Goal: Task Accomplishment & Management: Manage account settings

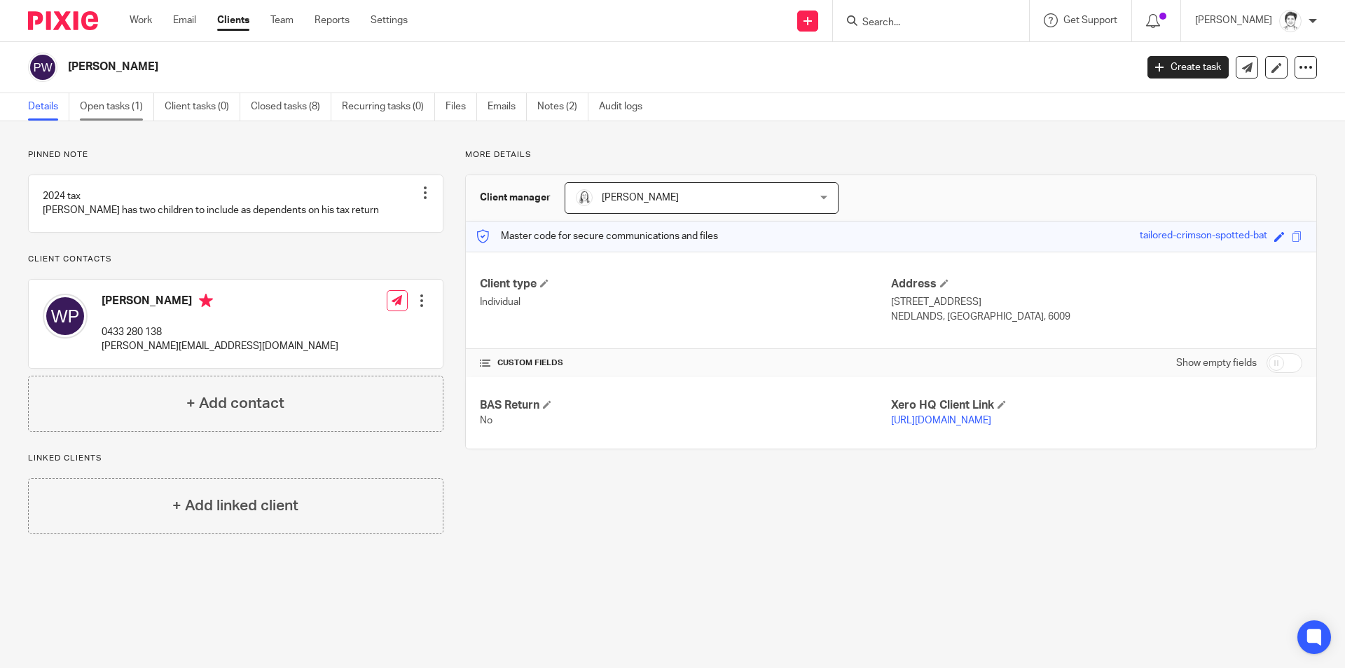
click at [112, 106] on link "Open tasks (1)" at bounding box center [117, 106] width 74 height 27
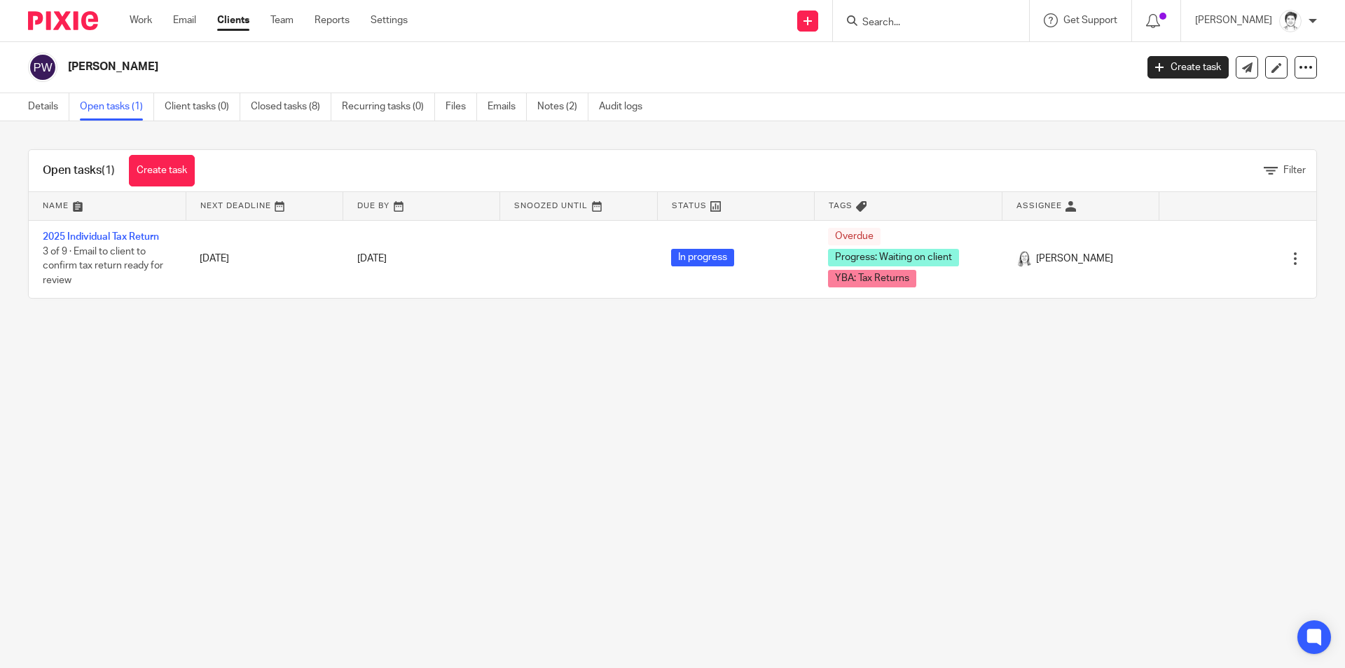
click at [127, 239] on link "2025 Individual Tax Return" at bounding box center [101, 237] width 116 height 10
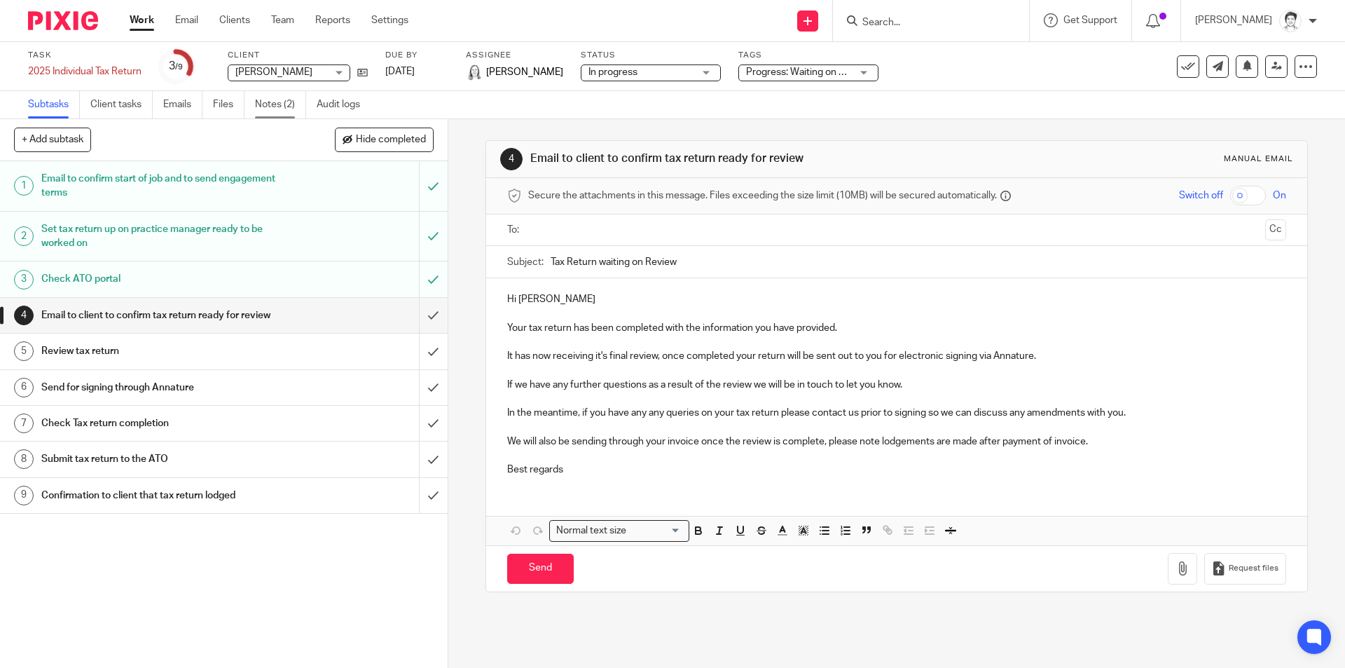
click at [264, 106] on link "Notes (2)" at bounding box center [280, 104] width 51 height 27
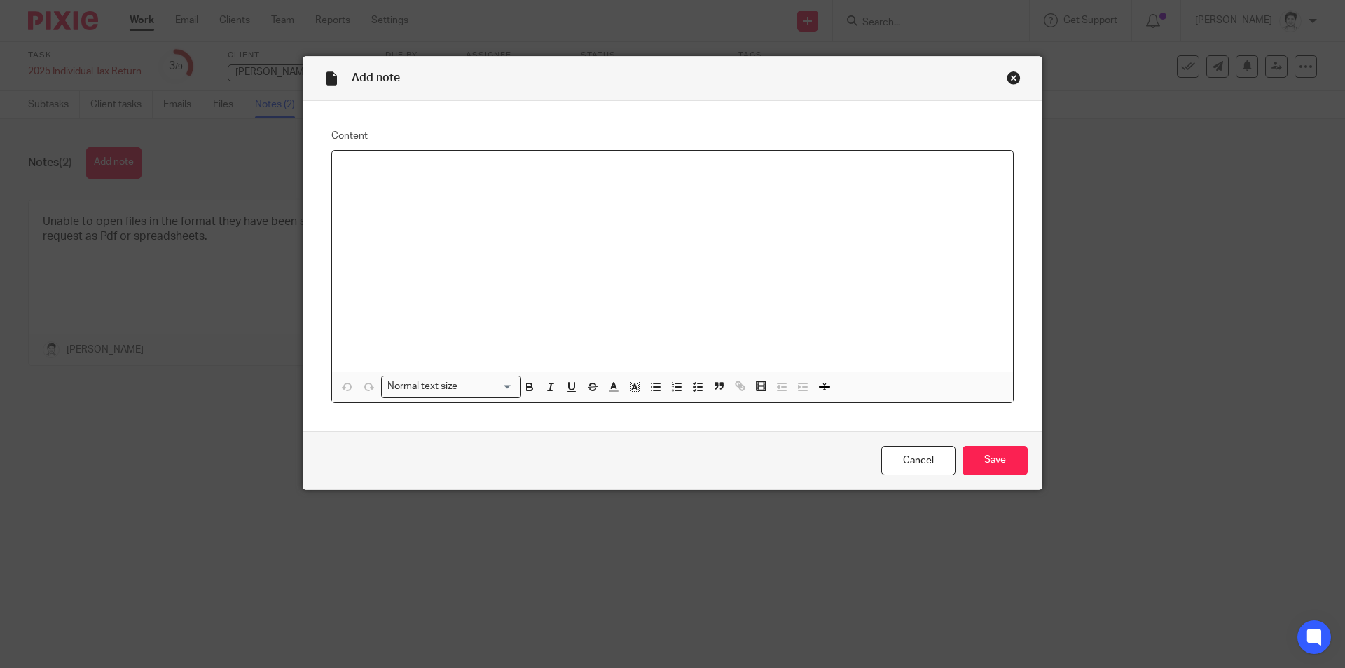
click at [397, 179] on div at bounding box center [672, 261] width 681 height 221
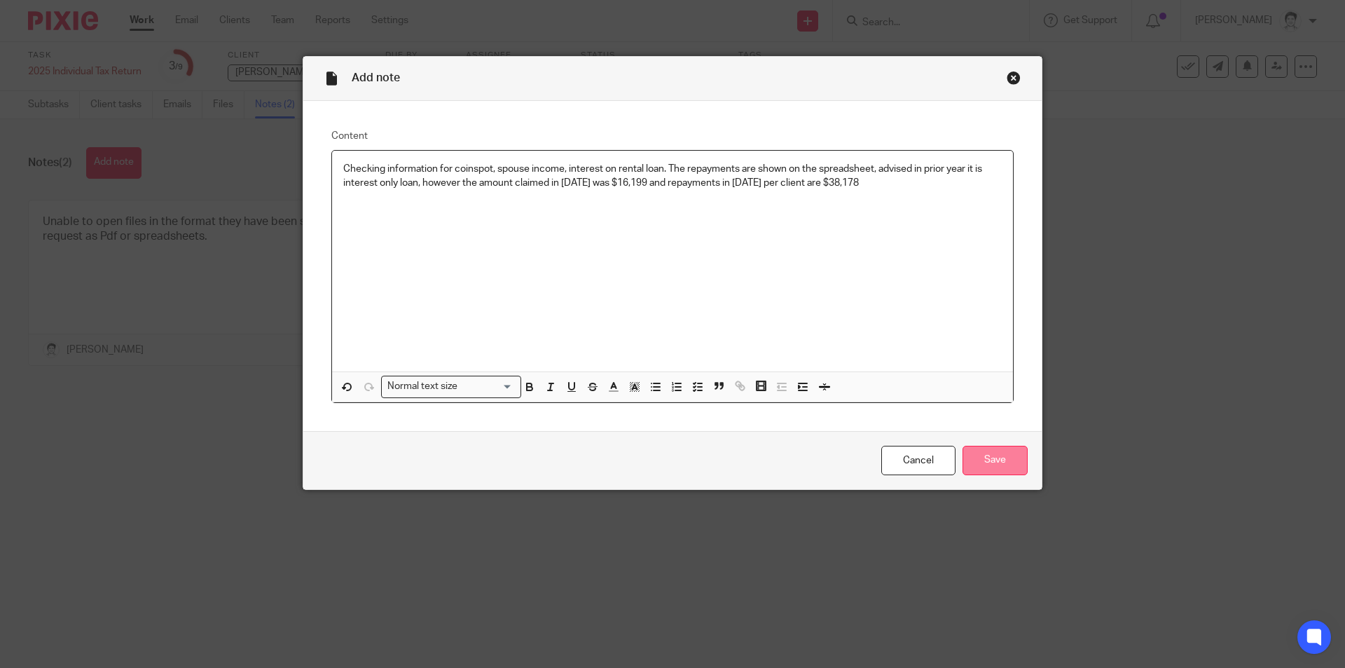
click at [1012, 459] on input "Save" at bounding box center [994, 461] width 65 height 30
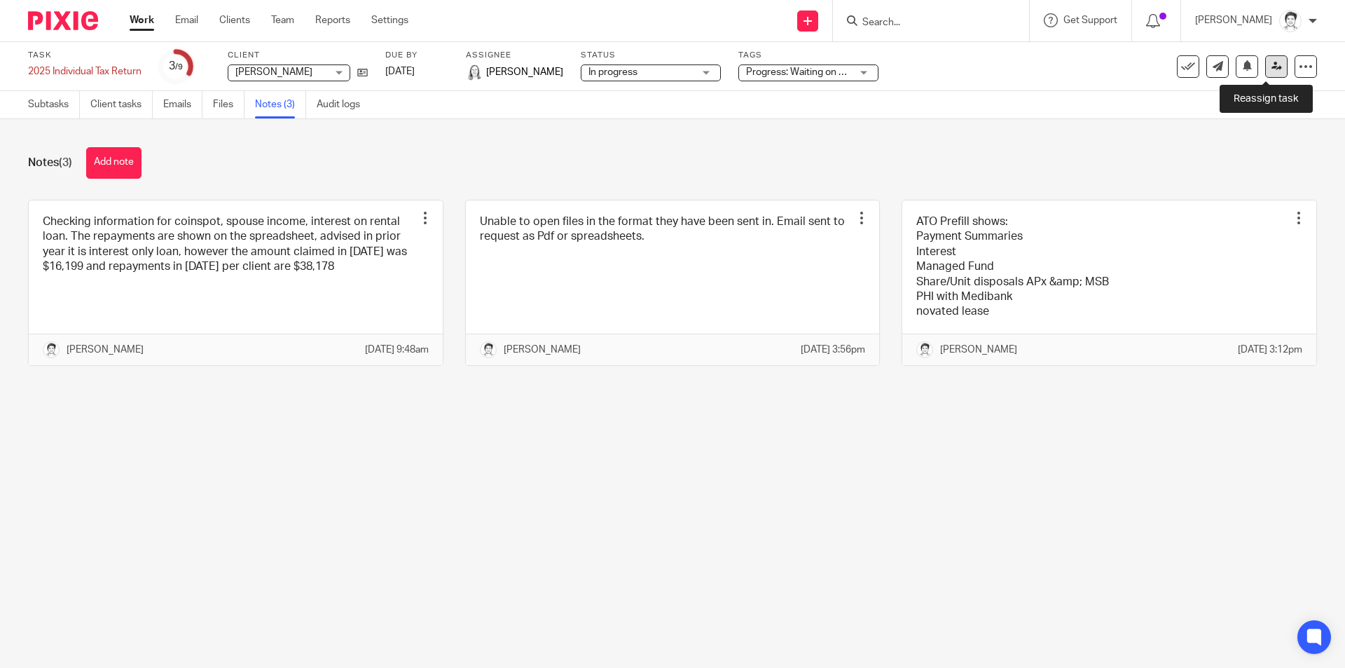
click at [1265, 74] on link at bounding box center [1276, 66] width 22 height 22
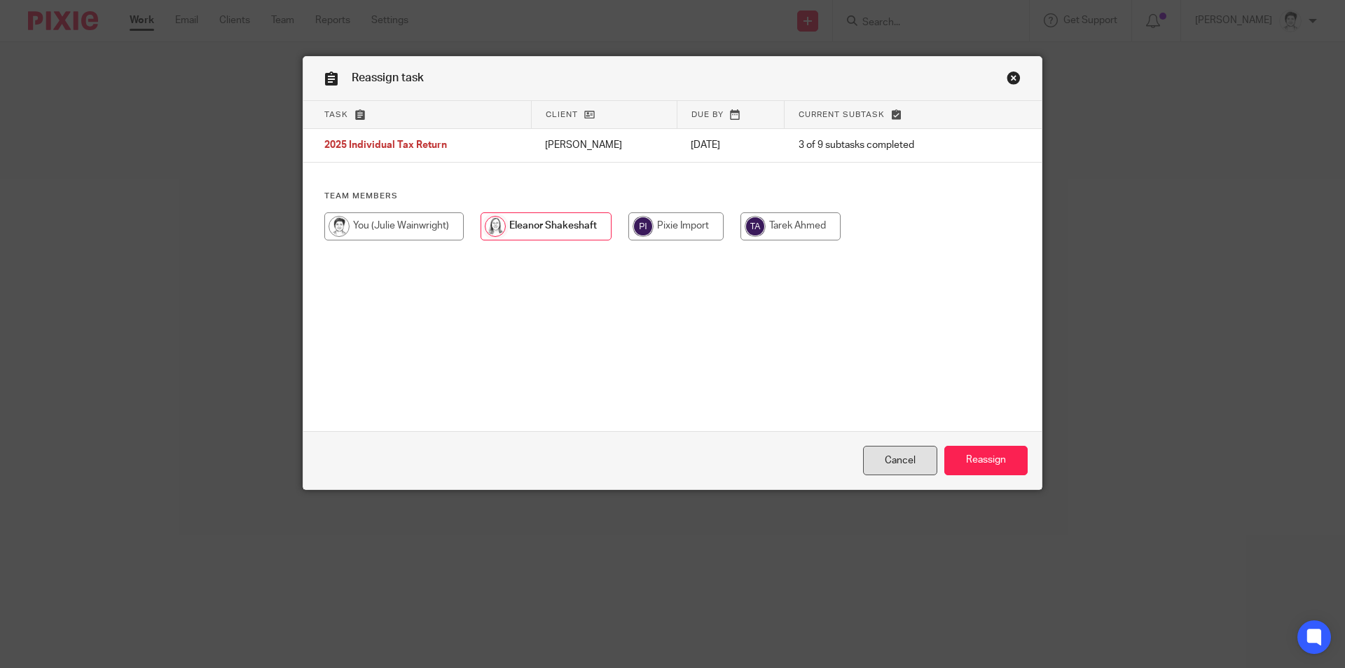
drag, startPoint x: 912, startPoint y: 459, endPoint x: 908, endPoint y: 451, distance: 8.8
click at [912, 461] on link "Cancel" at bounding box center [900, 461] width 74 height 30
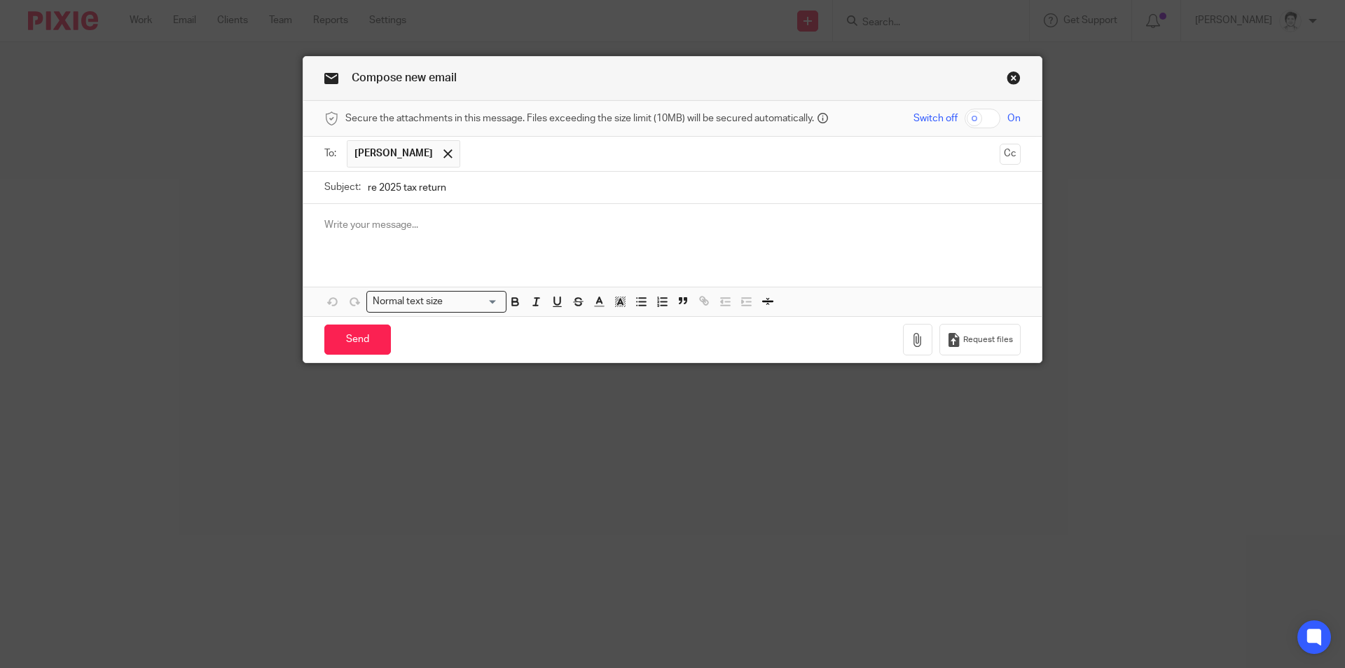
type input "re 2025 tax return"
click at [443, 221] on p at bounding box center [672, 225] width 696 height 14
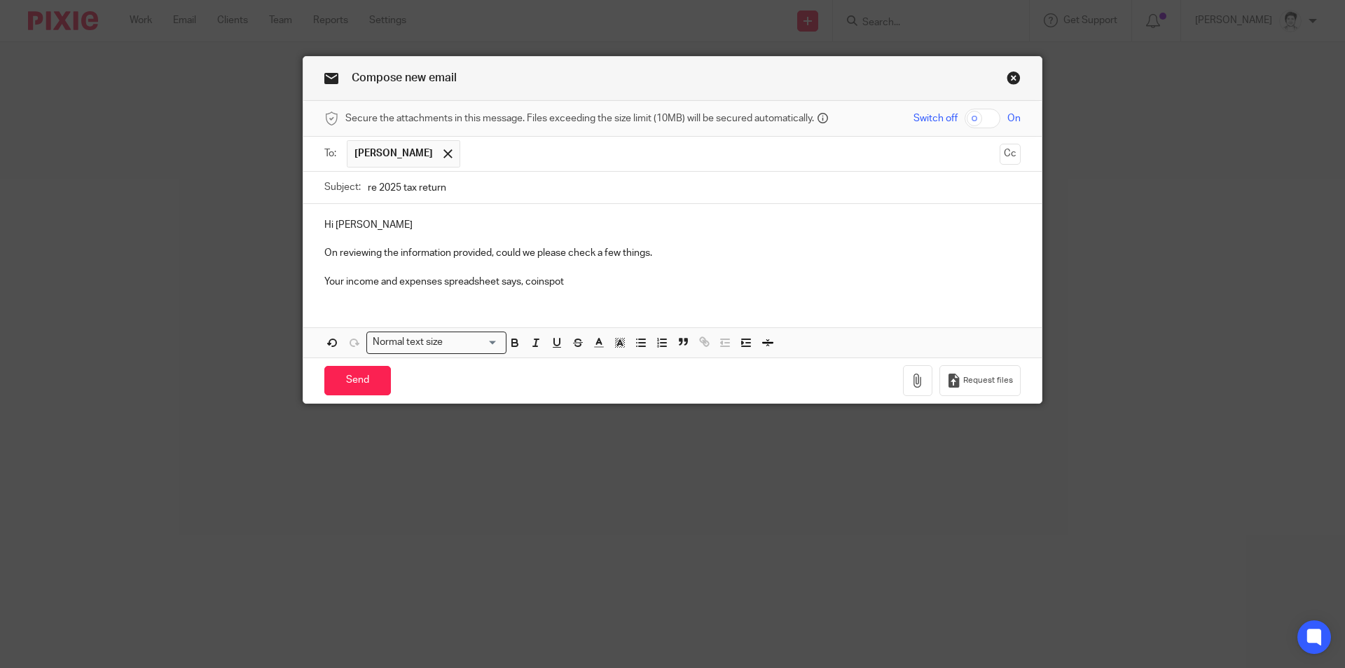
click at [523, 278] on p "Your income and expenses spreadsheet says, coinspot" at bounding box center [672, 282] width 696 height 14
drag, startPoint x: 587, startPoint y: 277, endPoint x: 606, endPoint y: 276, distance: 19.0
click at [593, 286] on p "Your income and expenses spreadsheet says, Coinspot" at bounding box center [672, 282] width 696 height 14
click at [528, 280] on p "Your income and expenses spreadsheet says, Coinspot" at bounding box center [672, 282] width 696 height 14
click at [525, 282] on p "Your income and expenses spreadsheet says, Coinspot" at bounding box center [672, 282] width 696 height 14
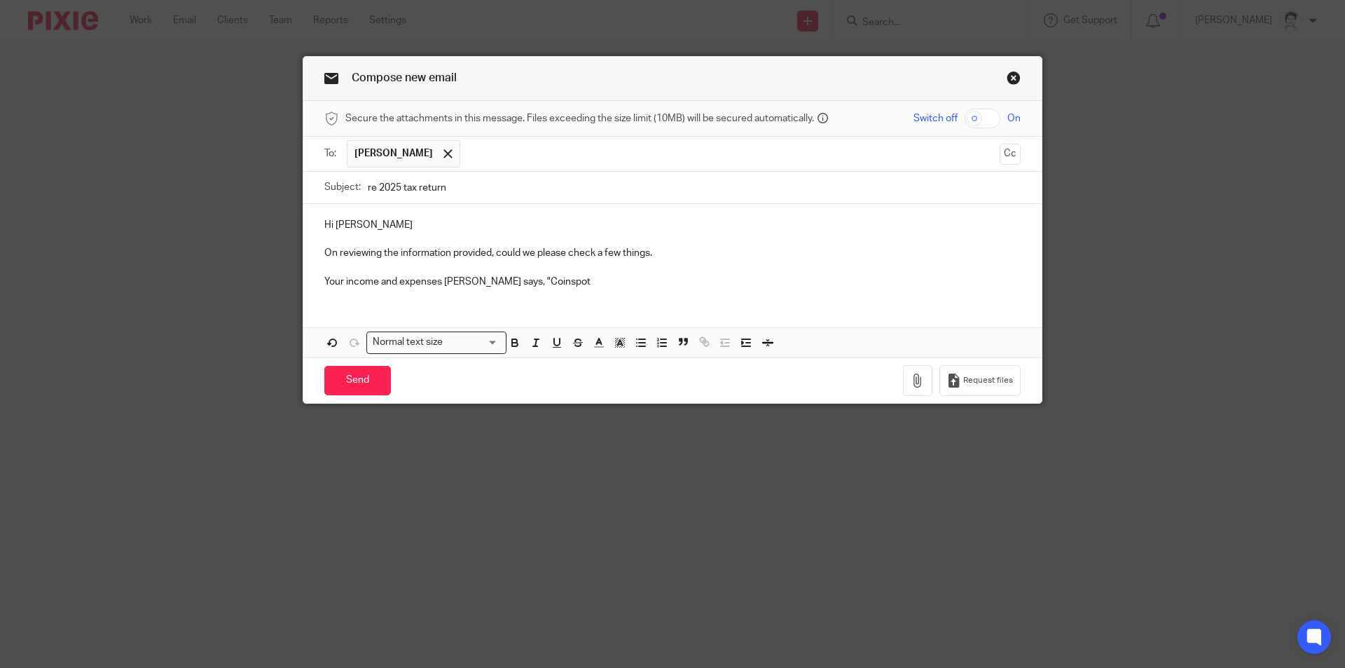
click at [588, 285] on p "Your income and expenses spreadsheet says, "Coinspot" at bounding box center [672, 282] width 696 height 14
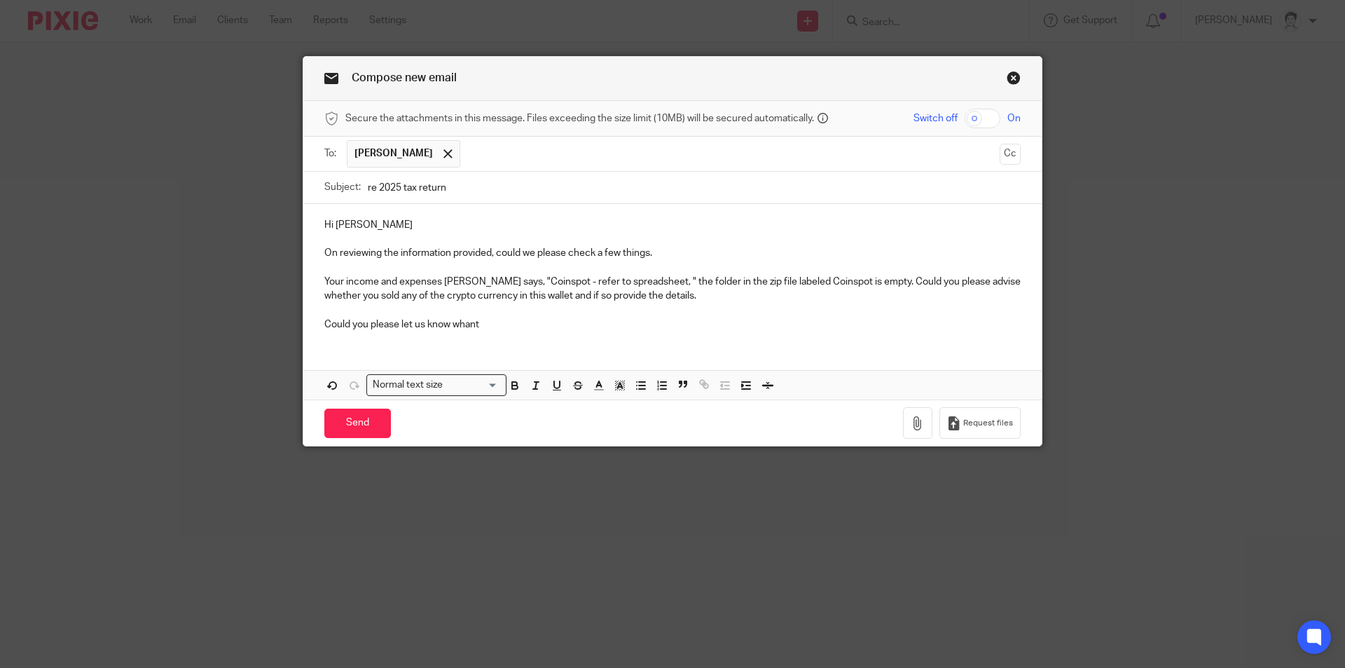
click at [471, 329] on p "Could you please let us know whant" at bounding box center [672, 324] width 696 height 14
click at [500, 327] on p "Could you please let us know what" at bounding box center [672, 324] width 696 height 14
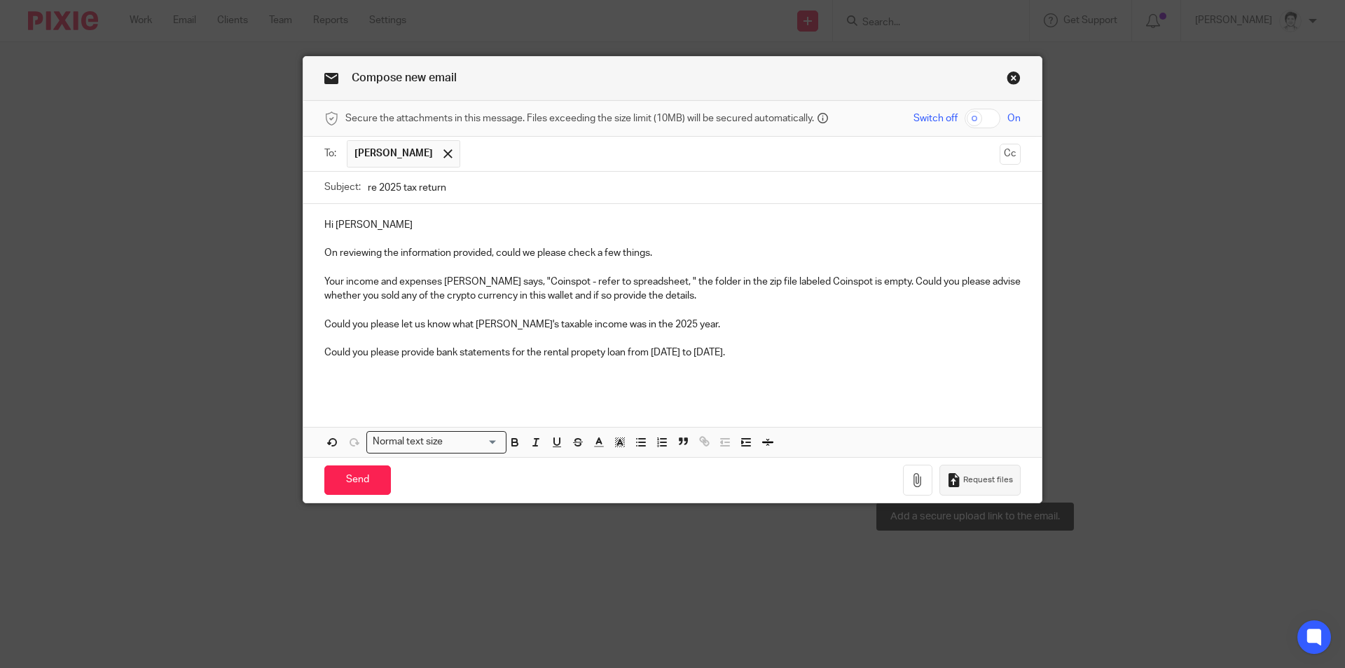
click at [1010, 478] on button "Request files" at bounding box center [979, 480] width 81 height 32
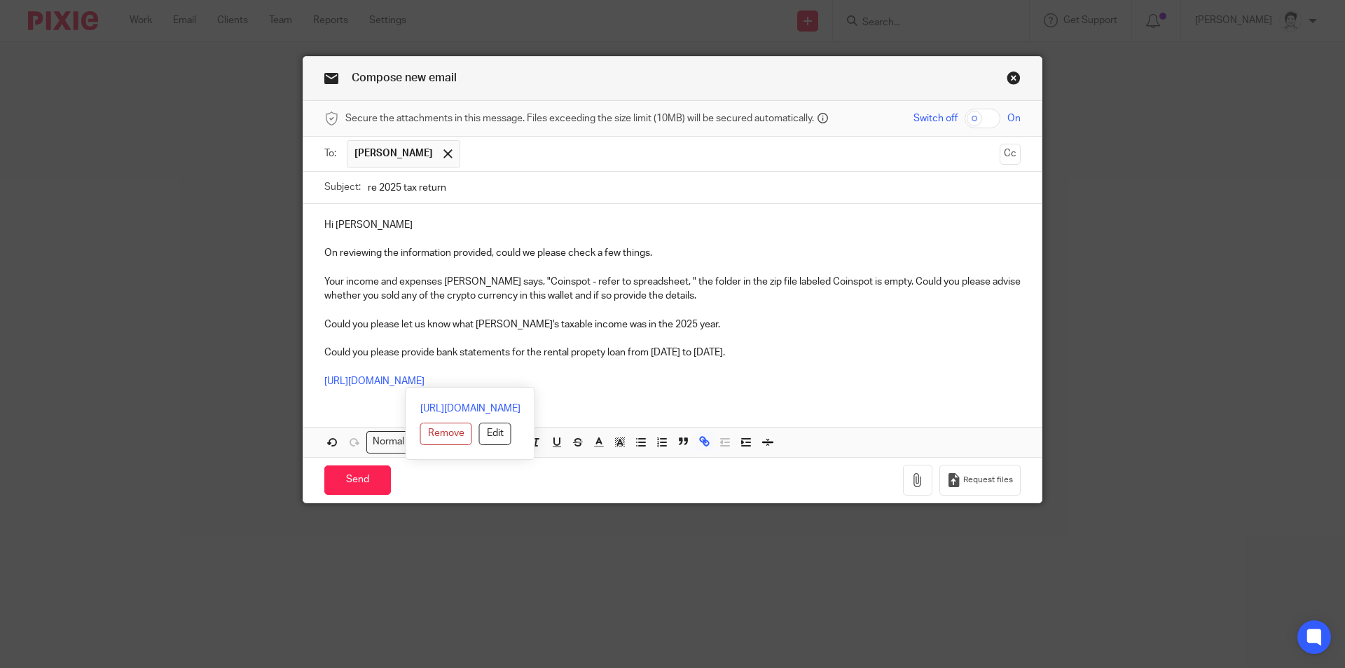
drag, startPoint x: 618, startPoint y: 384, endPoint x: 272, endPoint y: 380, distance: 346.1
click at [272, 380] on div "Compose new email Secure the attachments in this message. Files exceeding the s…" at bounding box center [672, 334] width 1345 height 668
click at [479, 434] on button "Edit" at bounding box center [495, 433] width 32 height 22
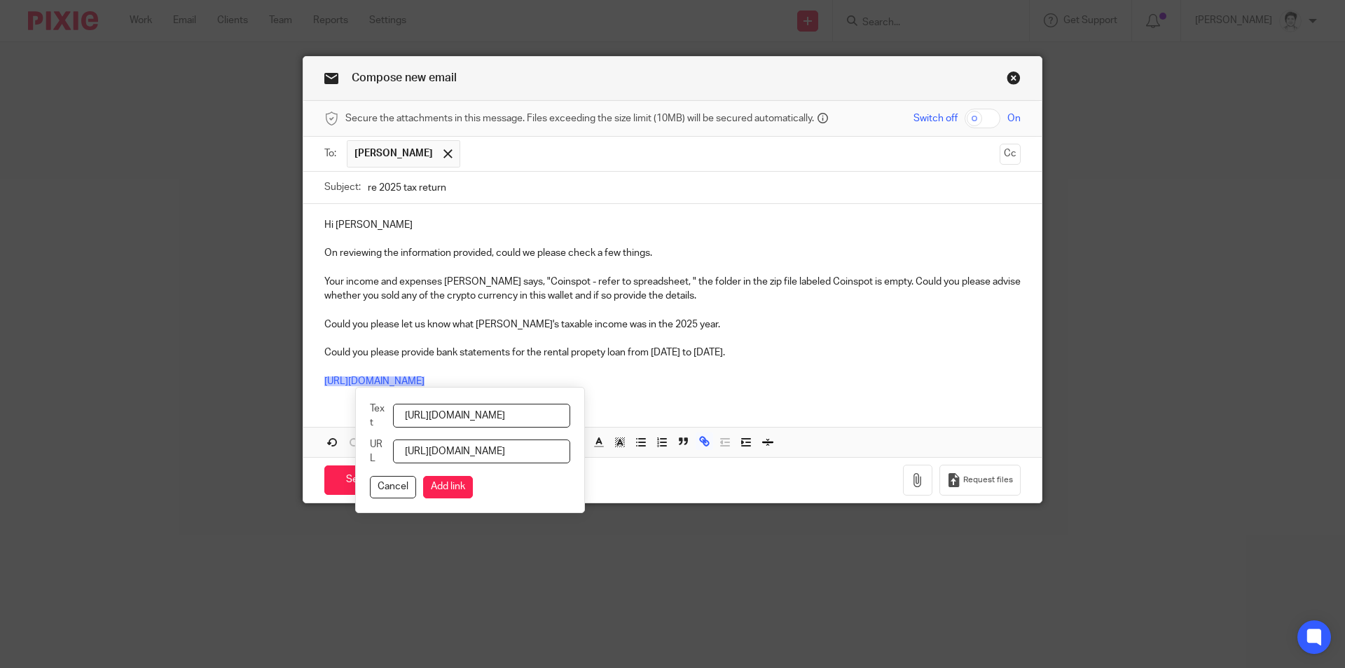
scroll to position [0, 167]
drag, startPoint x: 403, startPoint y: 416, endPoint x: 1313, endPoint y: 403, distance: 910.0
click at [1312, 418] on div "Compose new email Secure the attachments in this message. Files exceeding the s…" at bounding box center [672, 334] width 1345 height 668
type input "Here is a new link"
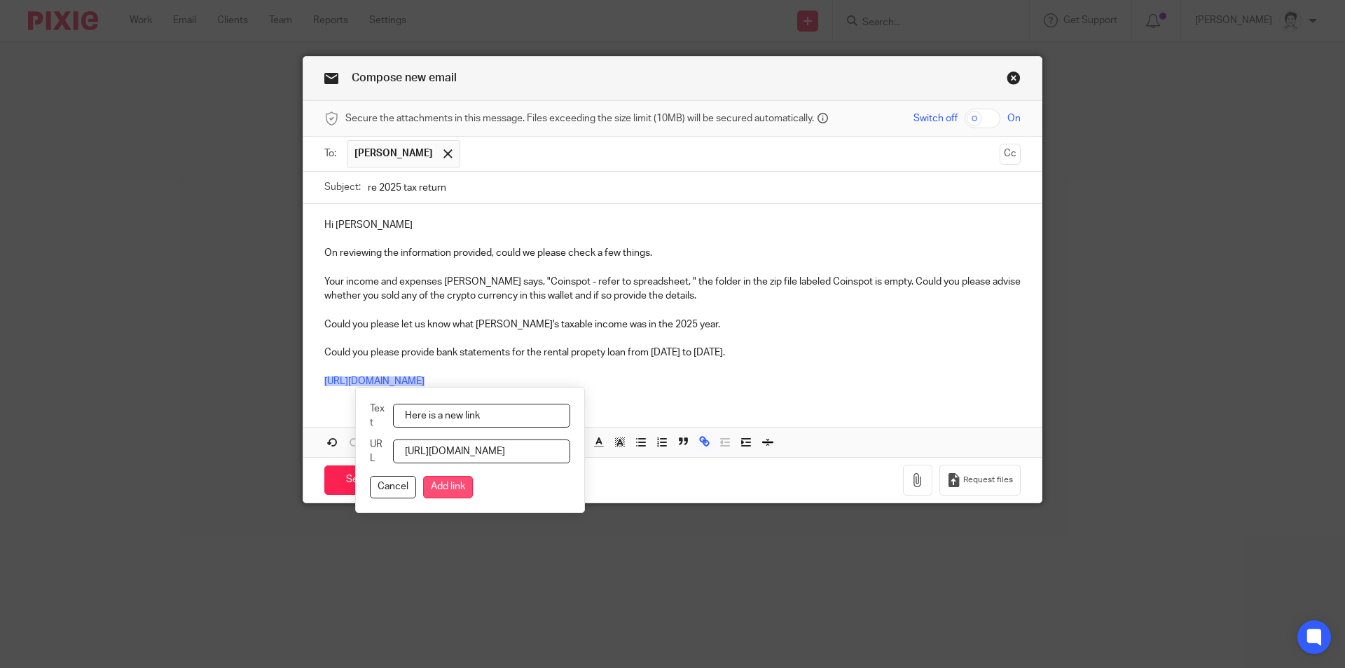
click at [467, 489] on button "Add link" at bounding box center [448, 487] width 50 height 22
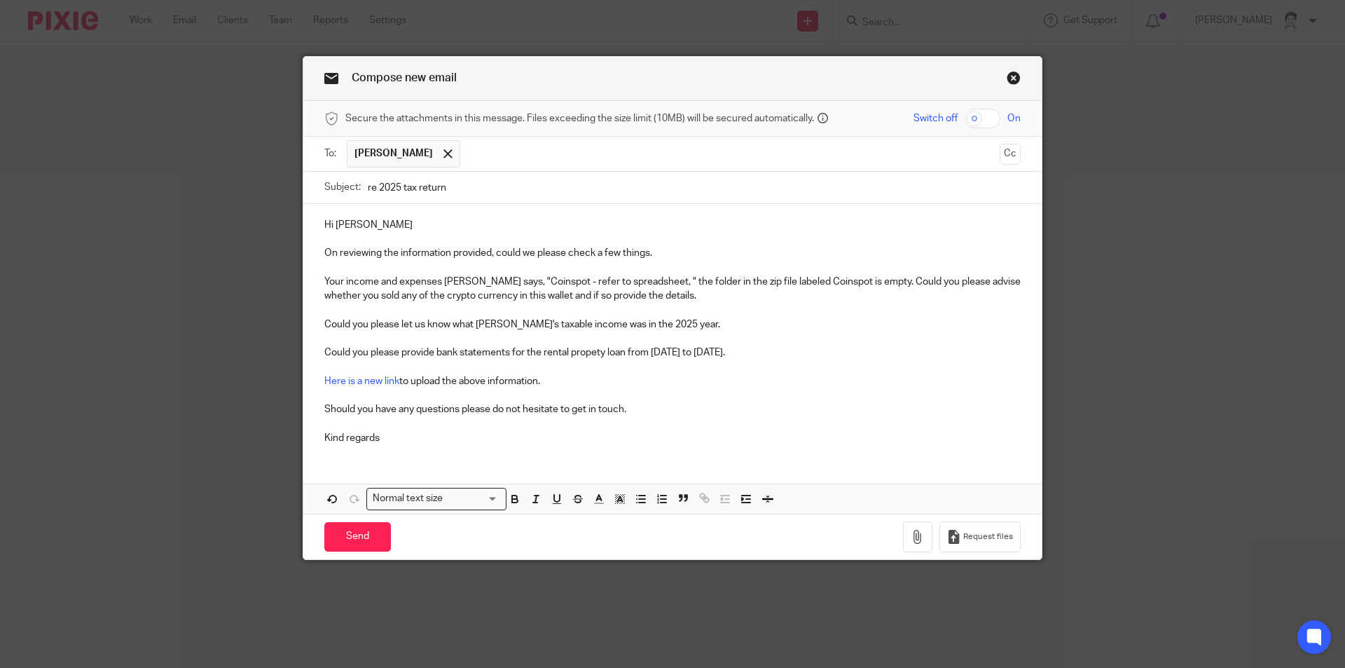
click at [701, 297] on p "Your income and expenses spreadsheet says, "Coinspot - refer to spreadsheet, " …" at bounding box center [672, 289] width 696 height 29
click at [346, 548] on input "Send" at bounding box center [357, 537] width 67 height 30
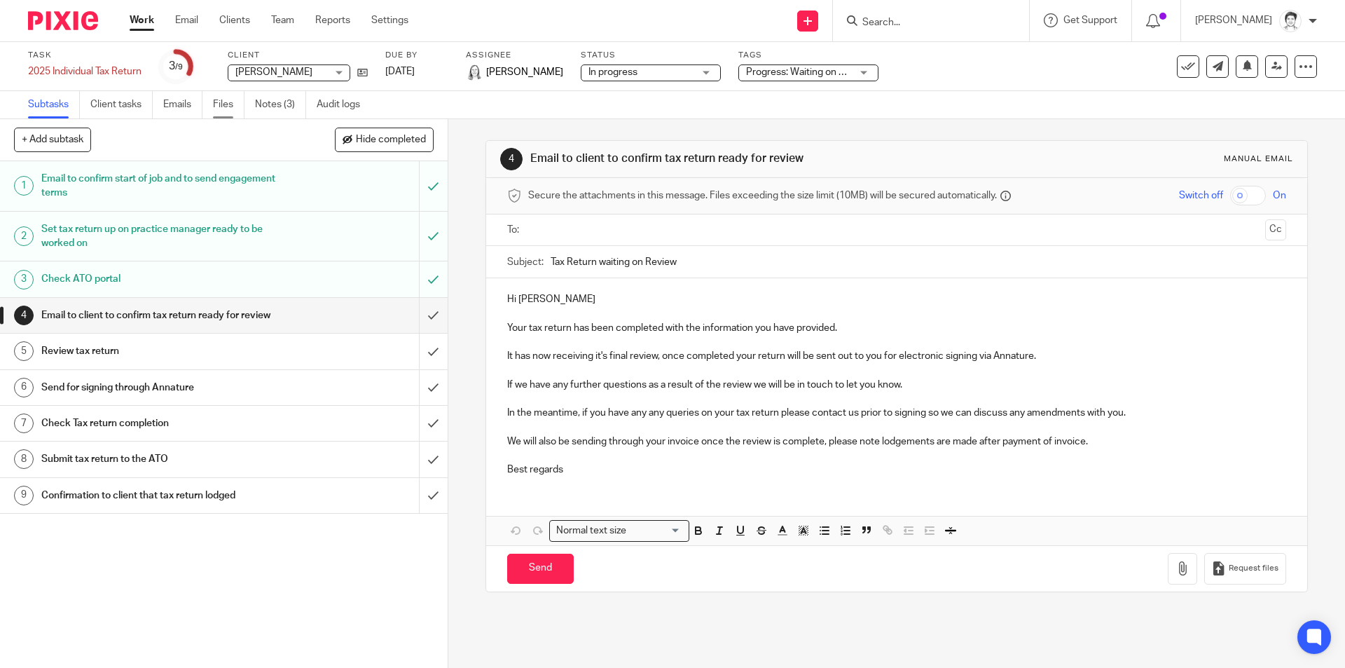
click at [228, 104] on link "Files" at bounding box center [229, 104] width 32 height 27
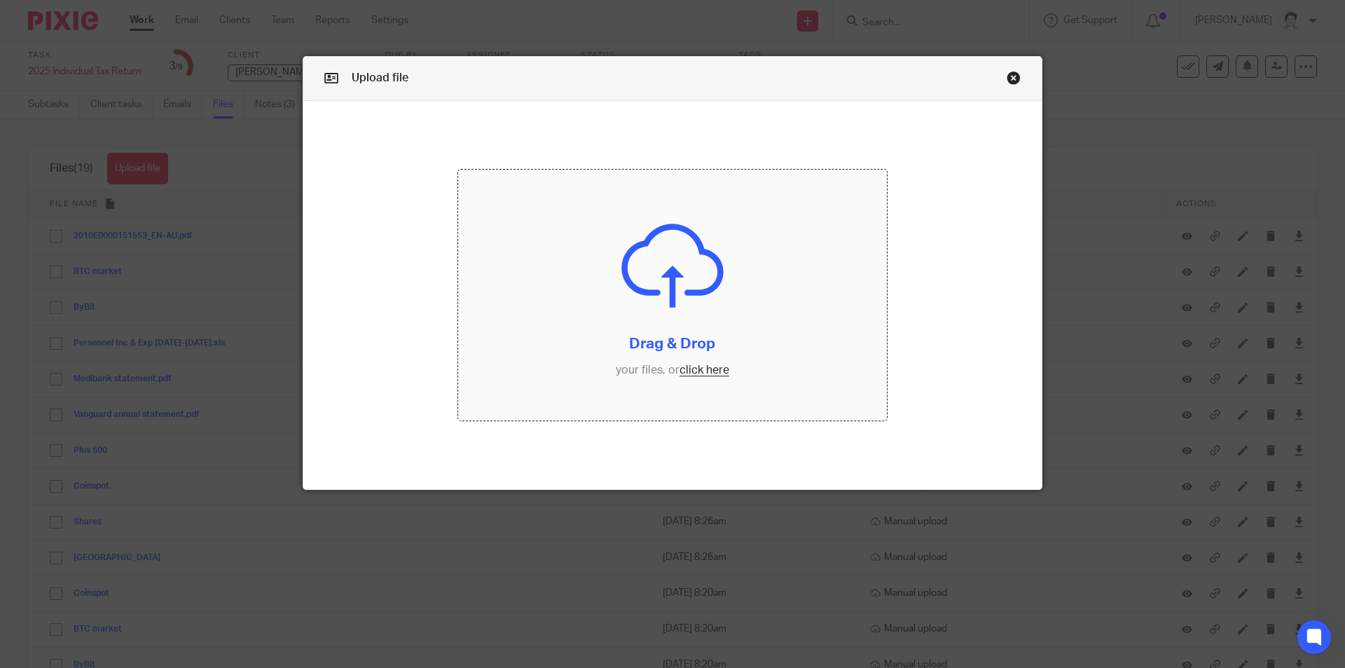
click at [703, 373] on input "file" at bounding box center [672, 295] width 429 height 251
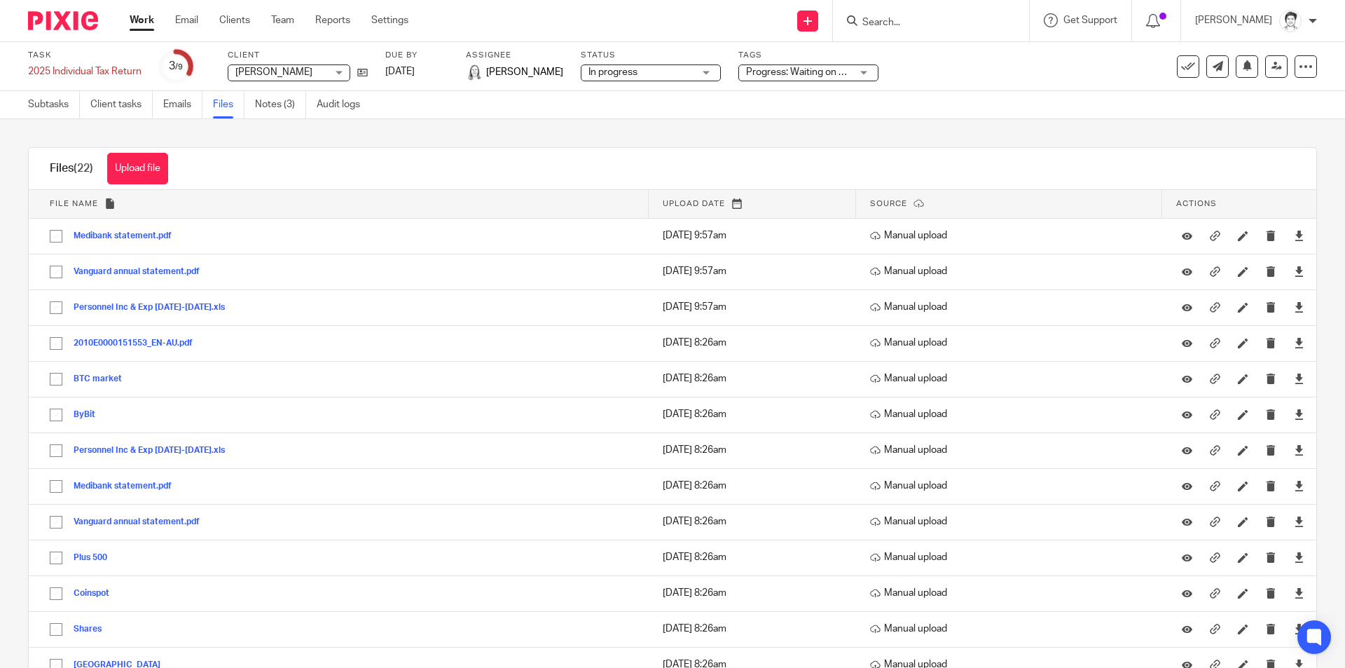
click at [925, 23] on input "Search" at bounding box center [924, 23] width 126 height 13
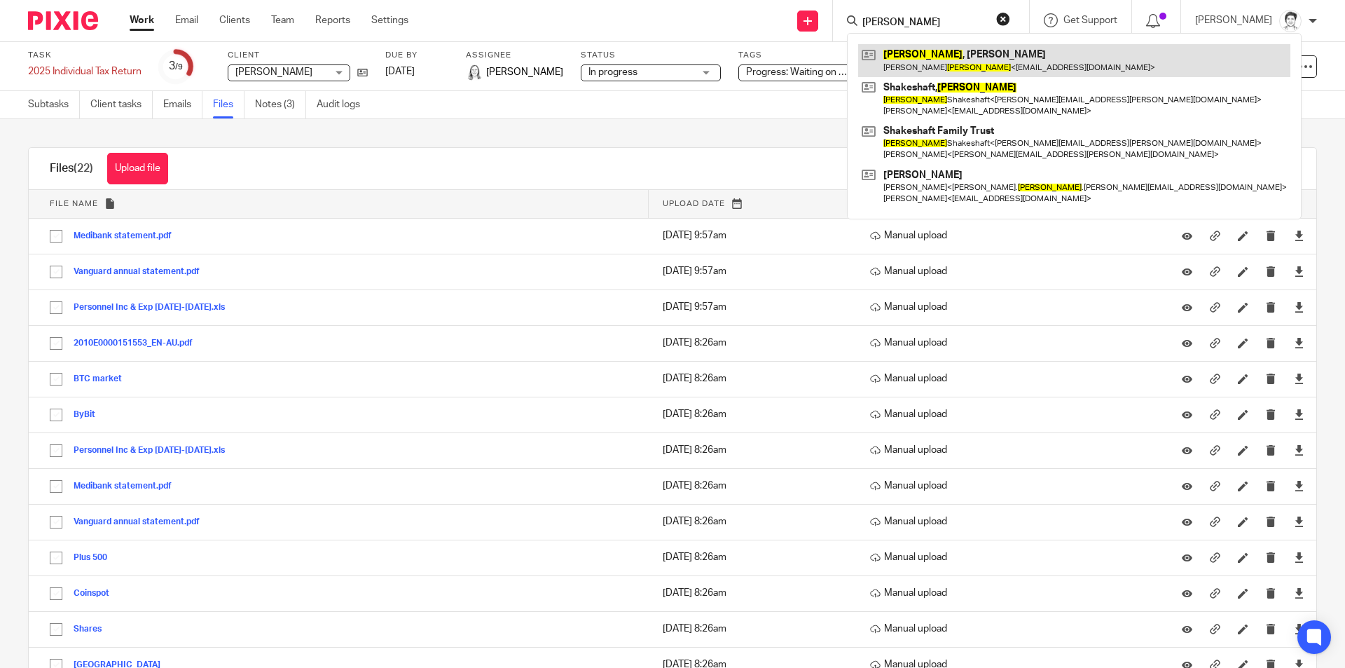
type input "gregory"
click at [941, 55] on link at bounding box center [1074, 60] width 432 height 32
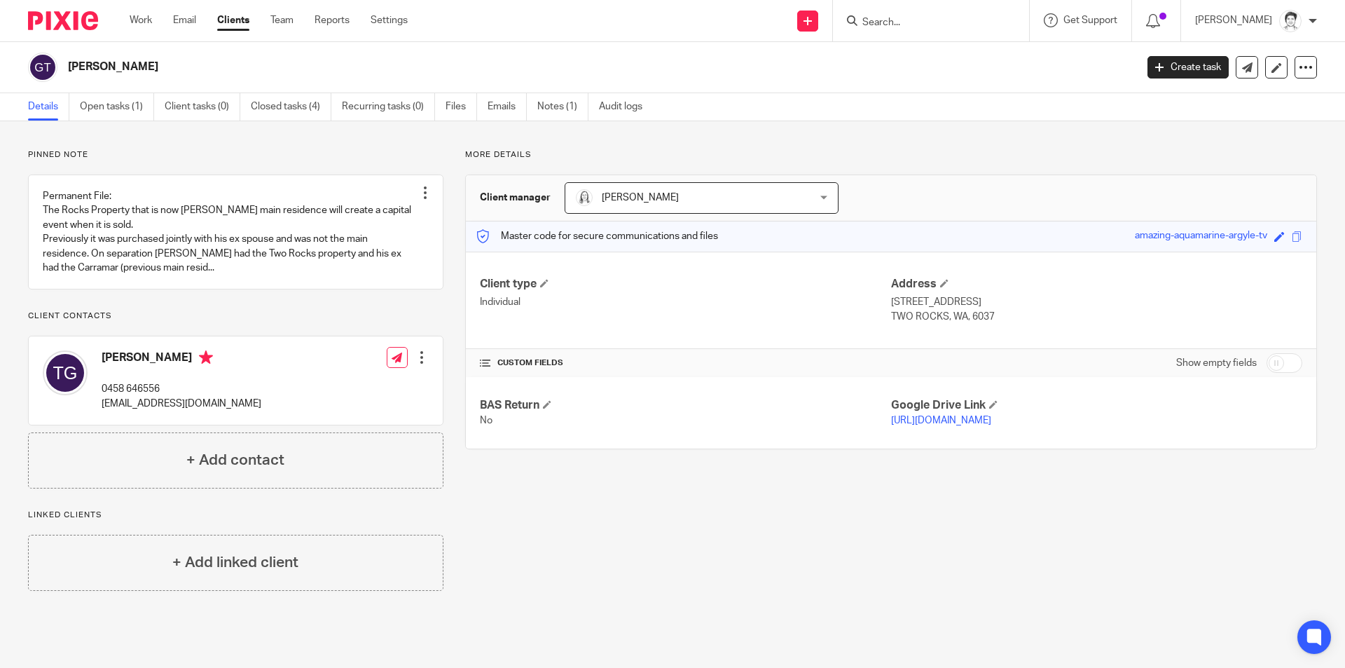
click at [893, 25] on input "Search" at bounding box center [924, 23] width 126 height 13
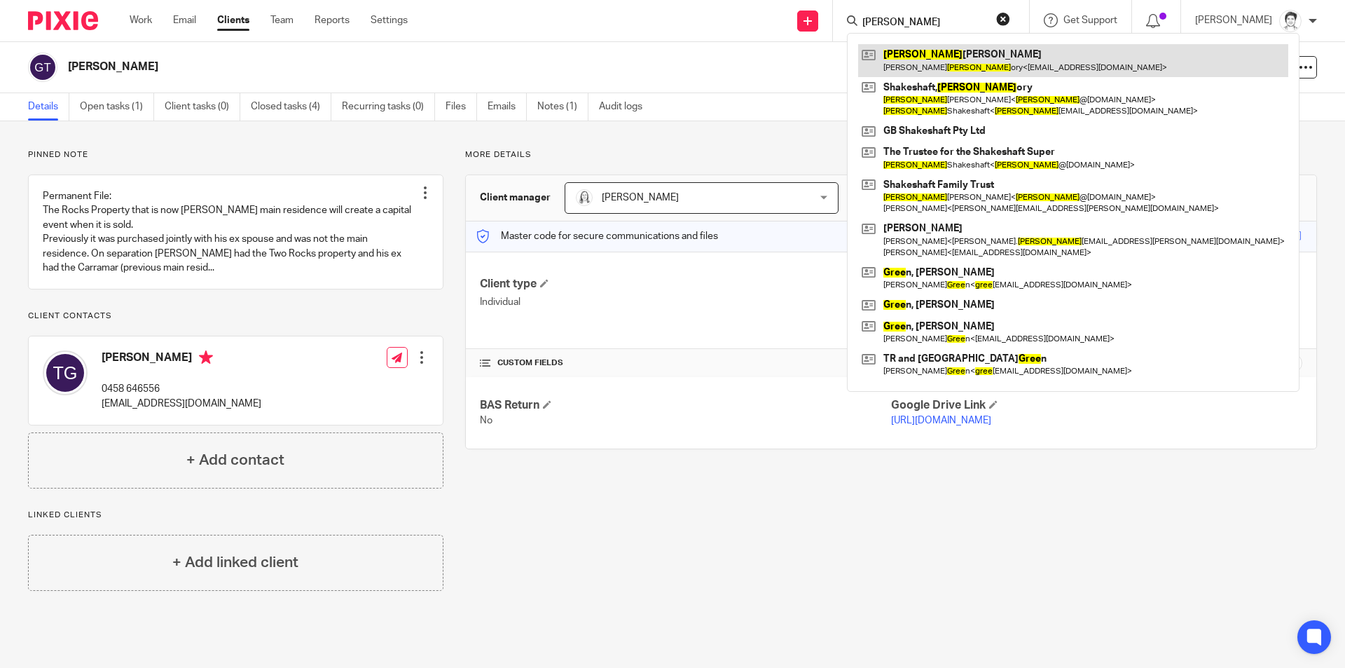
type input "greg"
click at [957, 61] on link at bounding box center [1073, 60] width 430 height 32
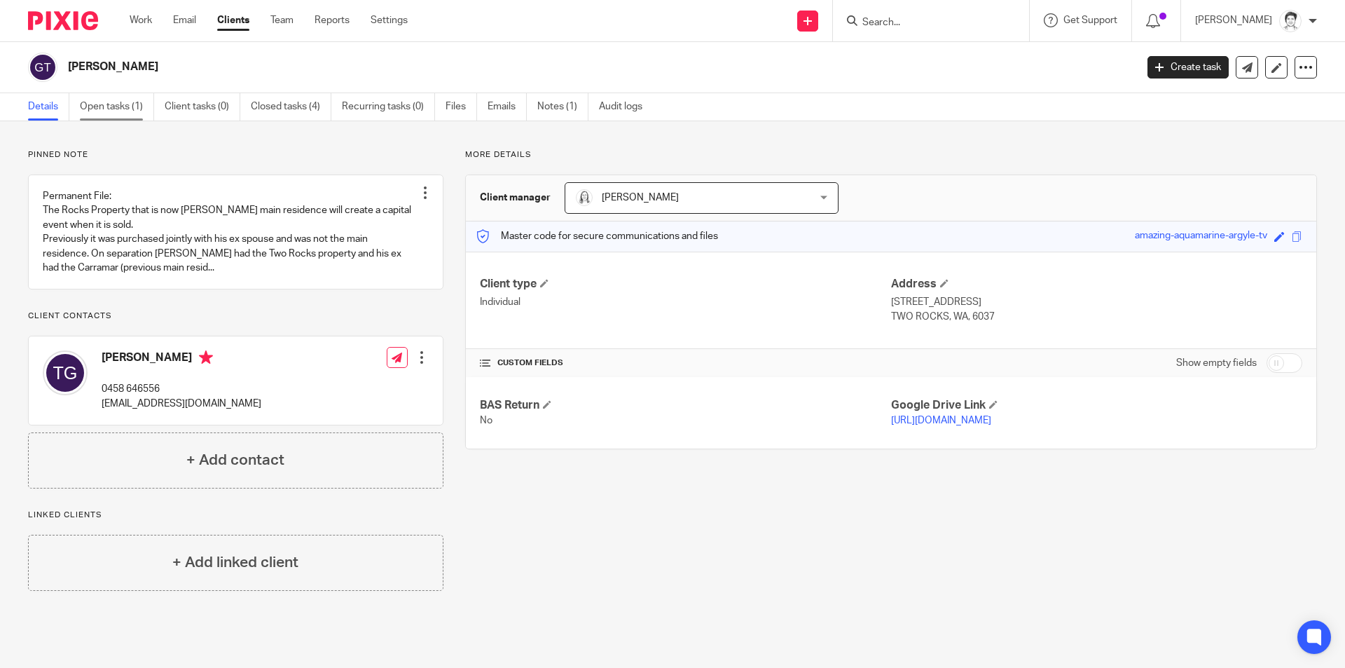
click at [111, 114] on link "Open tasks (1)" at bounding box center [117, 106] width 74 height 27
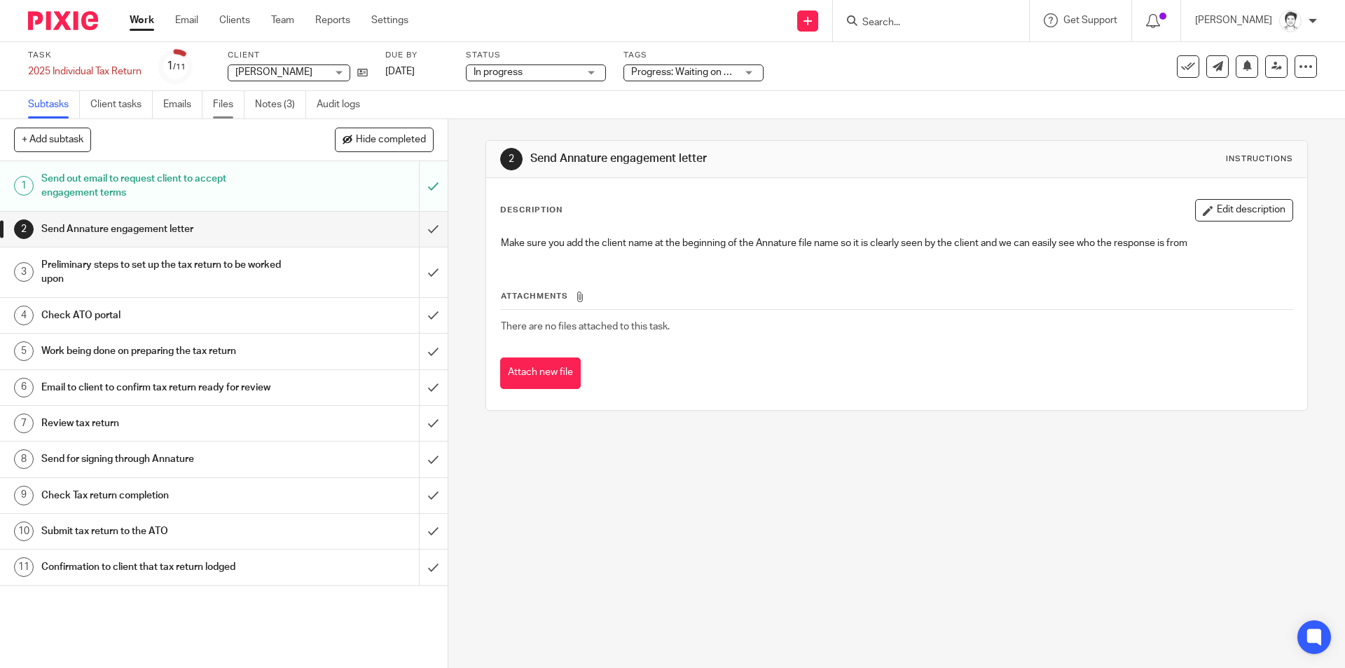
click at [221, 106] on link "Files" at bounding box center [229, 104] width 32 height 27
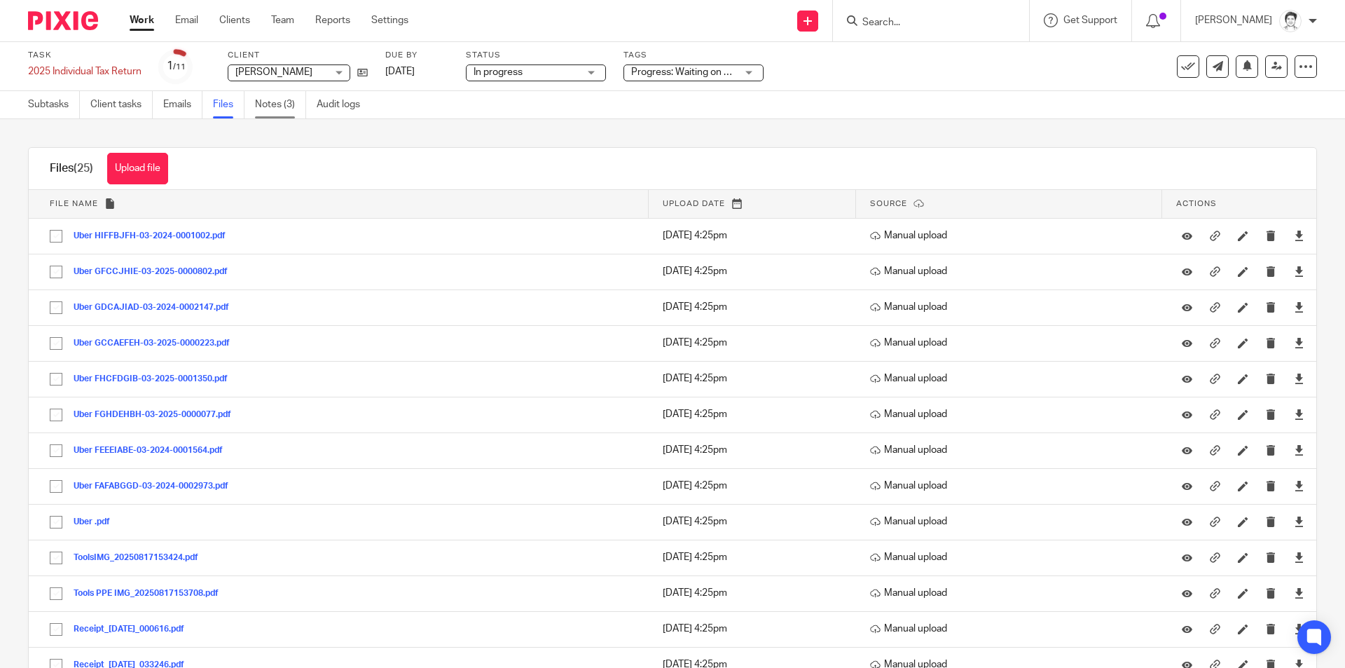
click at [279, 110] on link "Notes (3)" at bounding box center [280, 104] width 51 height 27
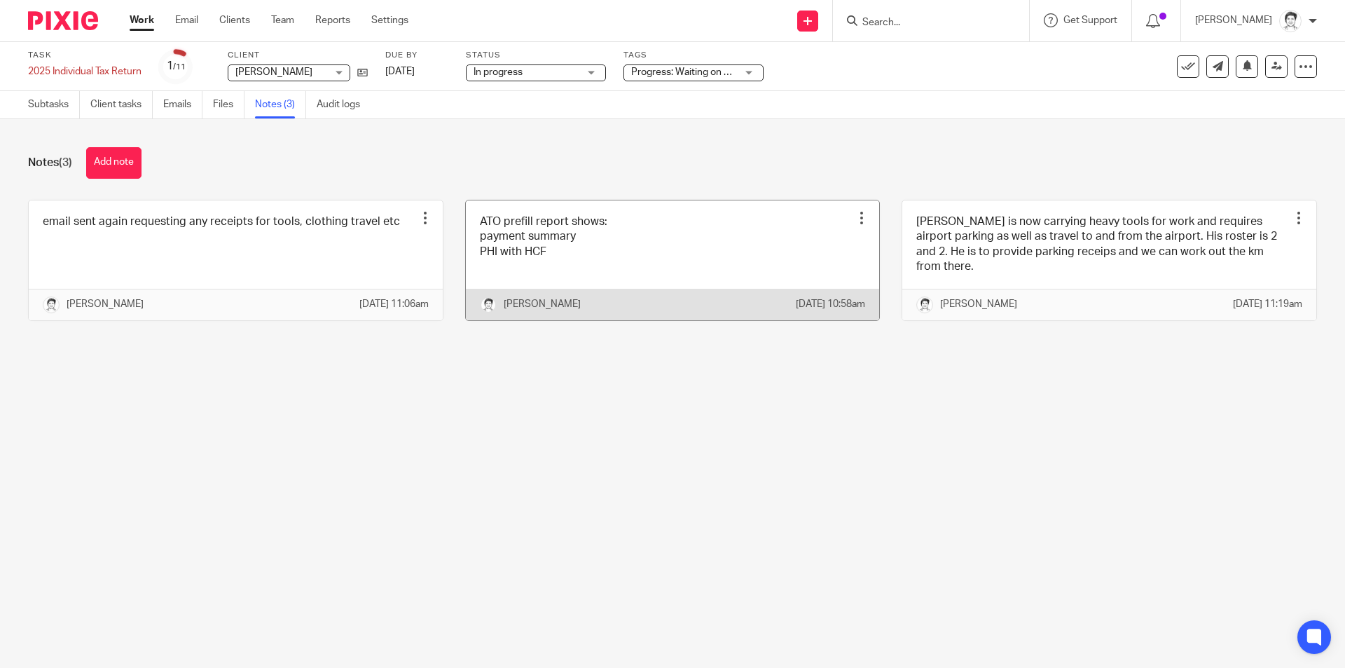
click at [591, 256] on link at bounding box center [673, 260] width 414 height 120
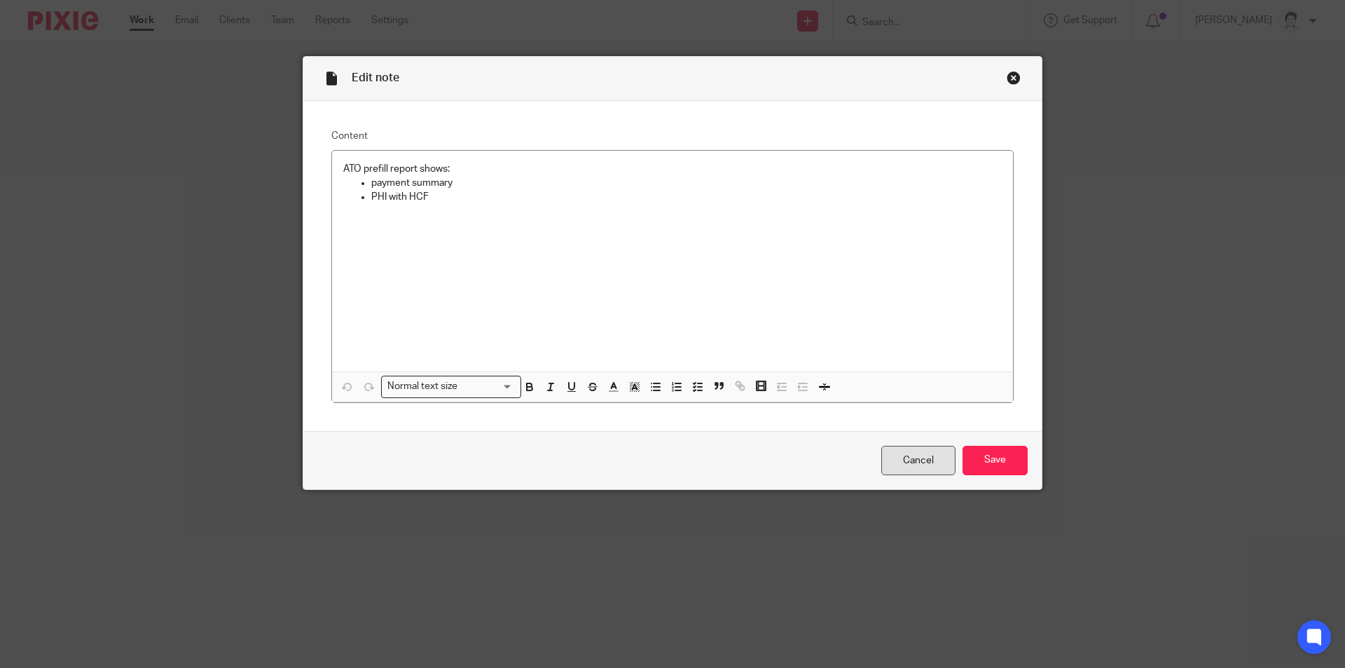
drag, startPoint x: 913, startPoint y: 458, endPoint x: 911, endPoint y: 450, distance: 8.7
click at [913, 458] on link "Cancel" at bounding box center [918, 461] width 74 height 30
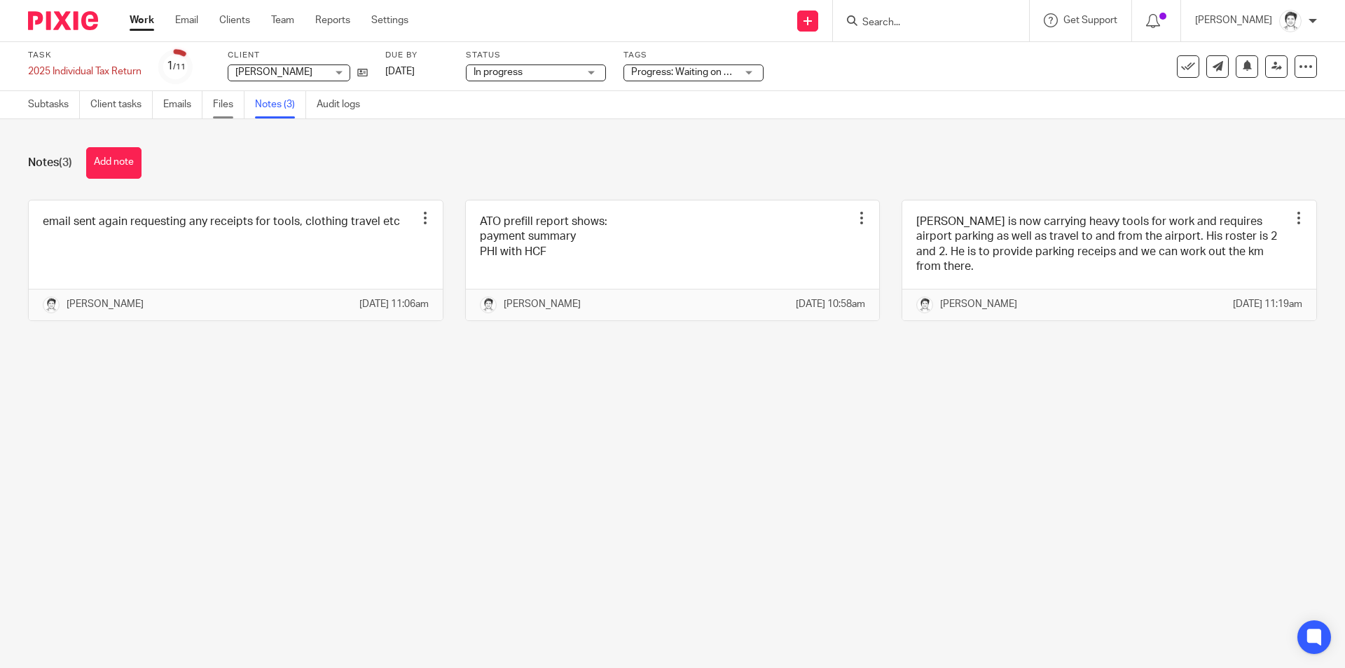
click at [216, 102] on link "Files" at bounding box center [229, 104] width 32 height 27
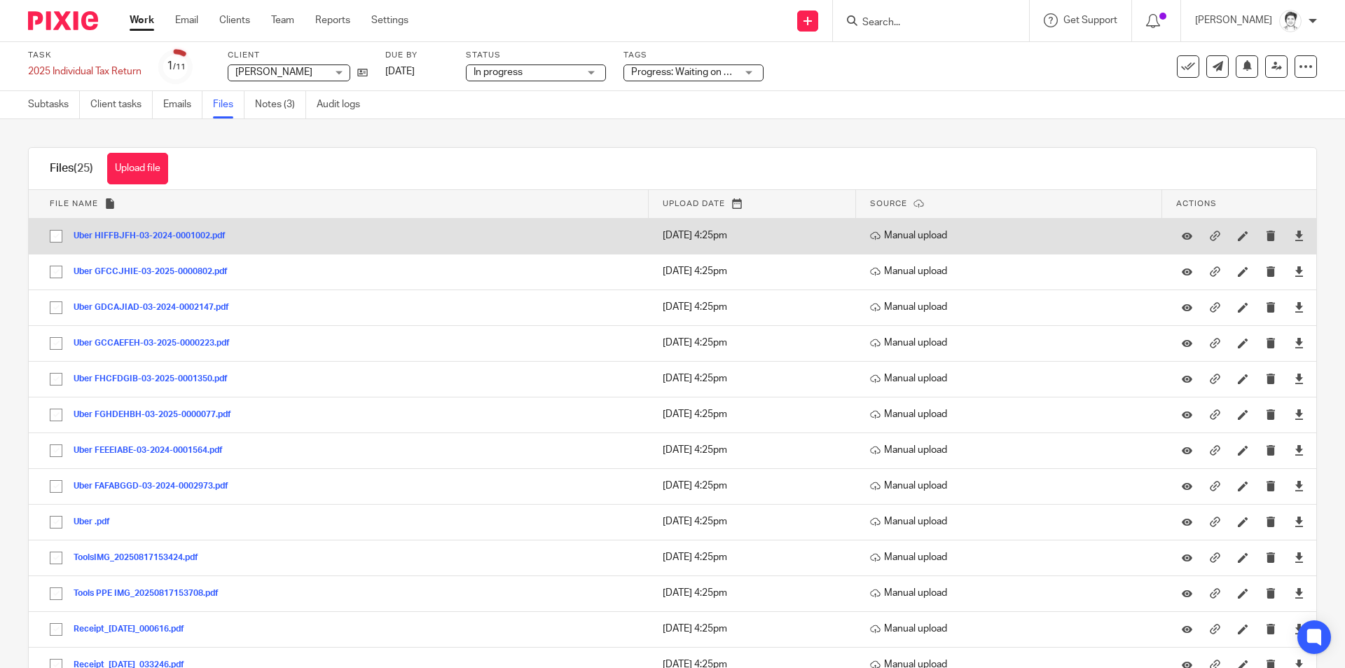
click at [134, 235] on button "Uber HIFFBJFH-03-2024-0001002.pdf" at bounding box center [155, 236] width 163 height 10
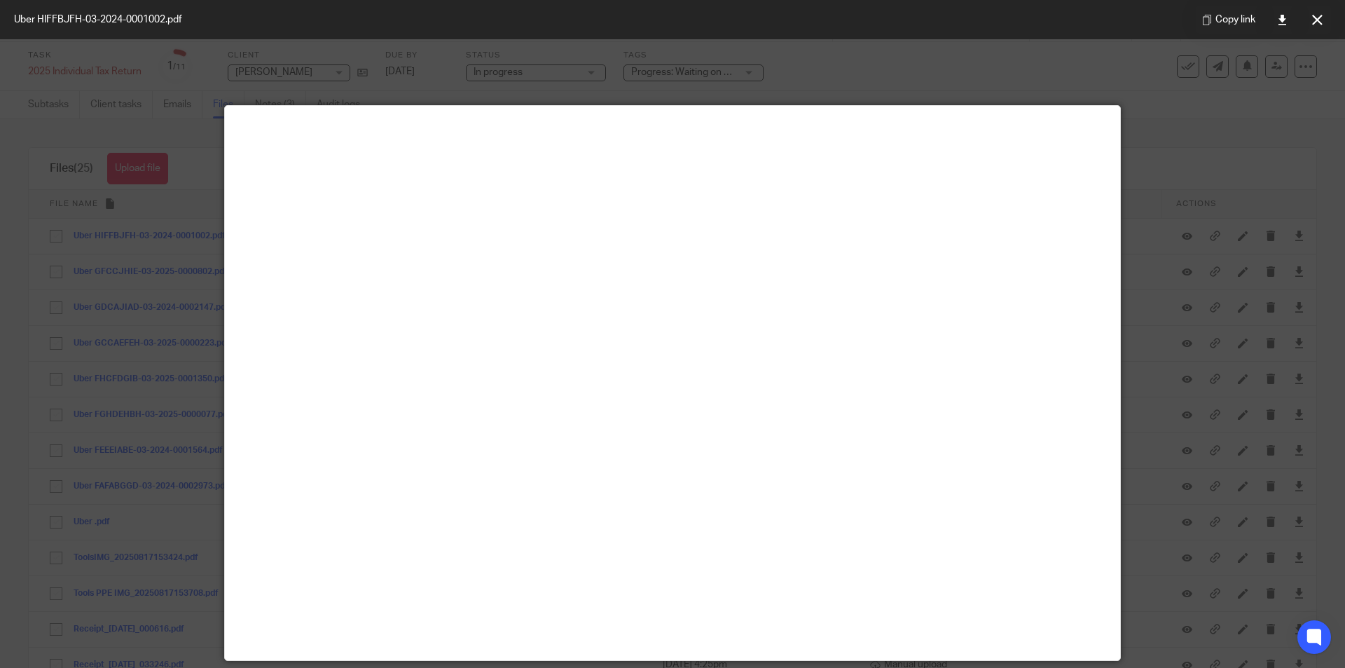
click at [1329, 19] on button at bounding box center [1317, 20] width 28 height 28
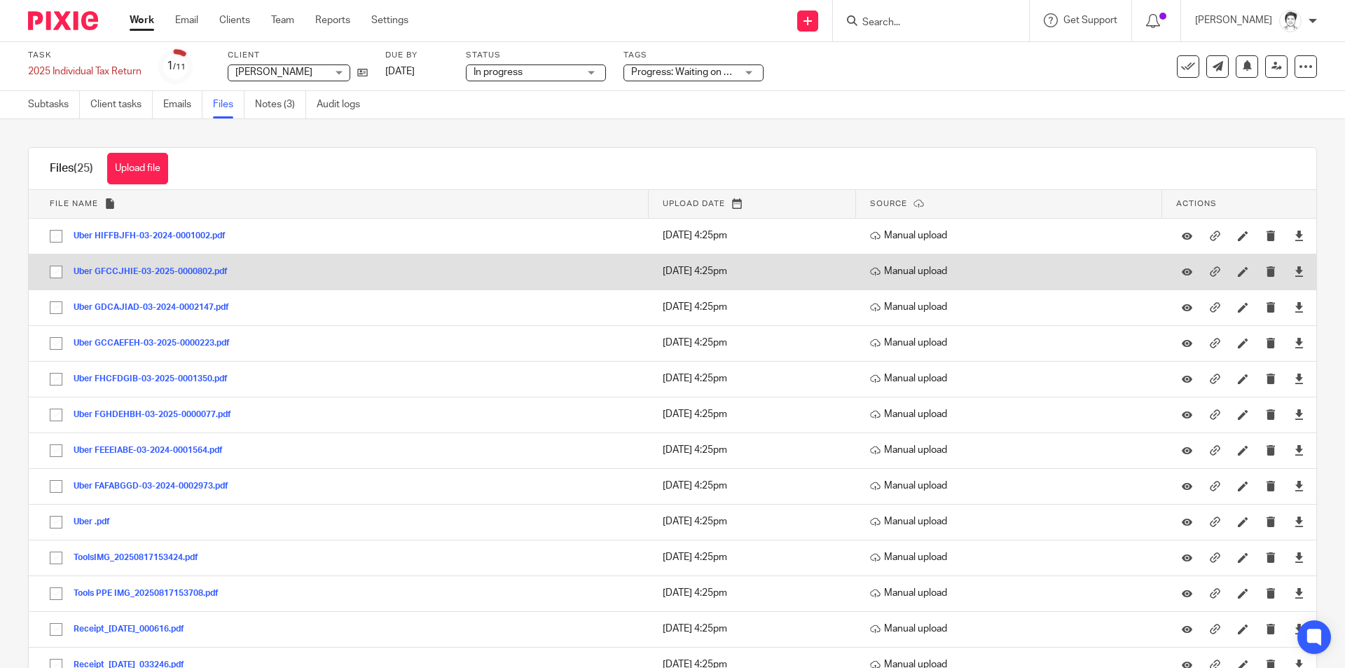
click at [137, 270] on button "Uber GFCCJHIE-03-2025-0000802.pdf" at bounding box center [156, 272] width 165 height 10
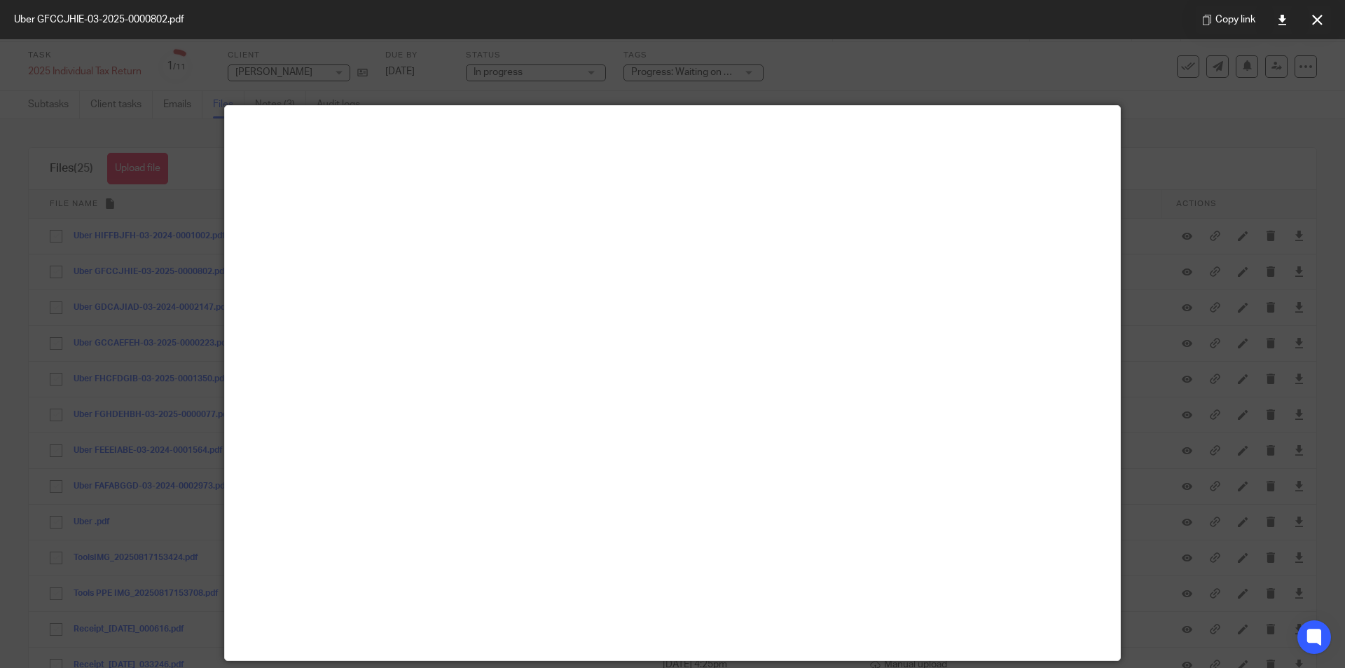
click at [1313, 22] on icon at bounding box center [1317, 20] width 11 height 11
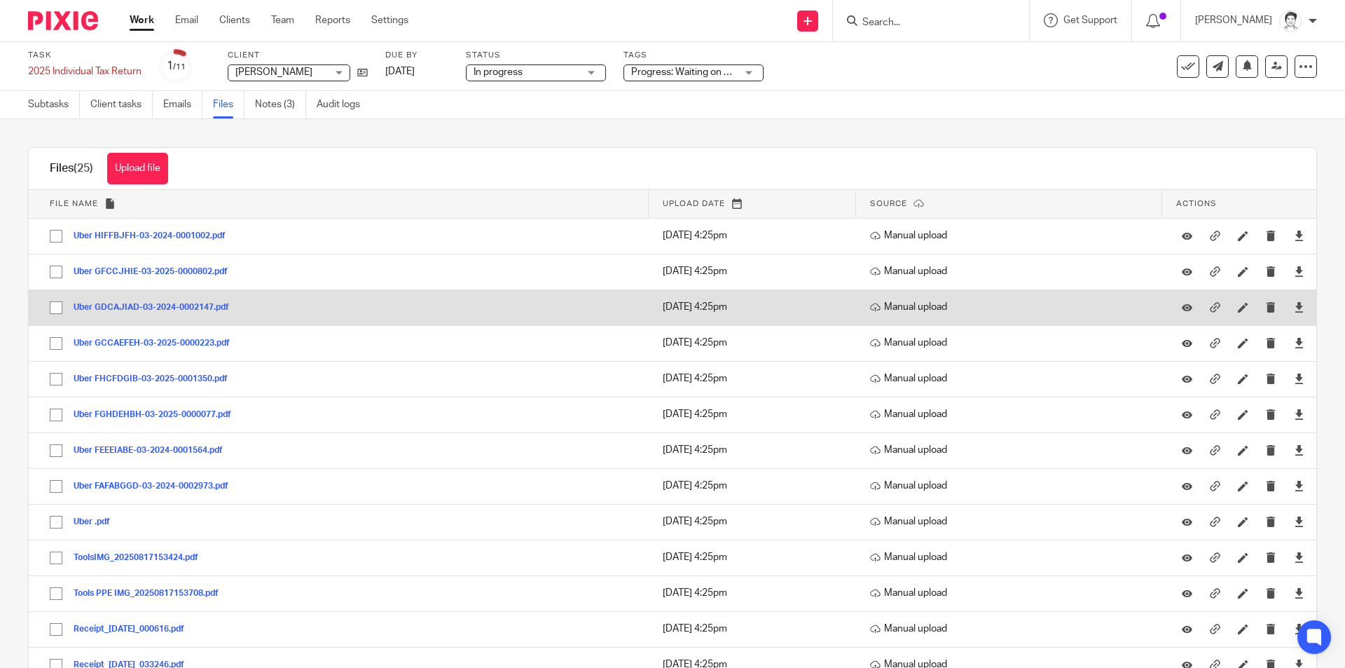
click at [144, 308] on button "Uber GDCAJIAD-03-2024-0002147.pdf" at bounding box center [157, 308] width 166 height 10
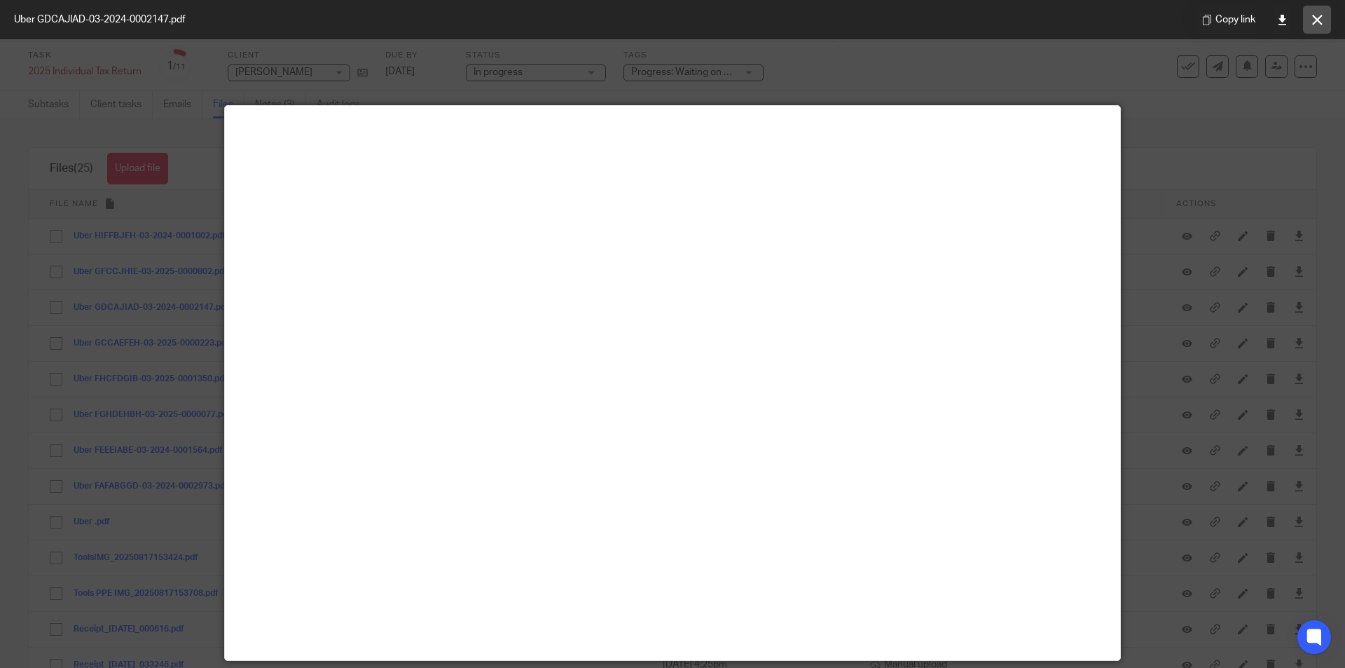
click at [1320, 18] on icon at bounding box center [1317, 20] width 11 height 11
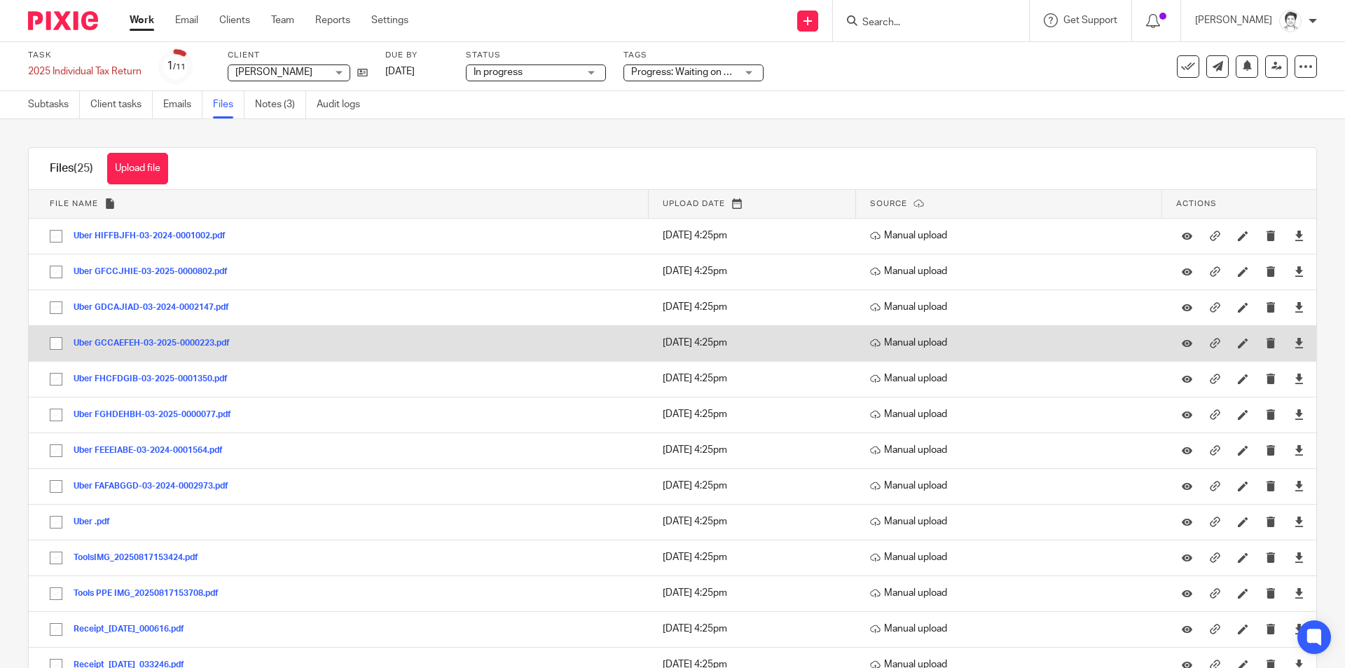
click at [153, 341] on button "Uber GCCAEFEH-03-2025-0000223.pdf" at bounding box center [157, 343] width 167 height 10
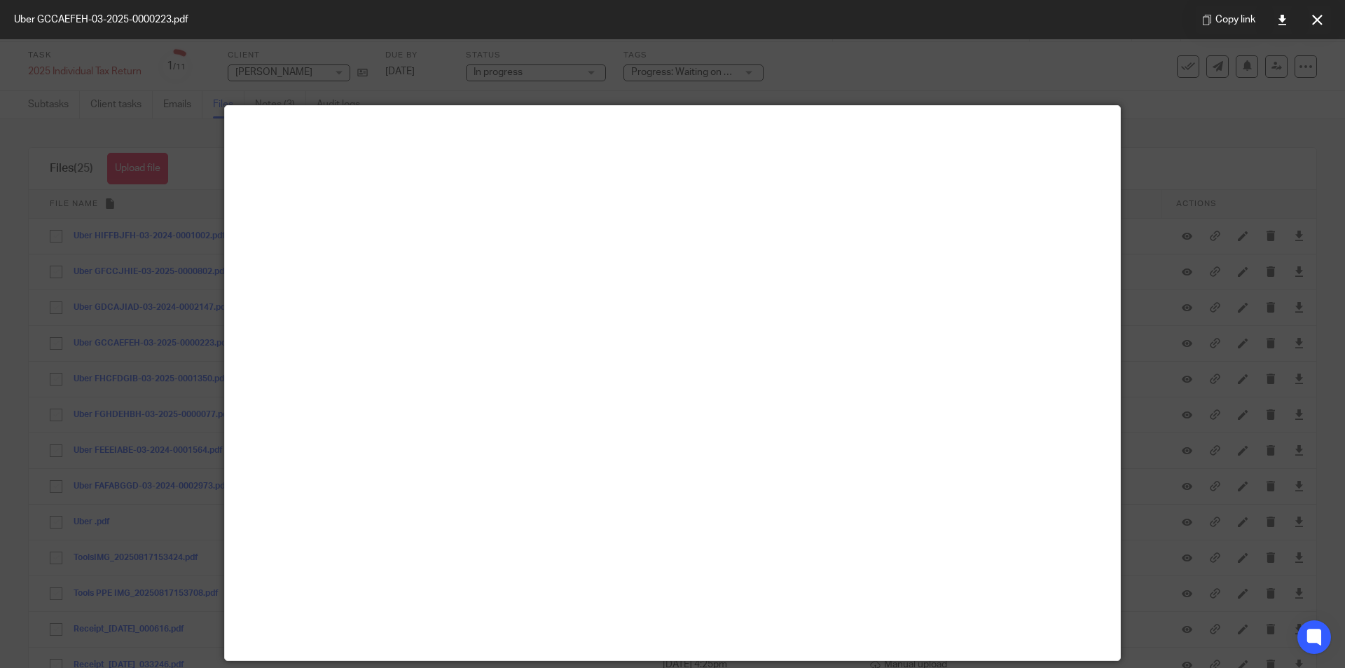
drag, startPoint x: 1313, startPoint y: 21, endPoint x: 1304, endPoint y: 25, distance: 9.1
click at [1312, 21] on icon at bounding box center [1317, 20] width 11 height 11
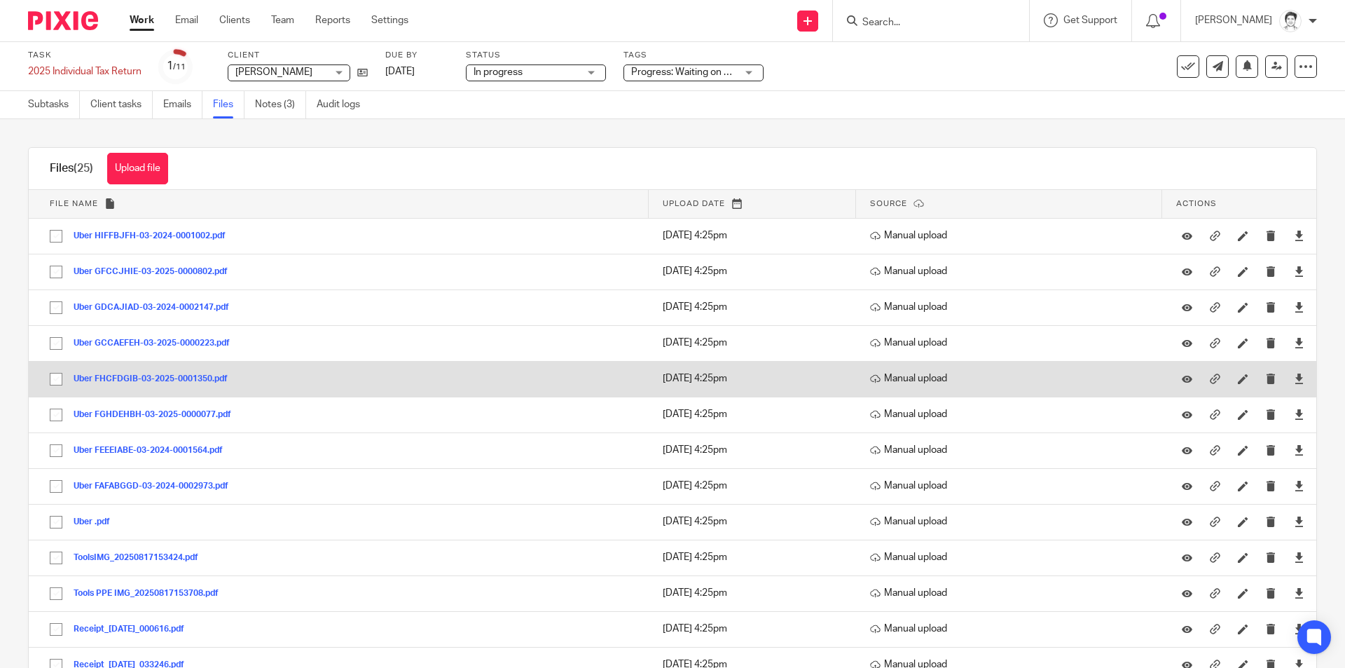
click at [128, 384] on div "Uber FHCFDGIB-03-2025-0001350.pdf" at bounding box center [156, 378] width 165 height 14
click at [130, 382] on button "Uber FHCFDGIB-03-2025-0001350.pdf" at bounding box center [156, 379] width 165 height 10
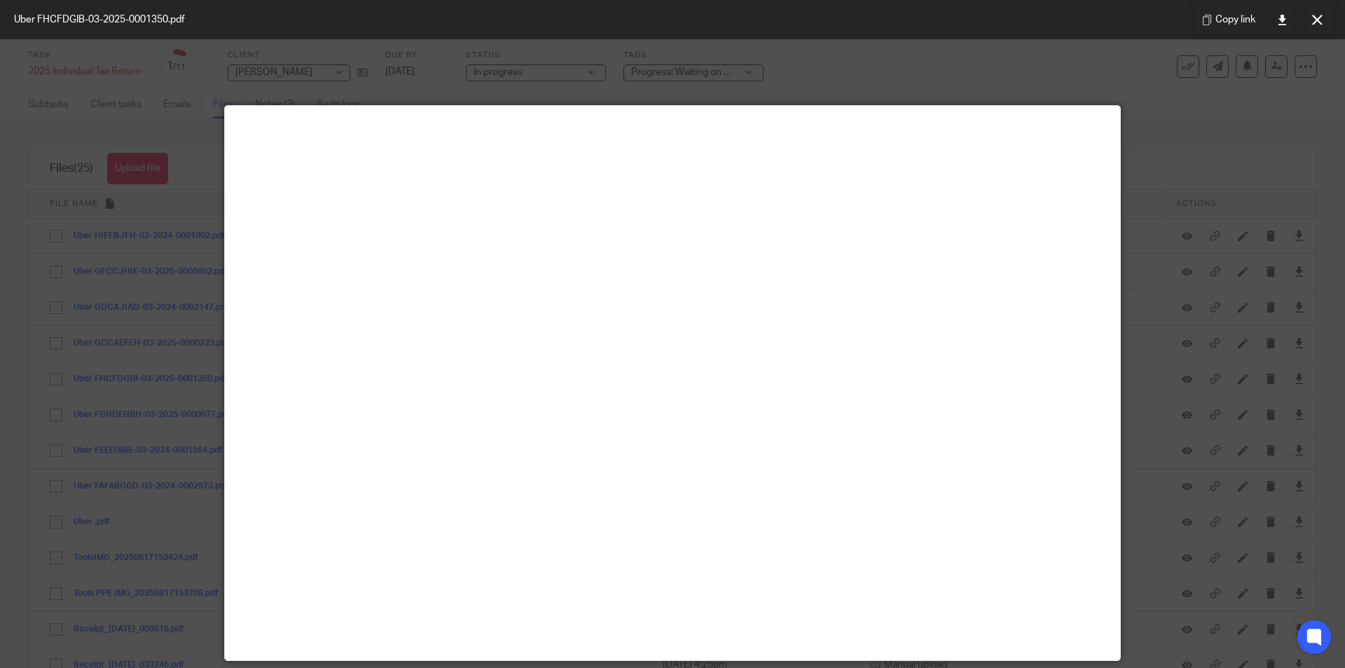
drag, startPoint x: 1315, startPoint y: 25, endPoint x: 1268, endPoint y: 33, distance: 48.3
click at [1314, 25] on button at bounding box center [1317, 20] width 28 height 28
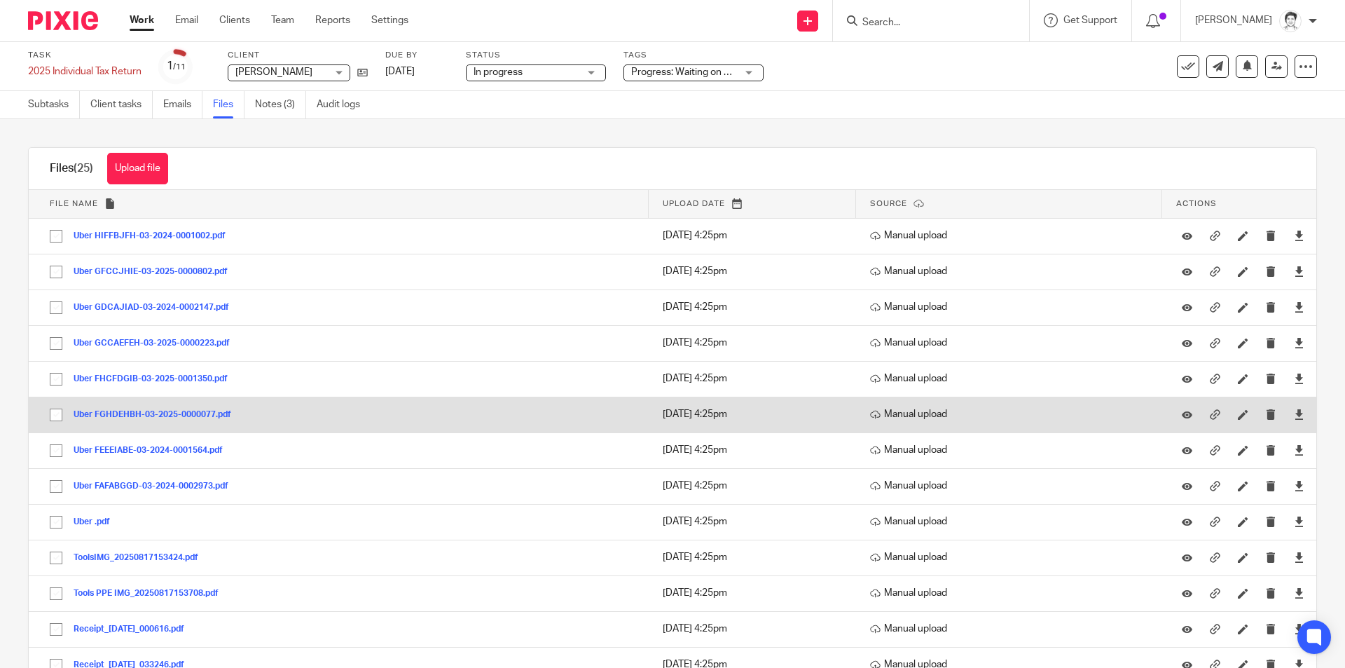
click at [154, 410] on button "Uber FGHDEHBH-03-2025-0000077.pdf" at bounding box center [158, 415] width 168 height 10
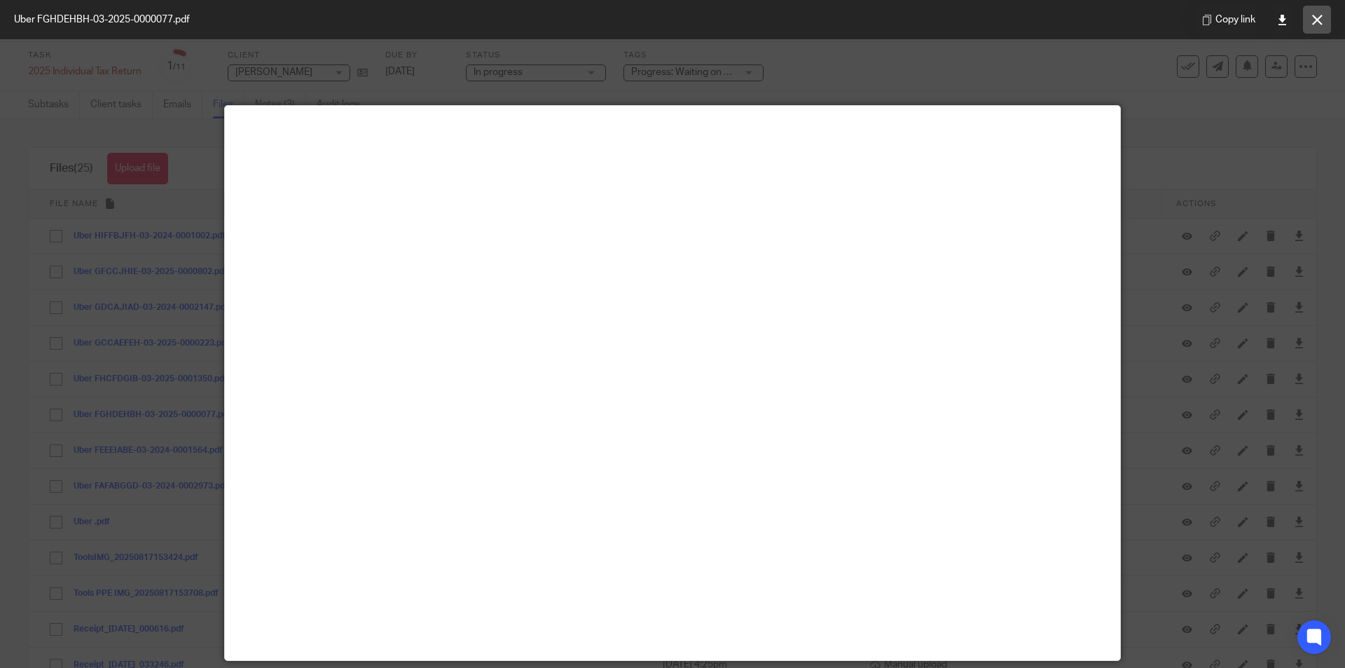
click at [1314, 22] on icon at bounding box center [1317, 20] width 11 height 11
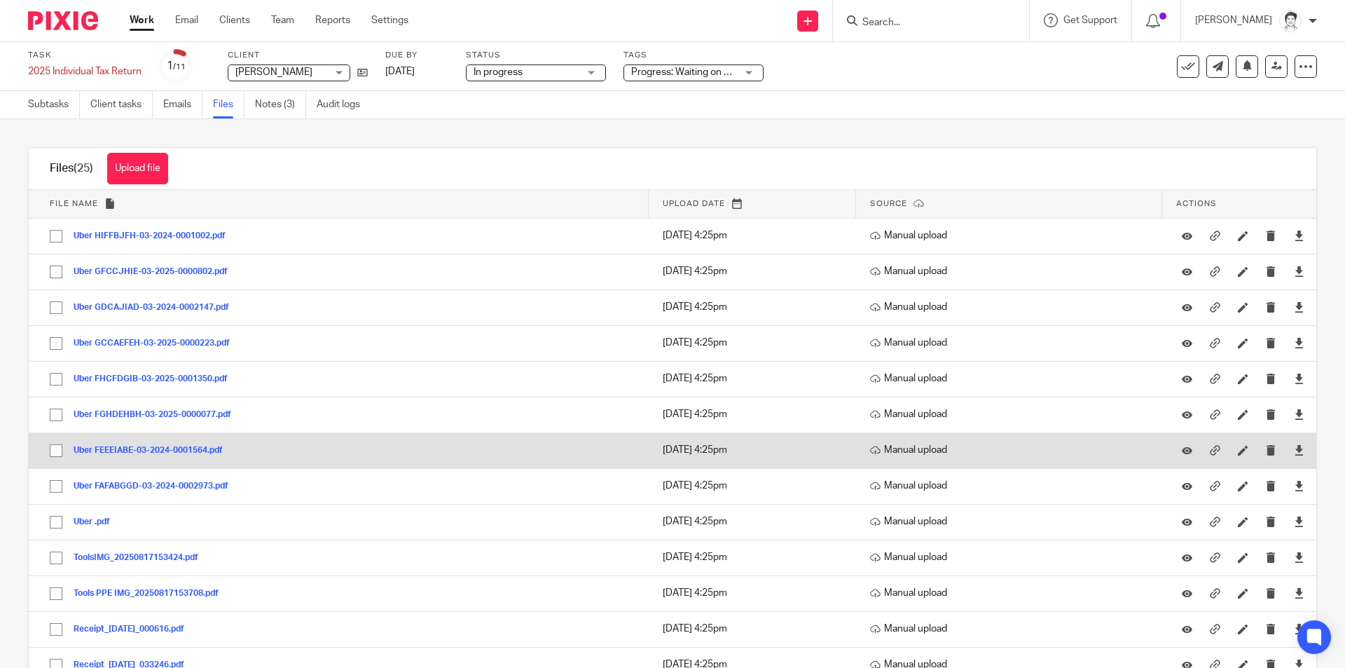
click at [169, 451] on button "Uber FEEEIABE-03-2024-0001564.pdf" at bounding box center [154, 451] width 160 height 10
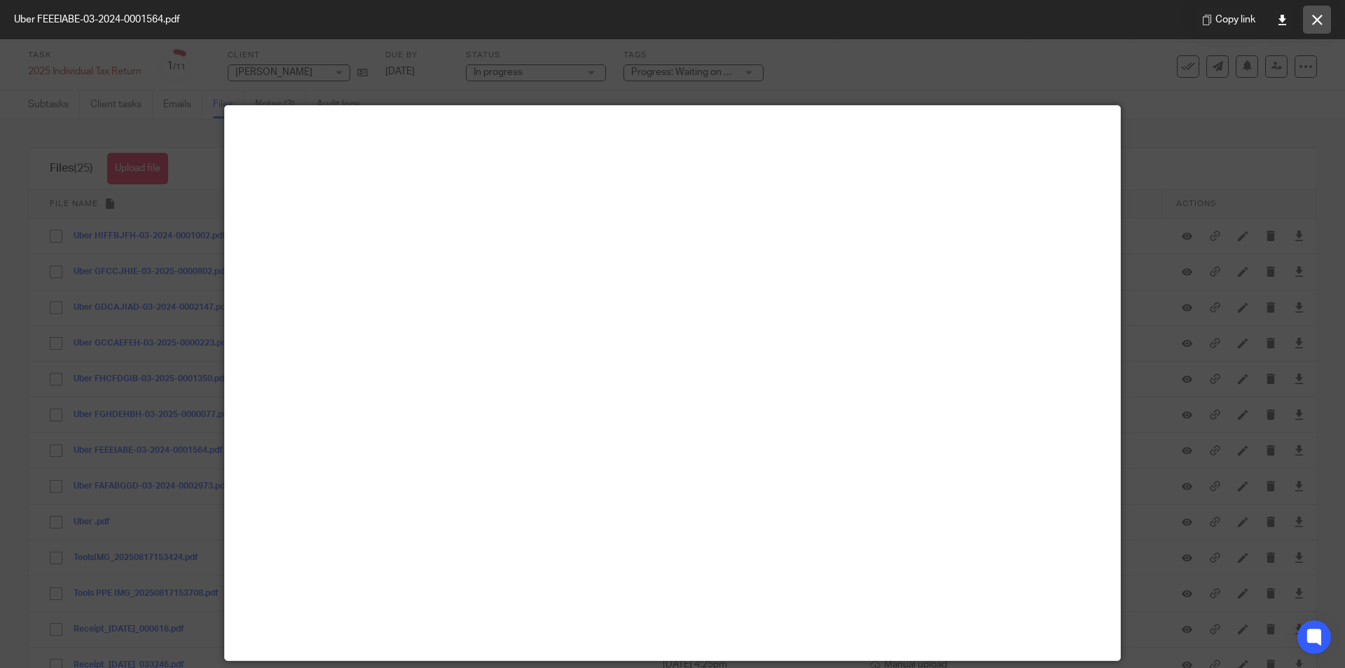
click at [1315, 25] on button at bounding box center [1317, 20] width 28 height 28
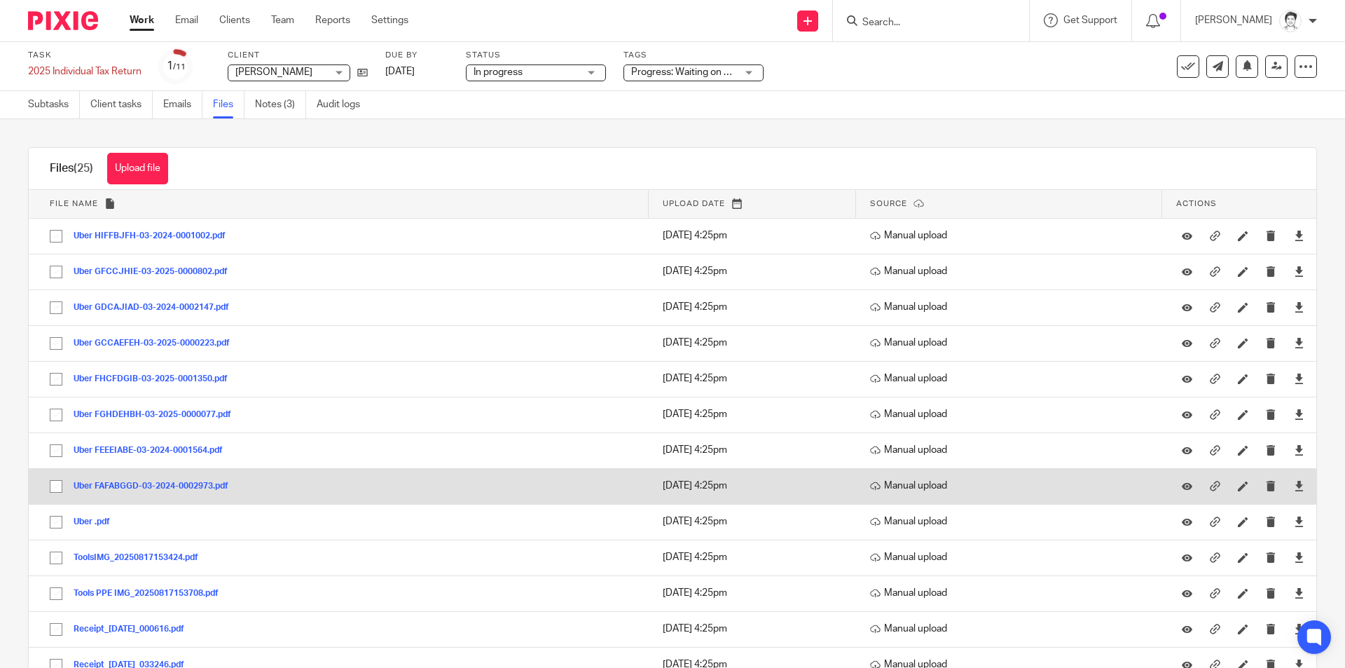
click at [186, 483] on button "Uber FAFABGGD-03-2024-0002973.pdf" at bounding box center [156, 486] width 165 height 10
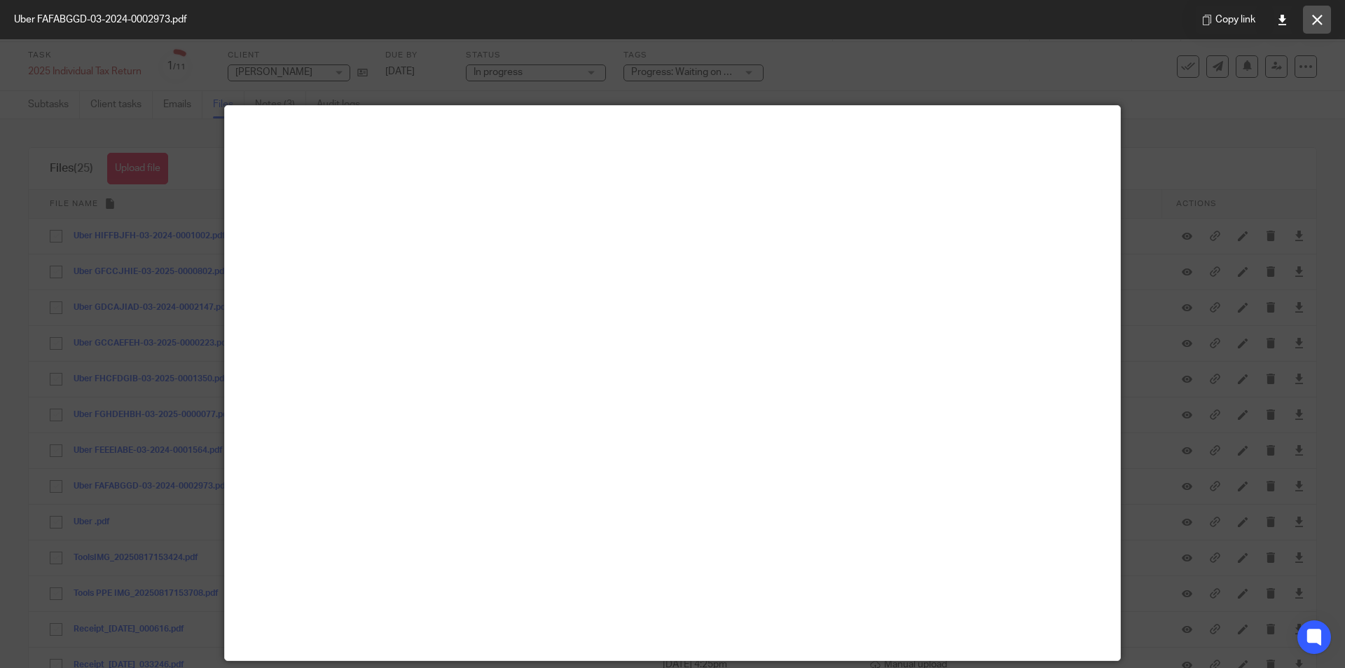
click at [1312, 21] on icon at bounding box center [1317, 20] width 11 height 11
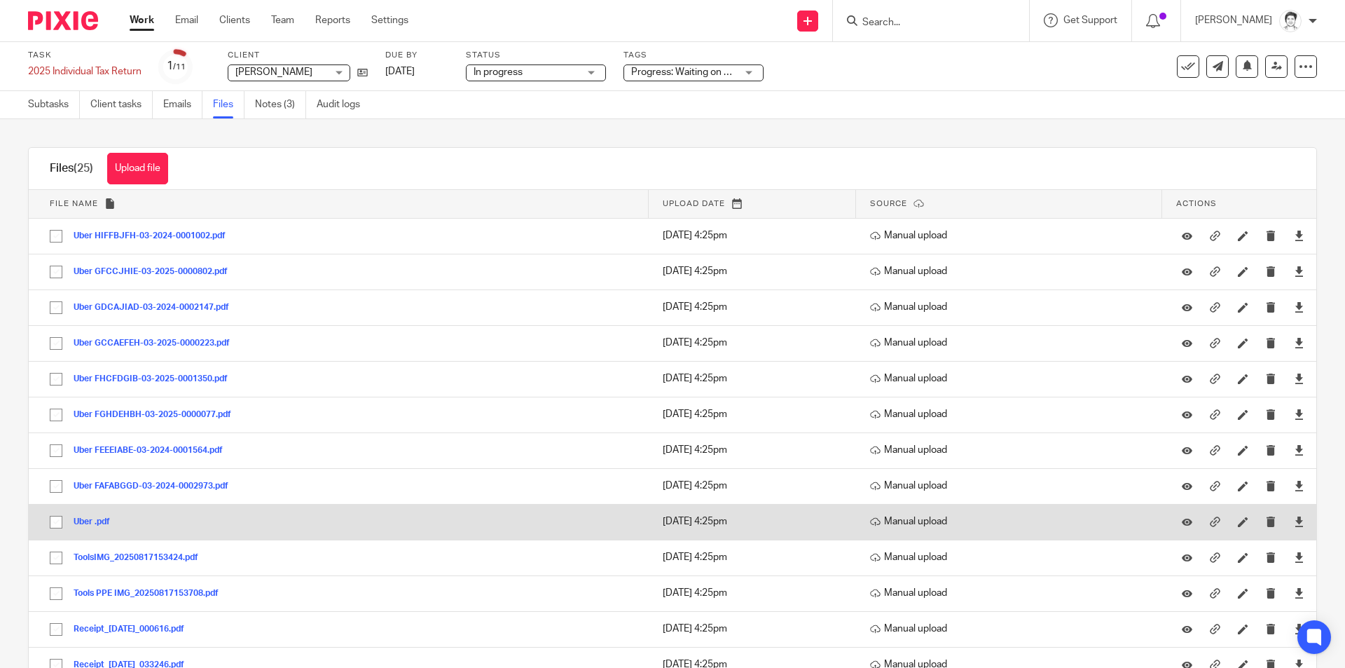
click at [87, 520] on button "Uber .pdf" at bounding box center [97, 522] width 47 height 10
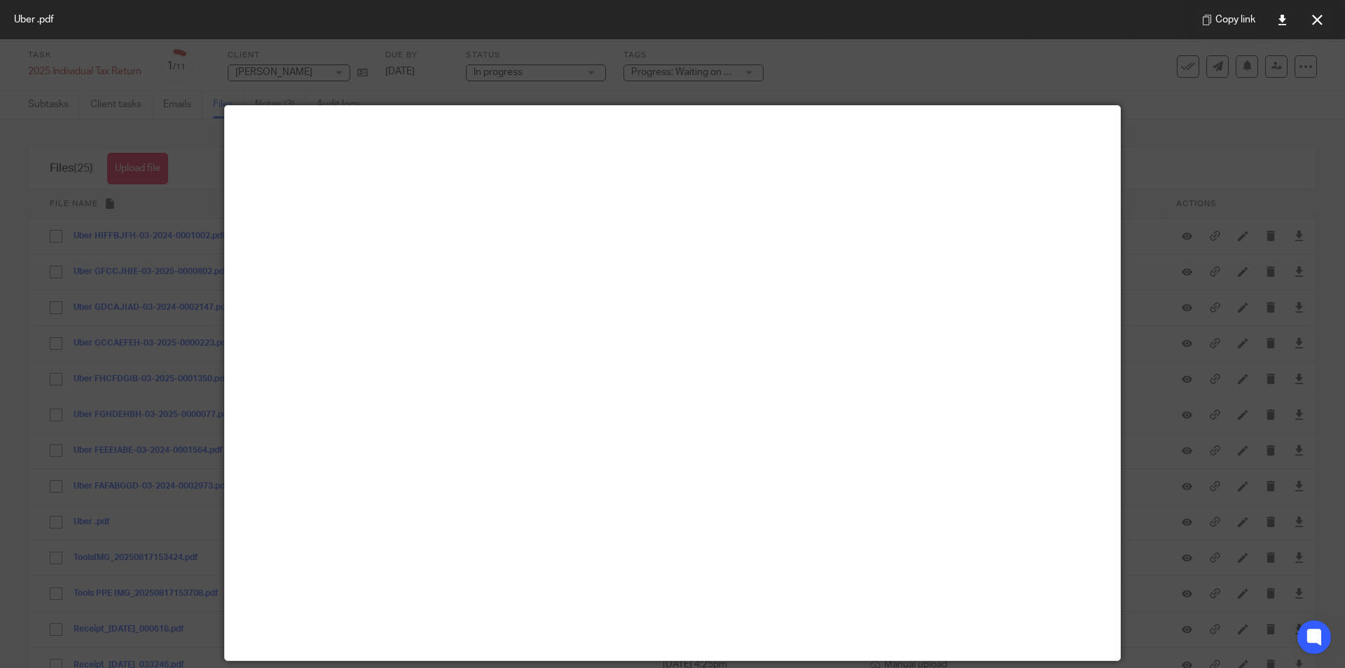
drag, startPoint x: 1315, startPoint y: 21, endPoint x: 1323, endPoint y: 27, distance: 10.0
click at [1315, 21] on icon at bounding box center [1317, 20] width 11 height 11
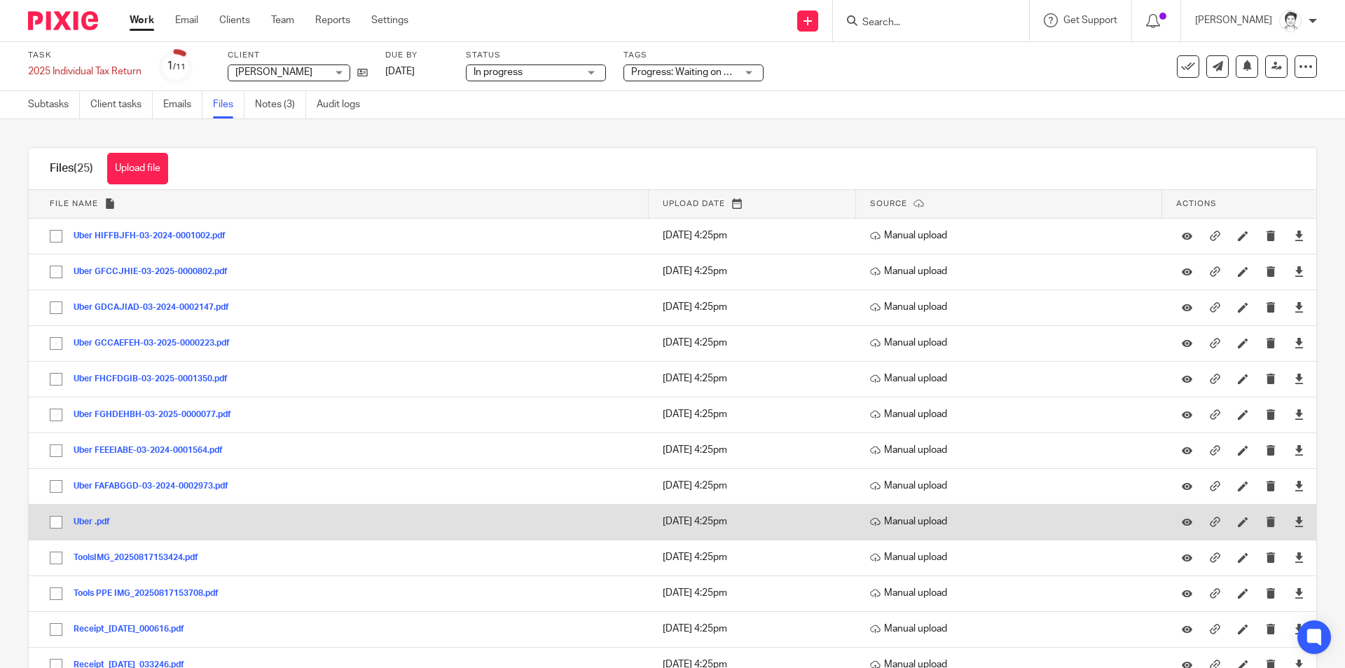
click at [89, 518] on button "Uber .pdf" at bounding box center [97, 522] width 47 height 10
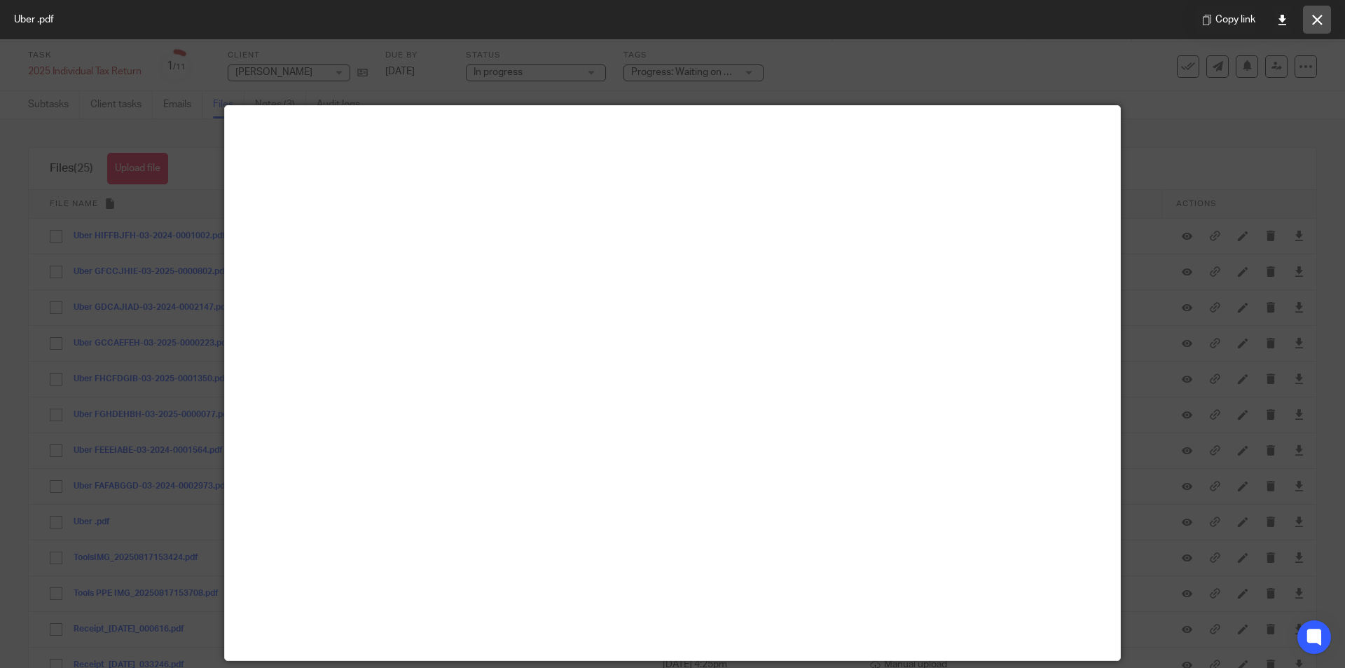
click at [1318, 20] on icon at bounding box center [1317, 20] width 11 height 11
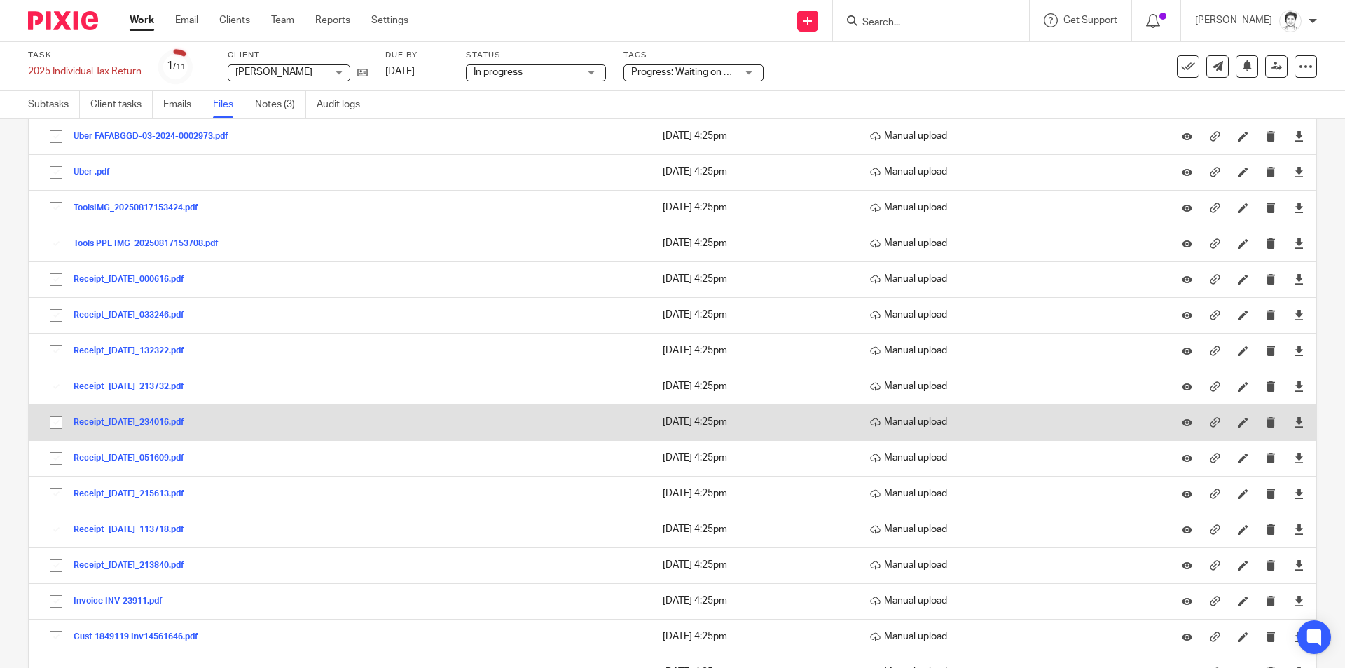
scroll to position [350, 0]
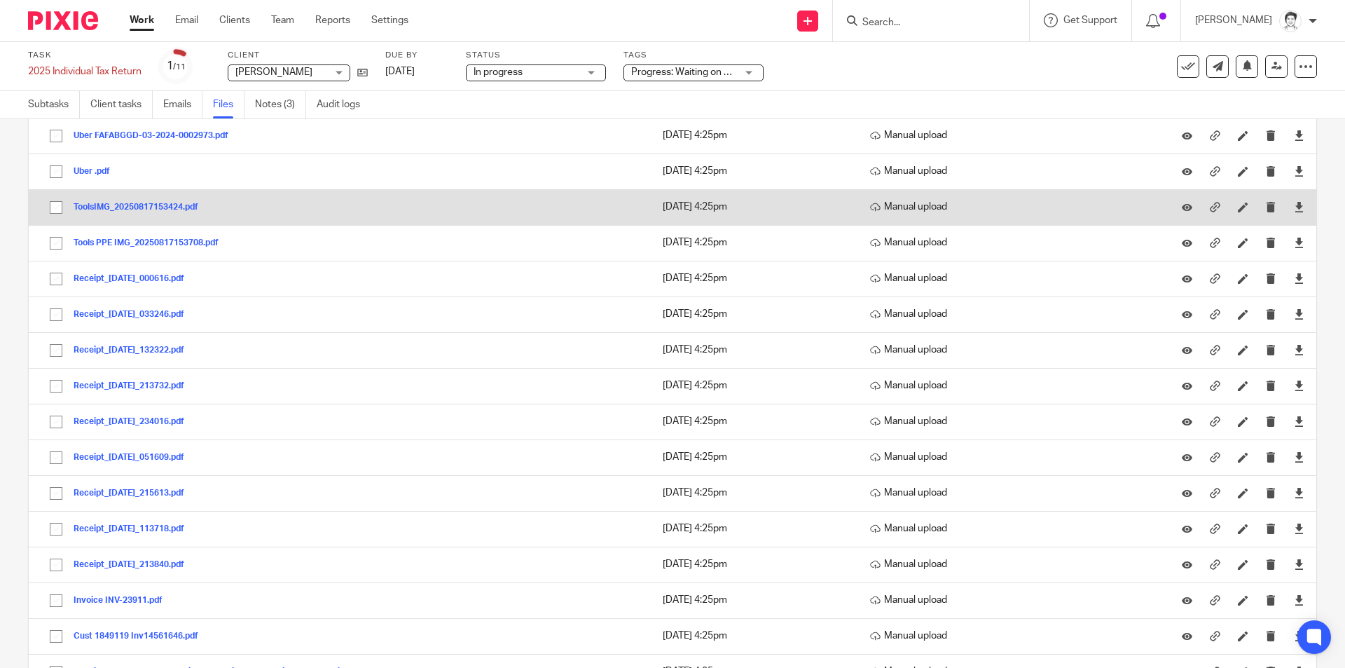
click at [98, 204] on button "ToolsIMG_20250817153424.pdf" at bounding box center [141, 207] width 135 height 10
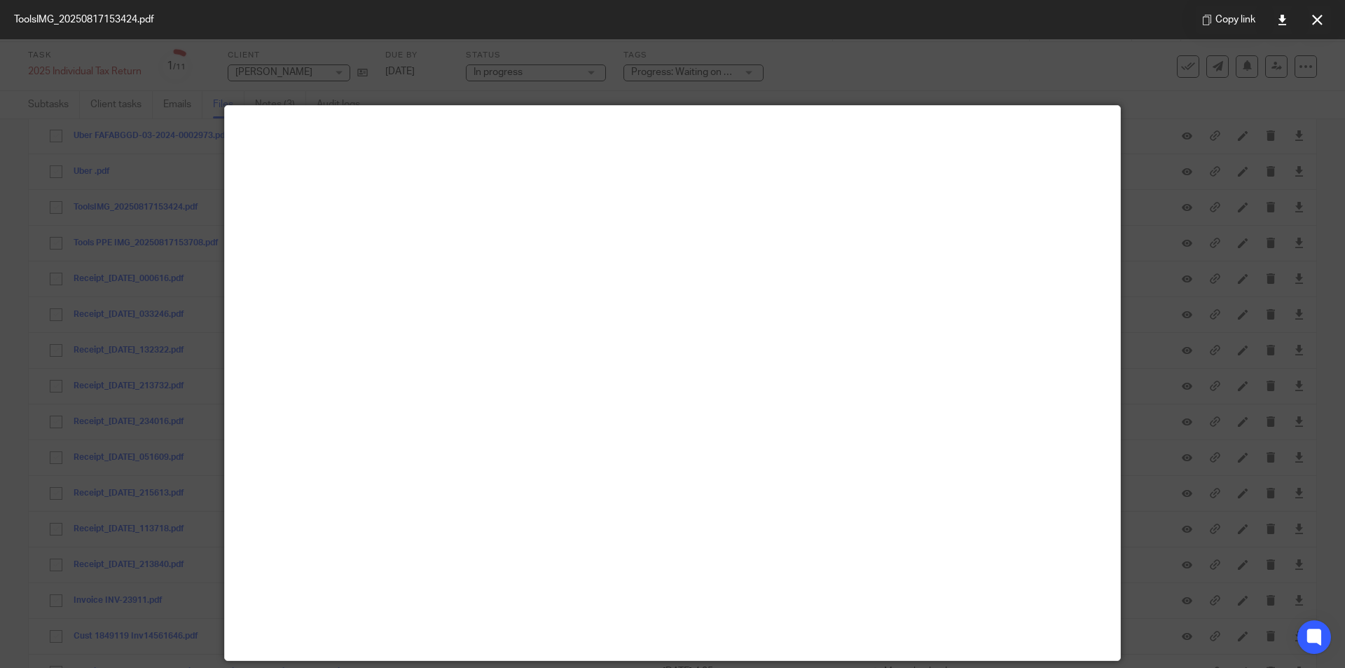
click at [1320, 18] on icon at bounding box center [1317, 20] width 11 height 11
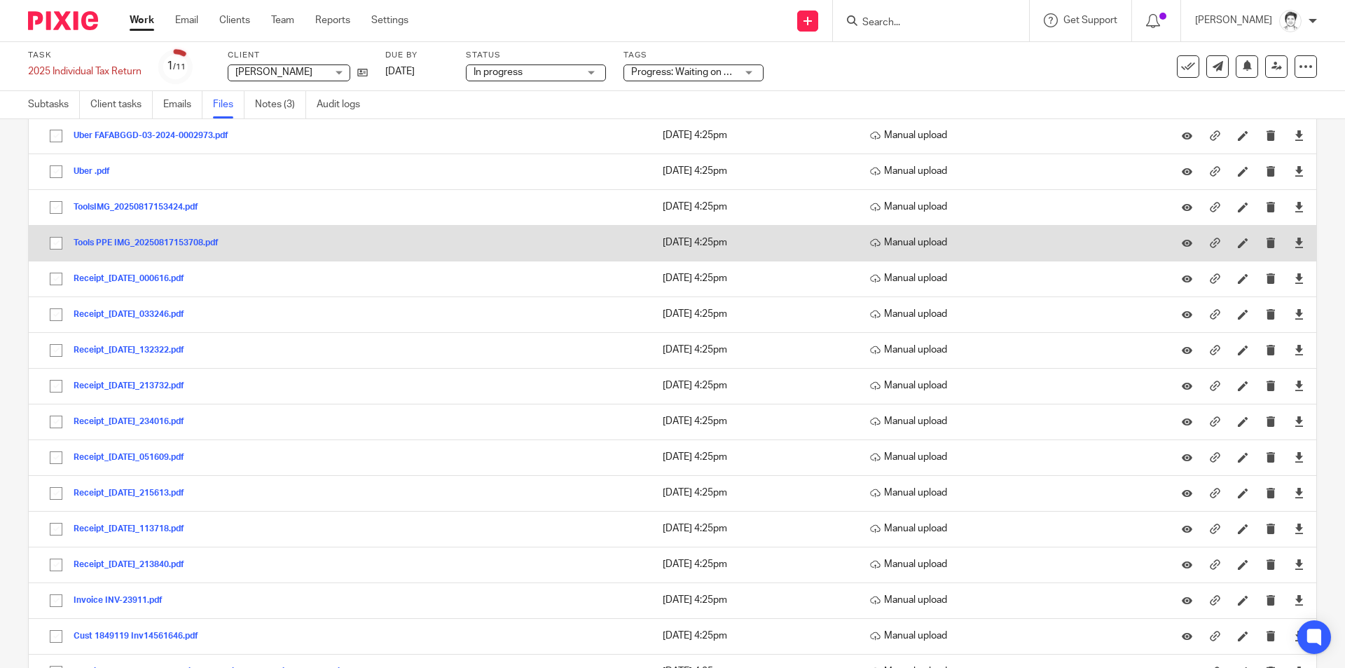
click at [109, 242] on button "Tools PPE IMG_20250817153708.pdf" at bounding box center [152, 243] width 156 height 10
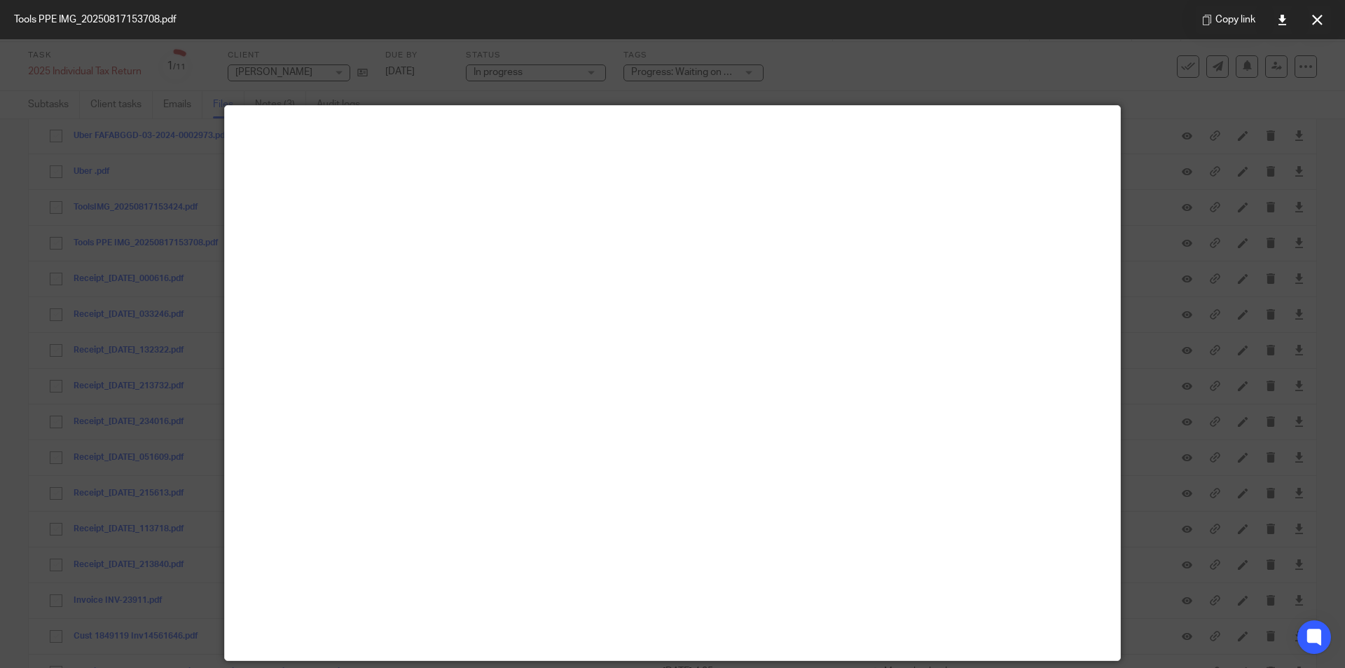
click at [1325, 20] on button at bounding box center [1317, 20] width 28 height 28
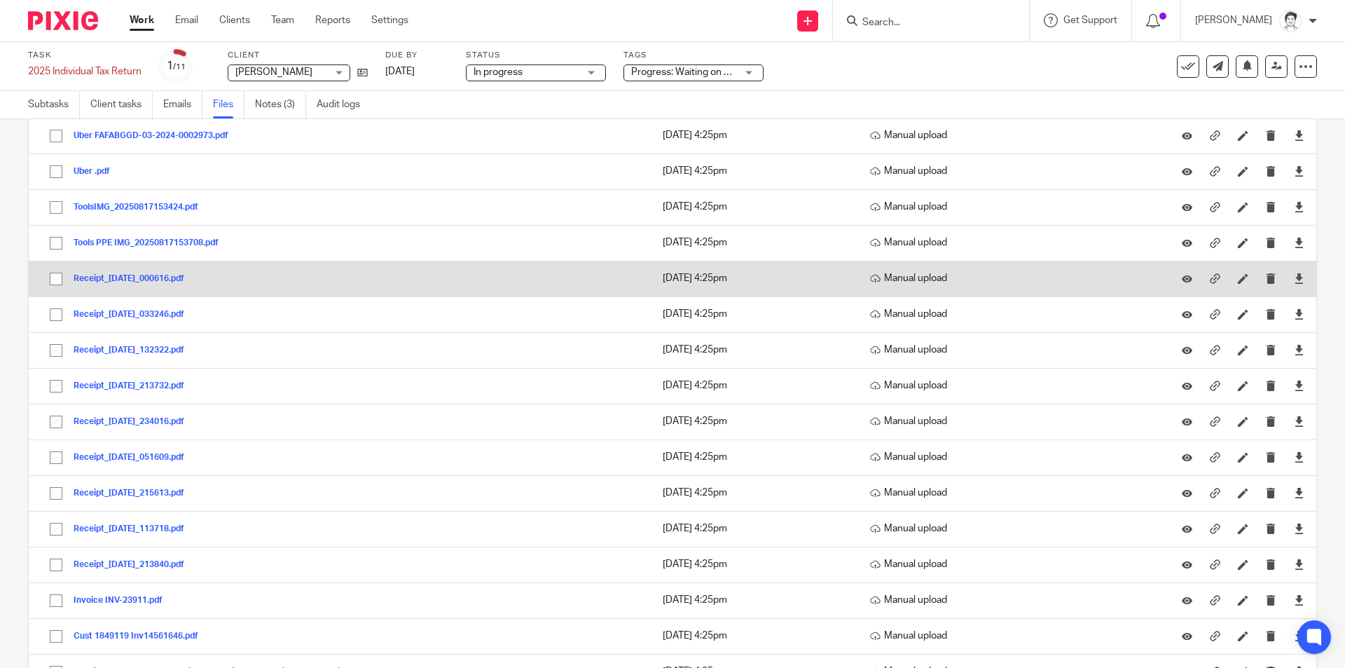
click at [123, 278] on button "Receipt_19Feb2025_000616.pdf" at bounding box center [134, 279] width 121 height 10
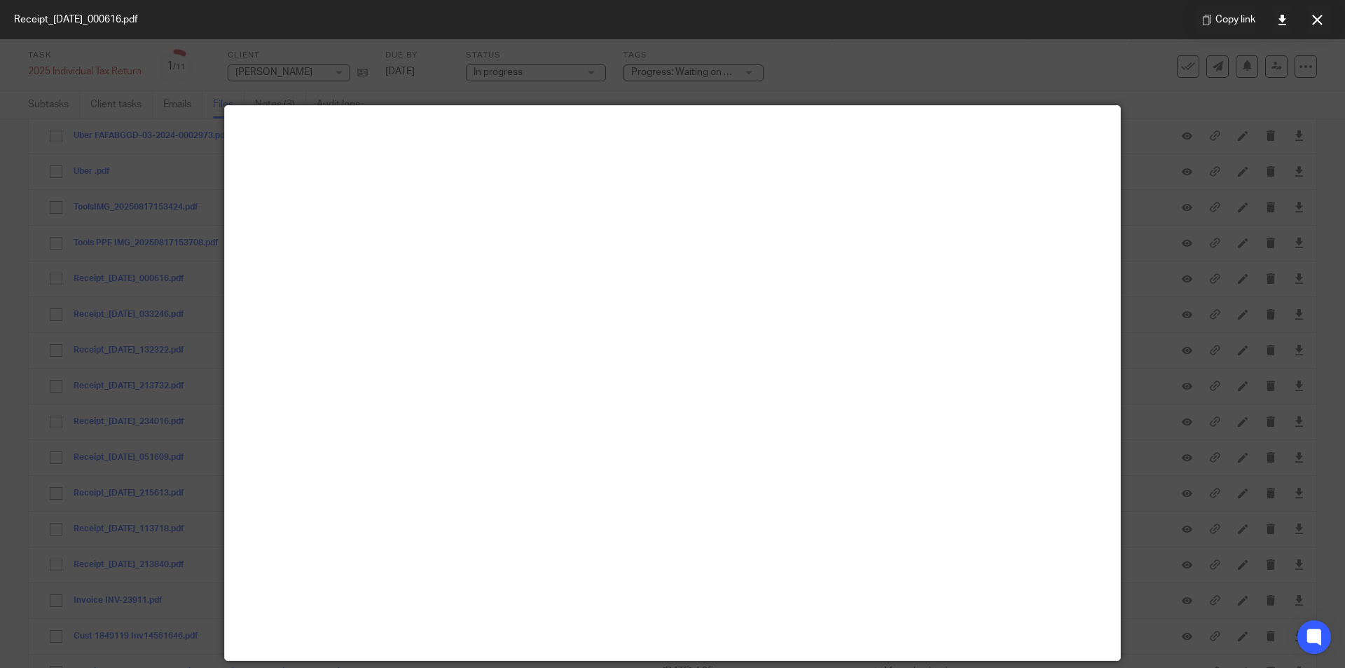
click at [1317, 25] on button at bounding box center [1317, 20] width 28 height 28
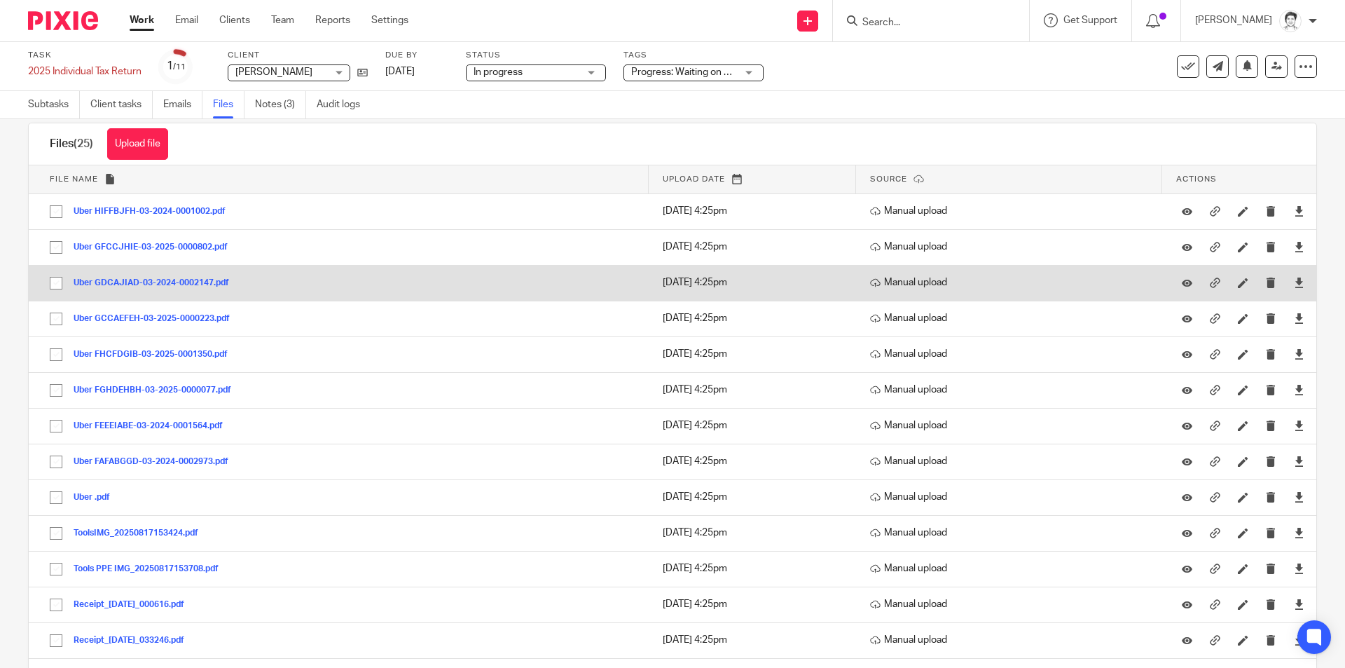
scroll to position [0, 0]
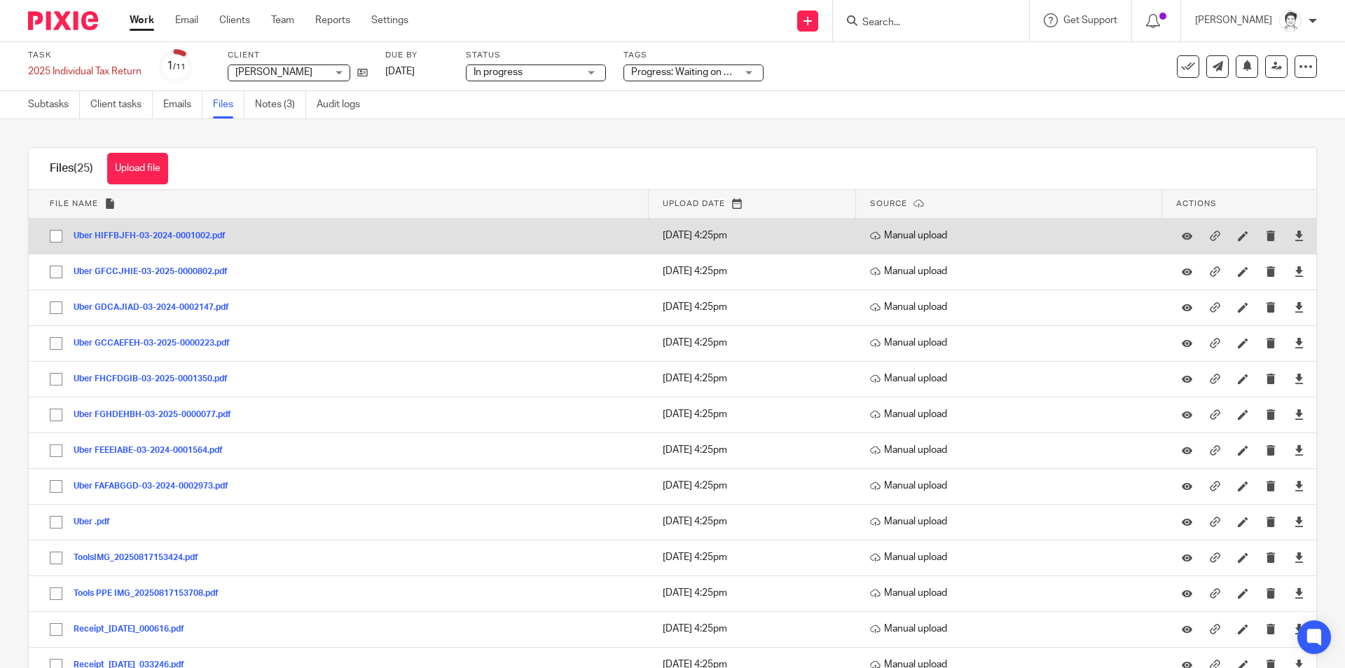
click at [106, 237] on button "Uber HIFFBJFH-03-2024-0001002.pdf" at bounding box center [155, 236] width 163 height 10
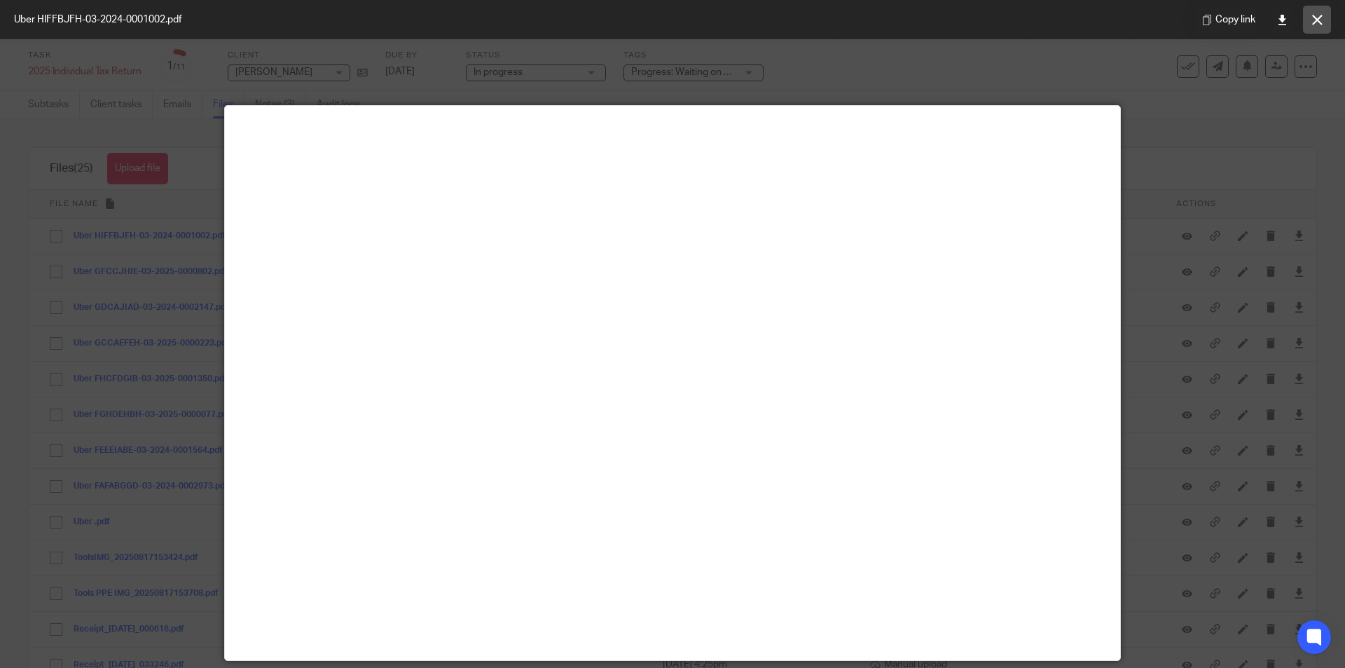
click at [1313, 25] on icon at bounding box center [1317, 20] width 11 height 11
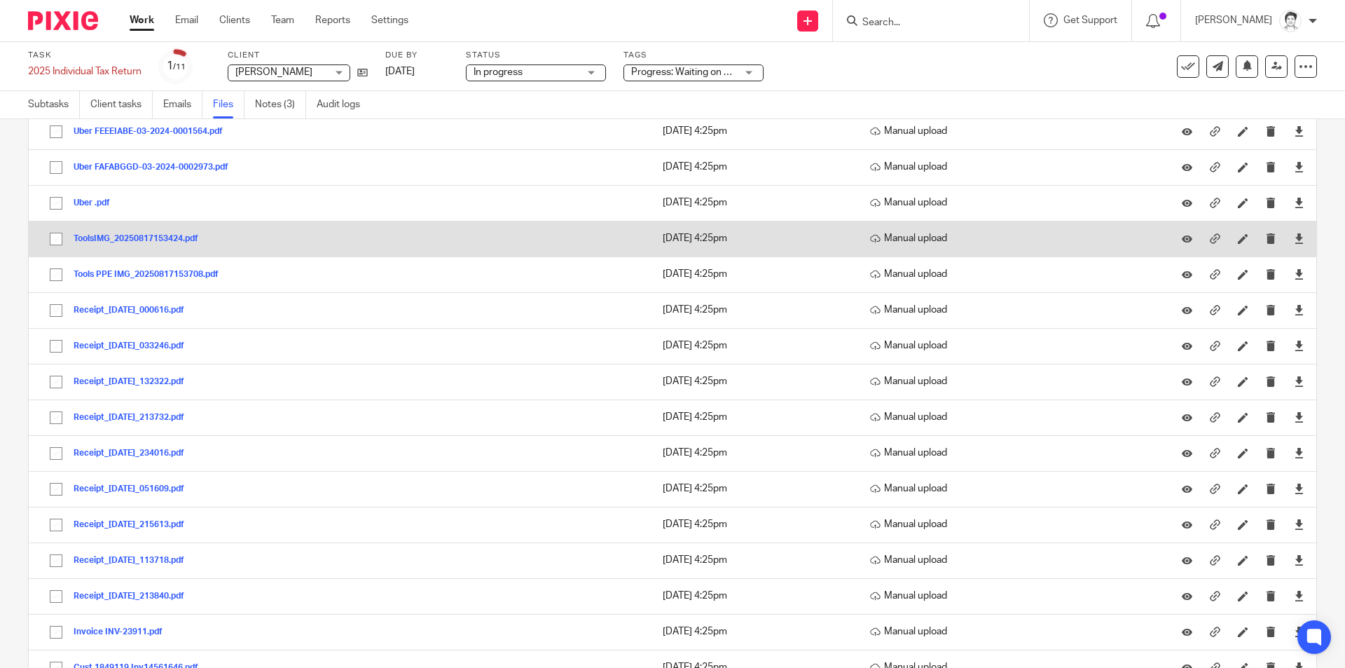
scroll to position [350, 0]
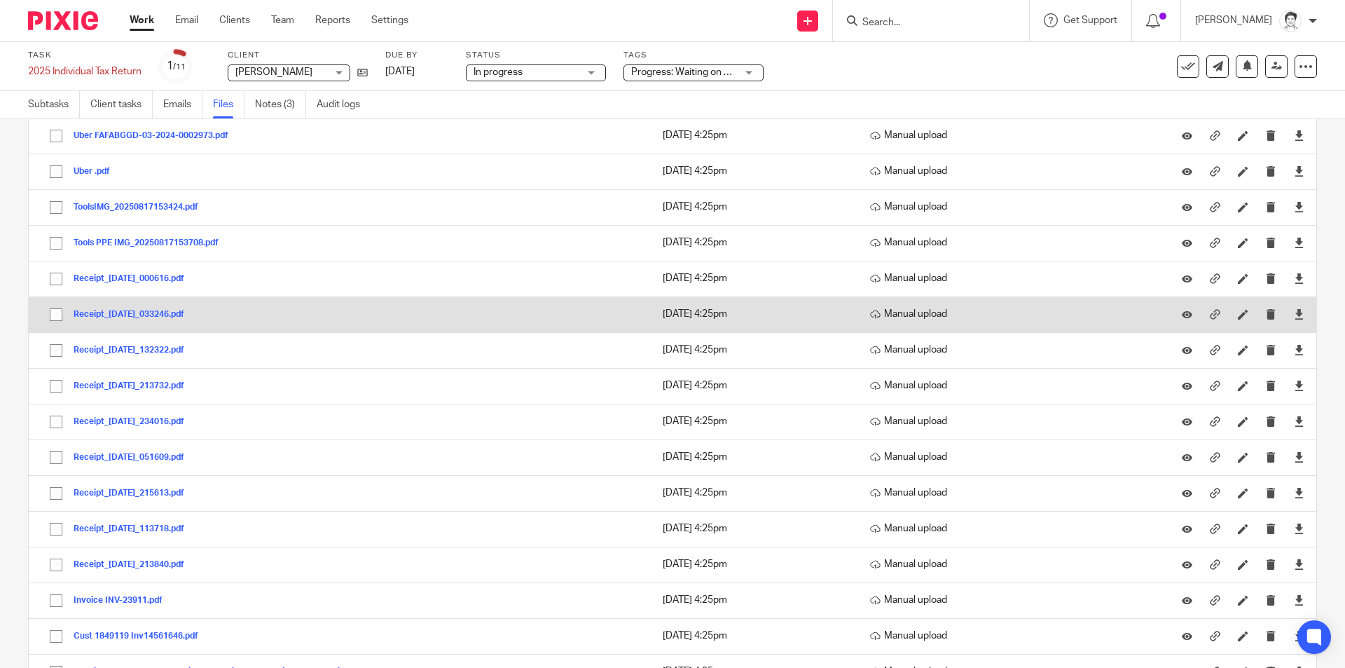
click at [113, 315] on button "Receipt_18Nov2024_033246.pdf" at bounding box center [134, 315] width 121 height 10
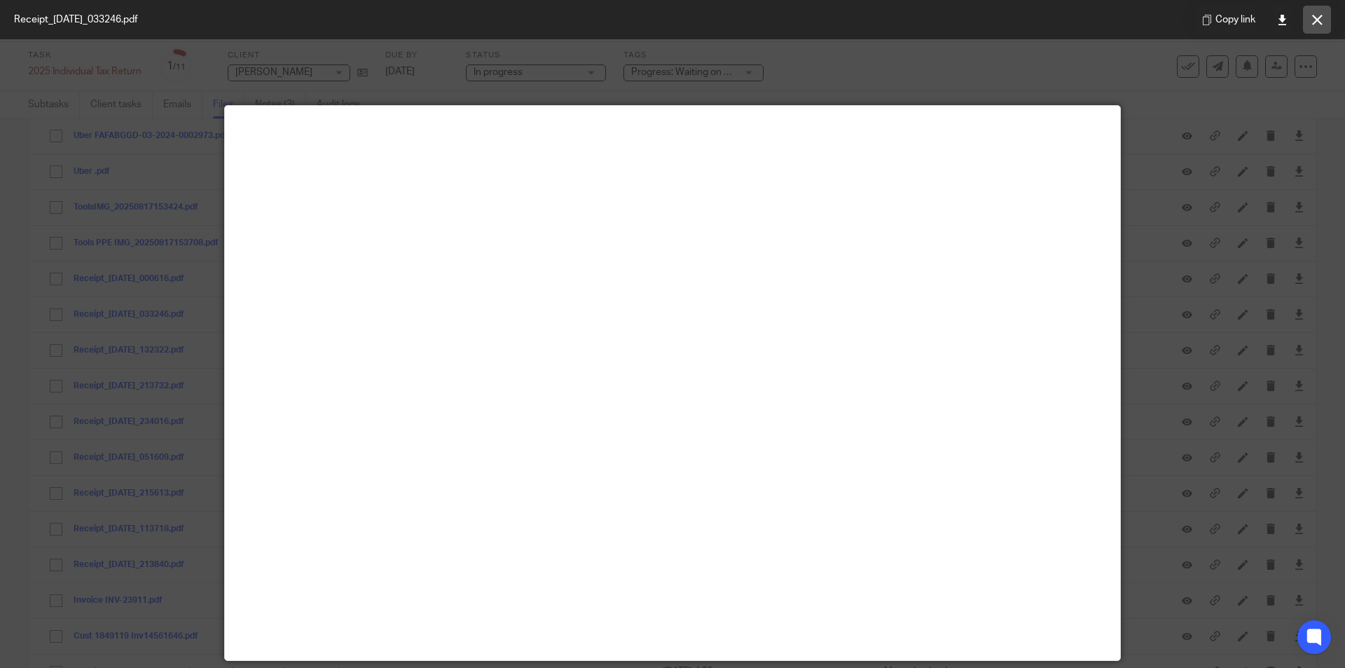
drag, startPoint x: 1315, startPoint y: 24, endPoint x: 1327, endPoint y: 31, distance: 13.8
click at [1317, 26] on button at bounding box center [1317, 20] width 28 height 28
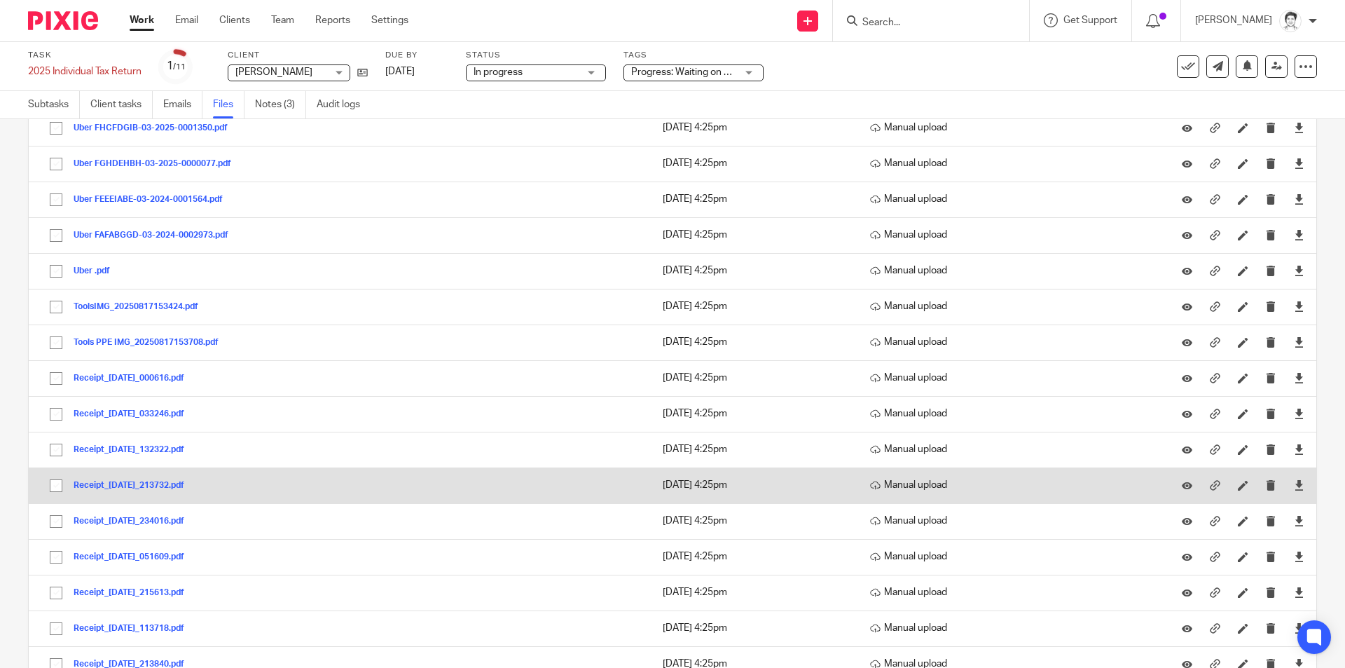
scroll to position [262, 0]
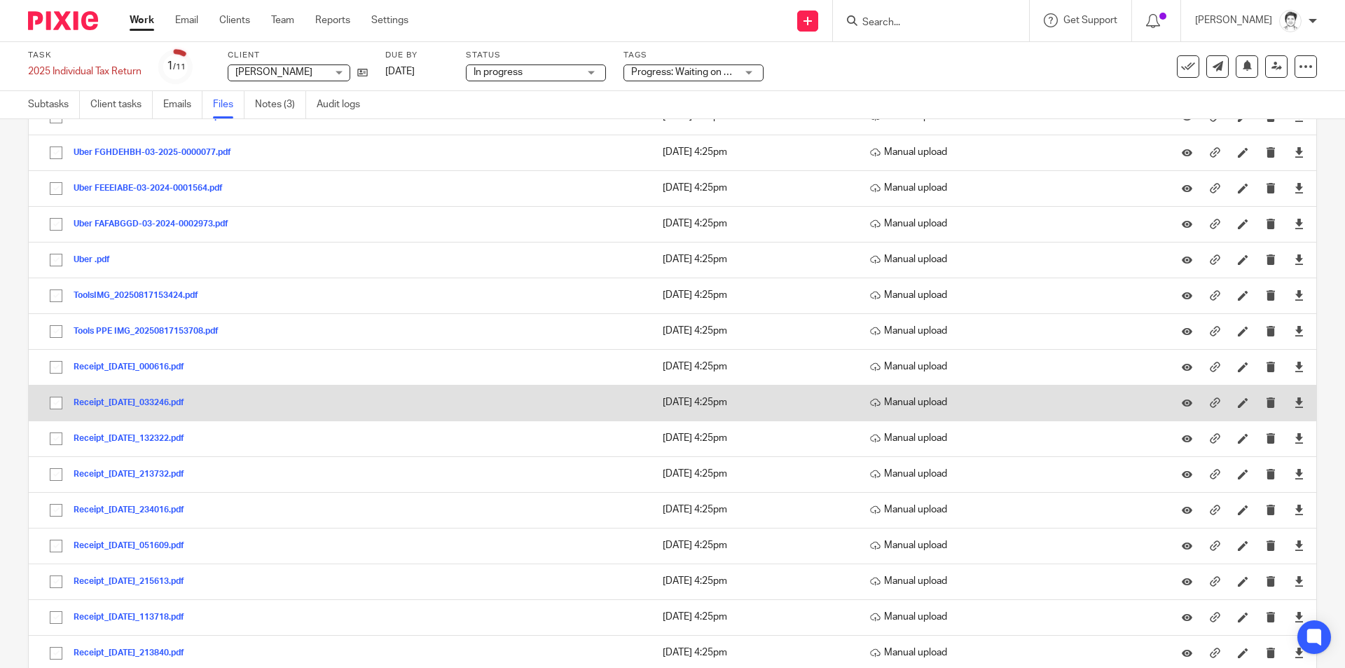
click at [119, 406] on button "Receipt_18Nov2024_033246.pdf" at bounding box center [134, 403] width 121 height 10
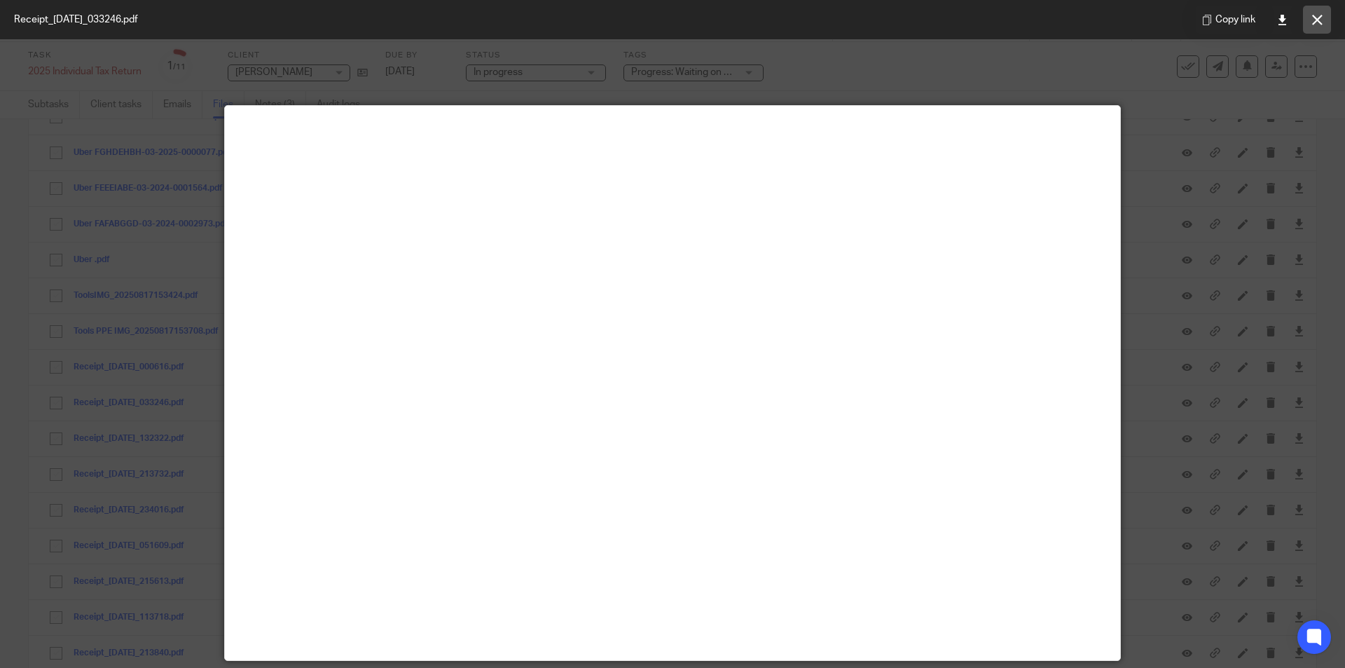
click at [1317, 22] on icon at bounding box center [1317, 20] width 11 height 11
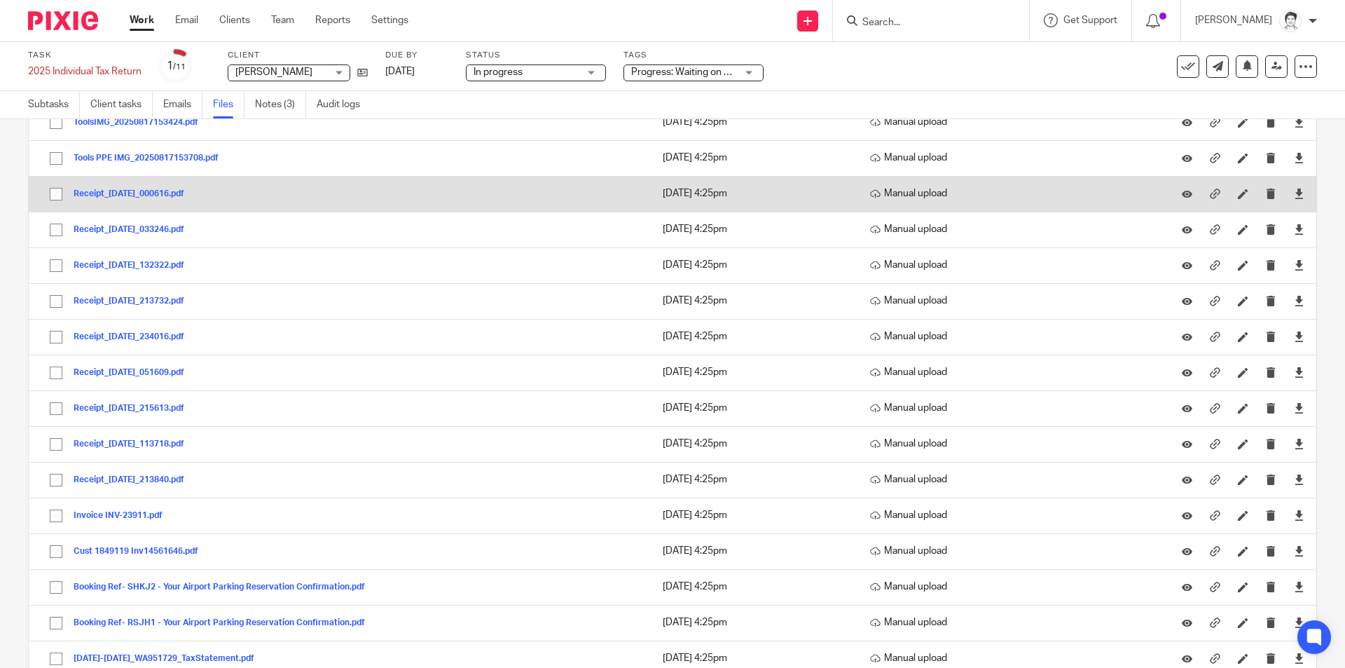
scroll to position [402, 0]
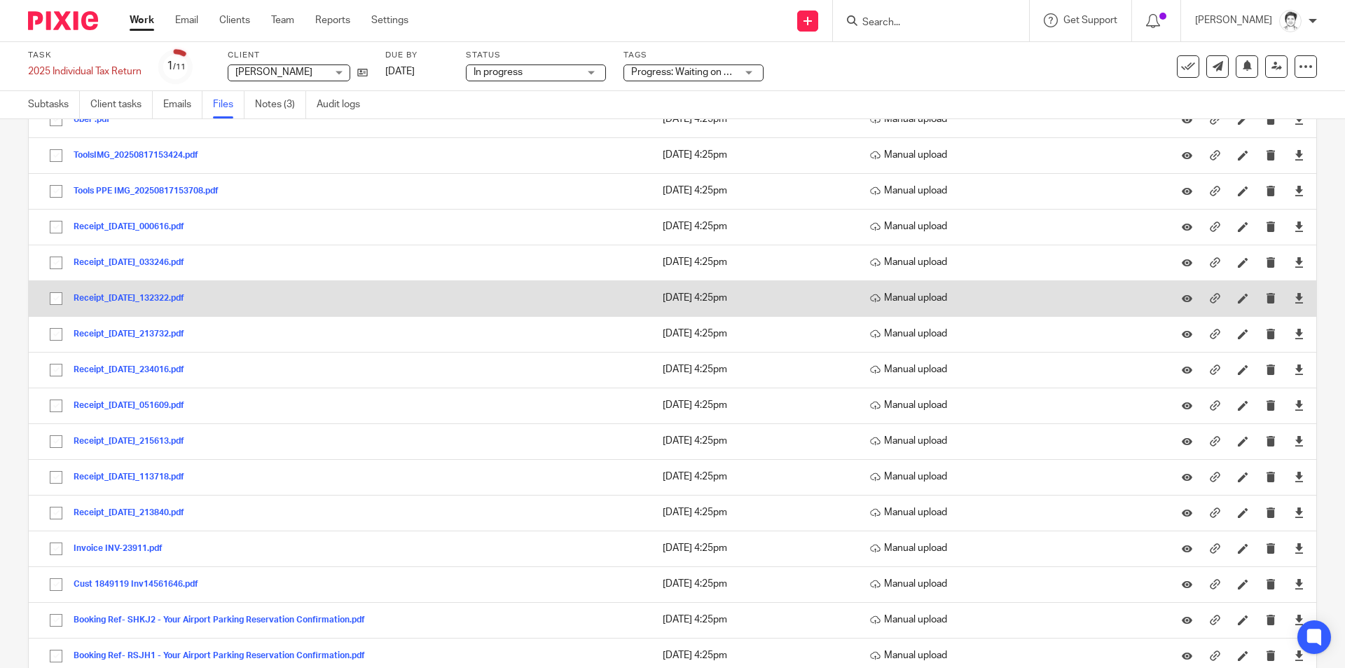
click at [130, 299] on button "Receipt_18Mar2025_132322.pdf" at bounding box center [134, 299] width 121 height 10
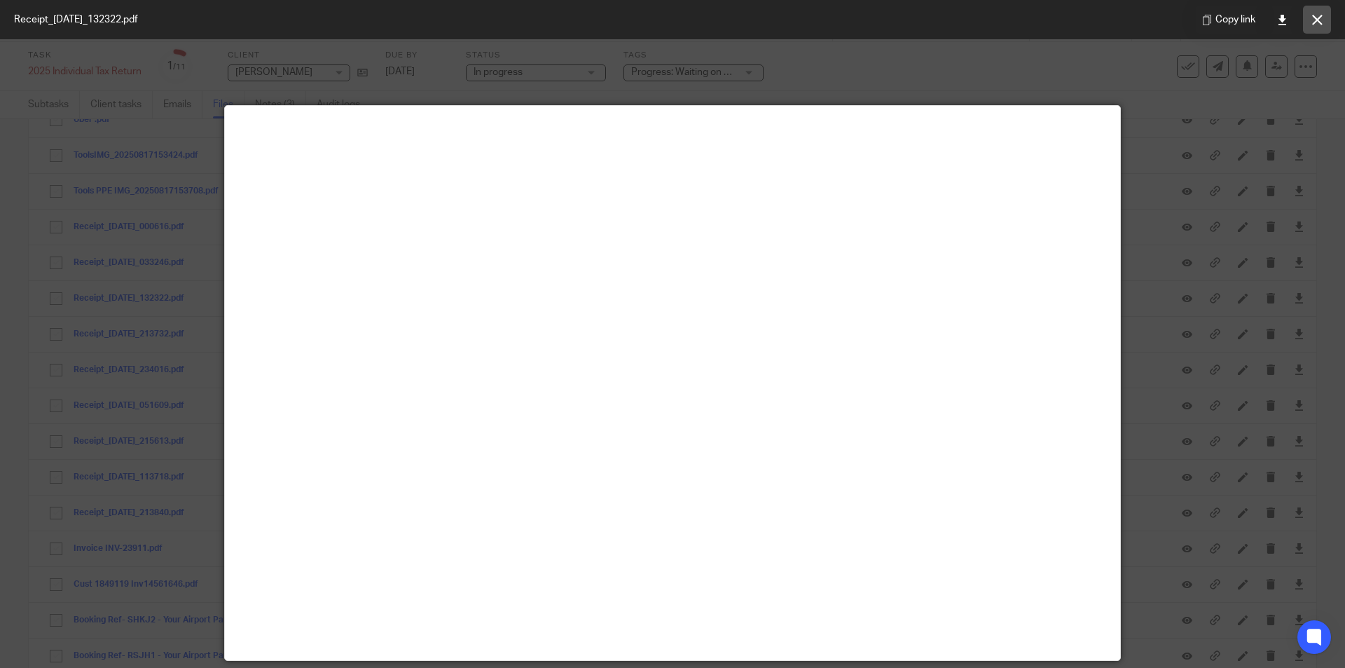
click at [1317, 20] on icon at bounding box center [1317, 20] width 11 height 11
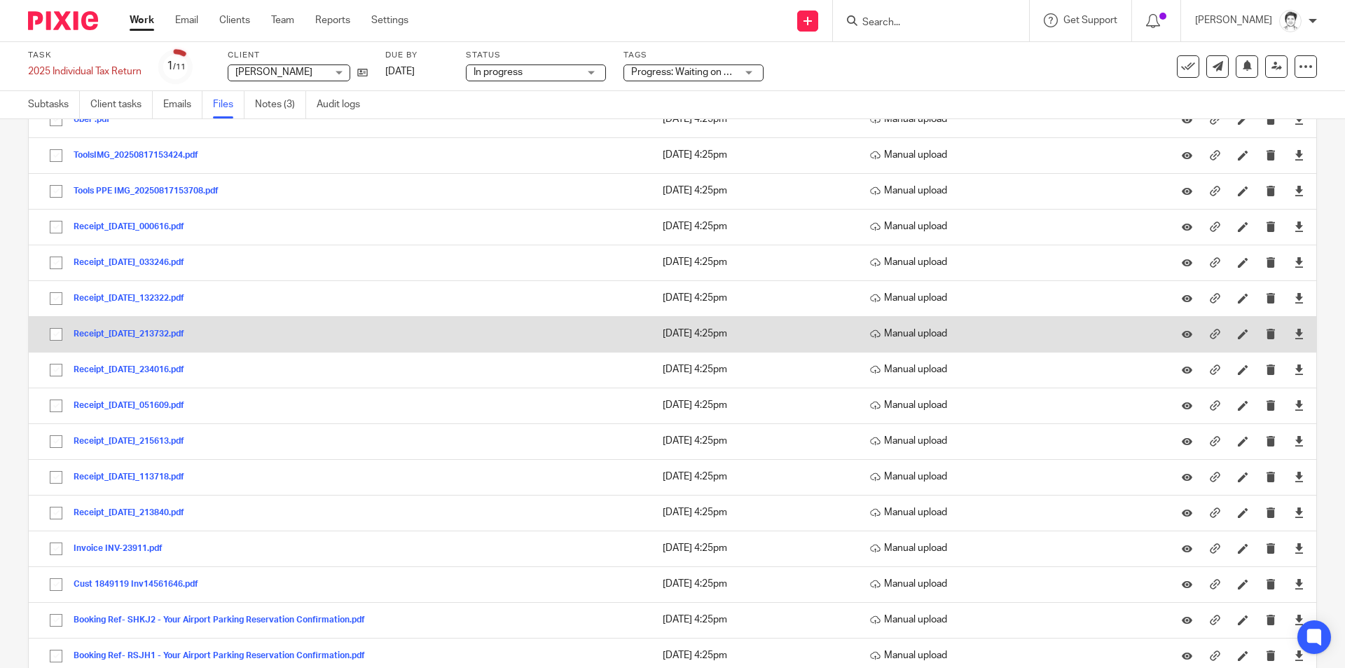
click at [141, 329] on button "Receipt_16Jan2025_213732.pdf" at bounding box center [134, 334] width 121 height 10
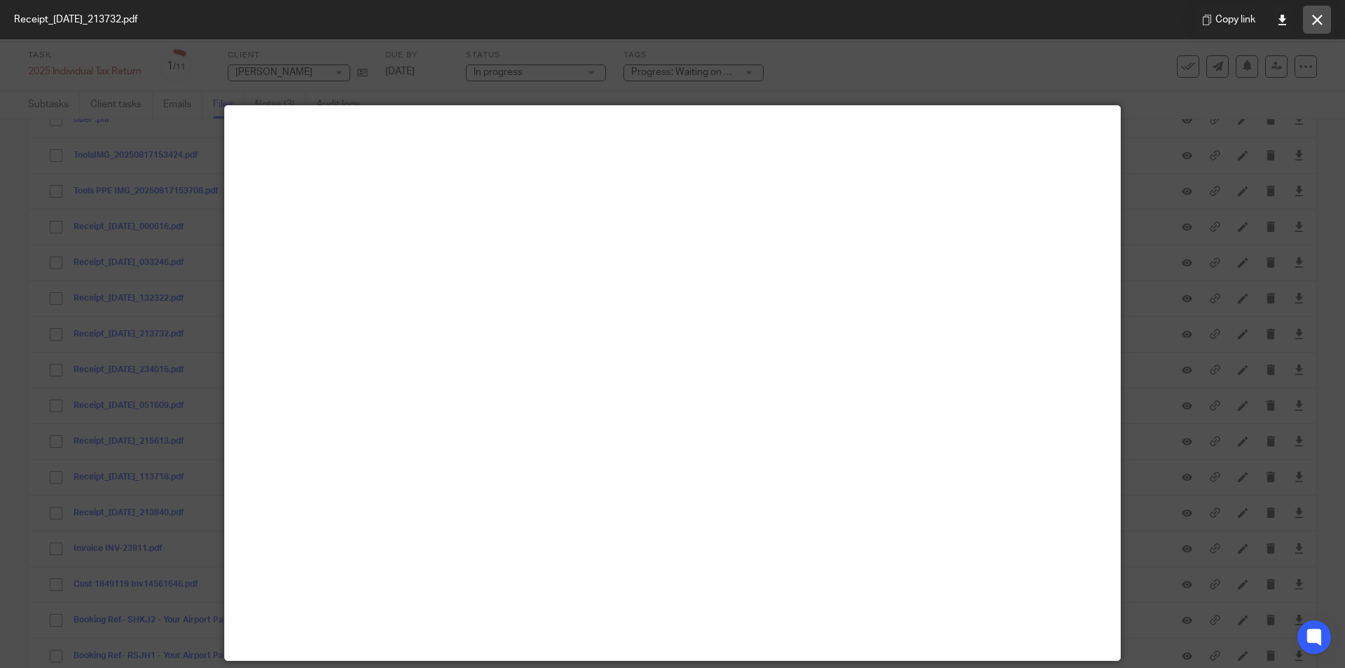
click at [1324, 21] on button at bounding box center [1317, 20] width 28 height 28
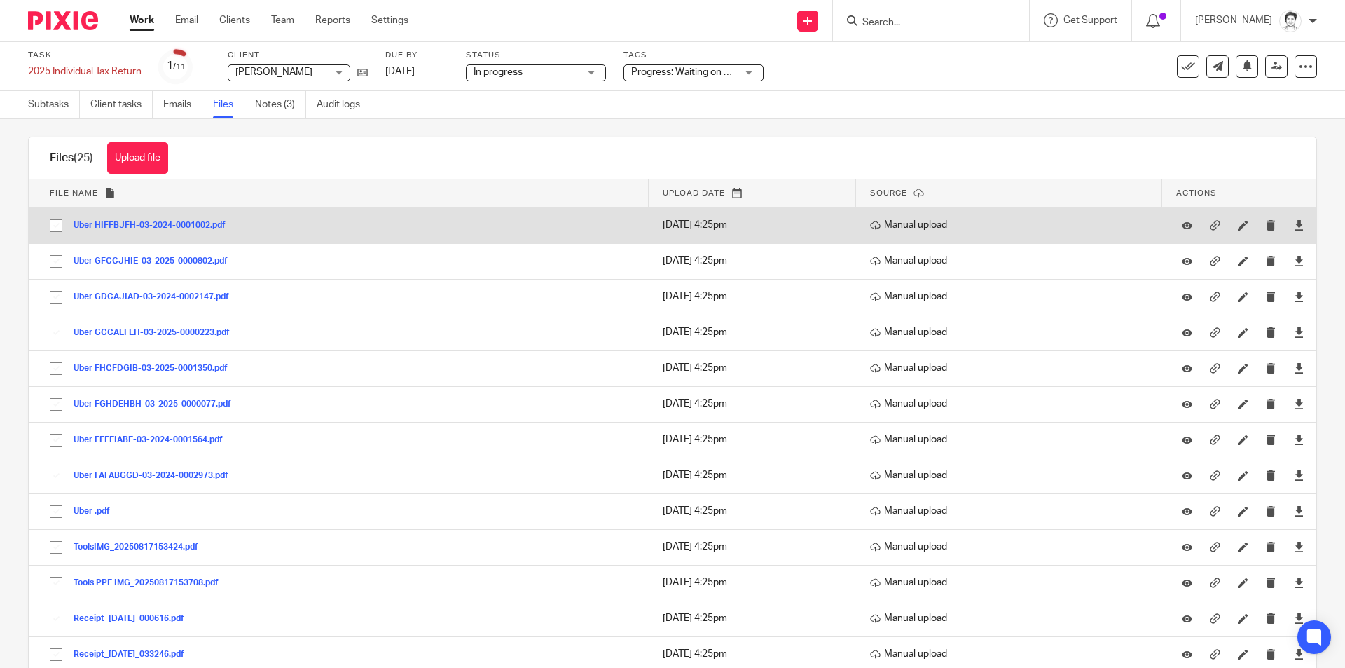
scroll to position [0, 0]
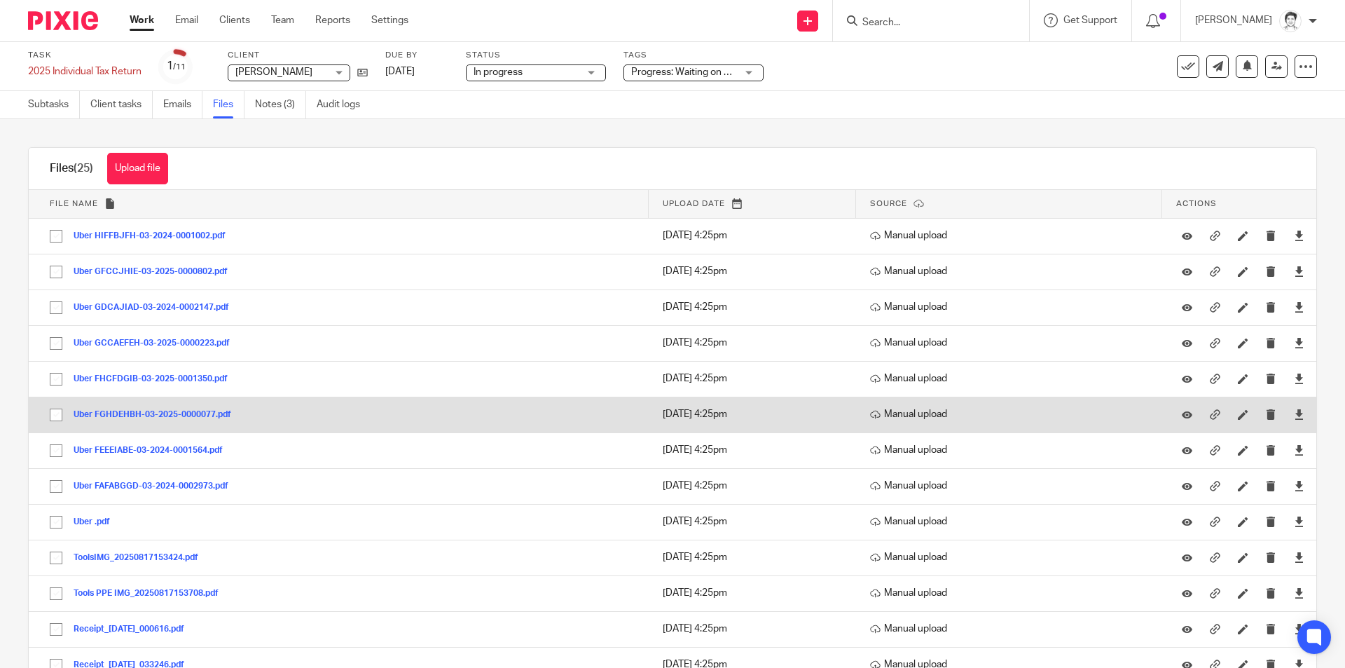
click at [184, 413] on button "Uber FGHDEHBH-03-2025-0000077.pdf" at bounding box center [158, 415] width 168 height 10
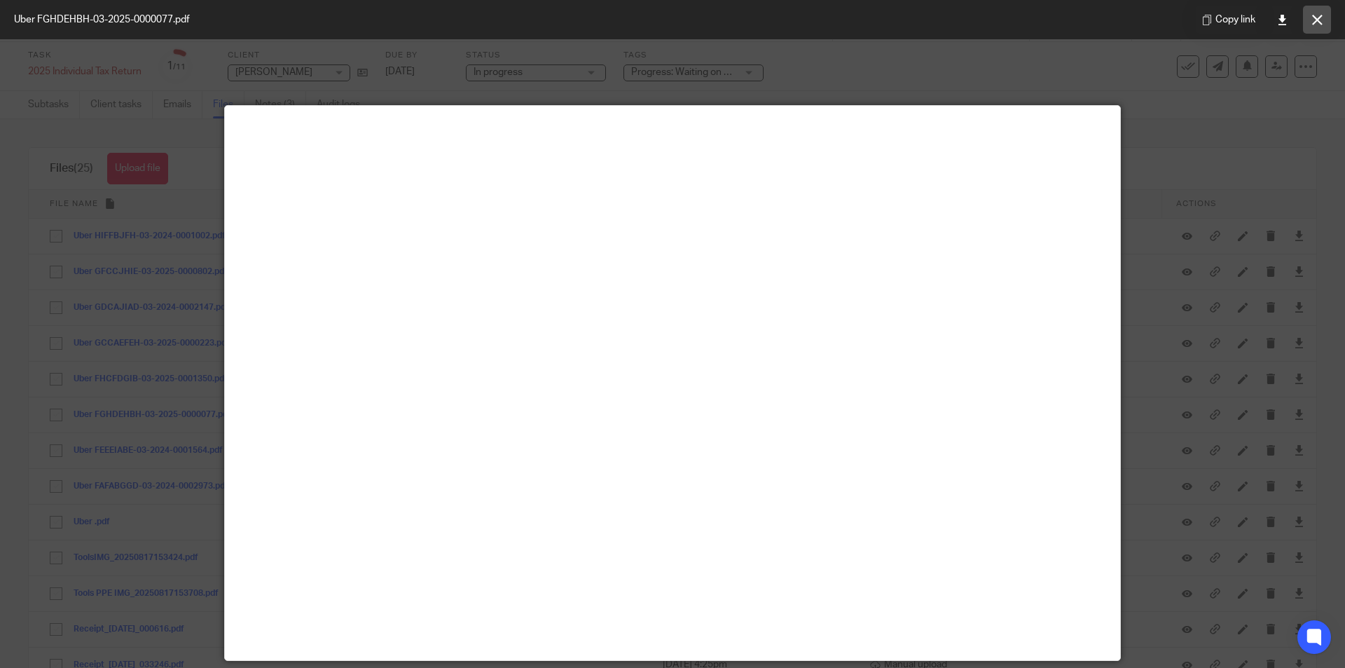
click at [1318, 21] on icon at bounding box center [1317, 20] width 11 height 11
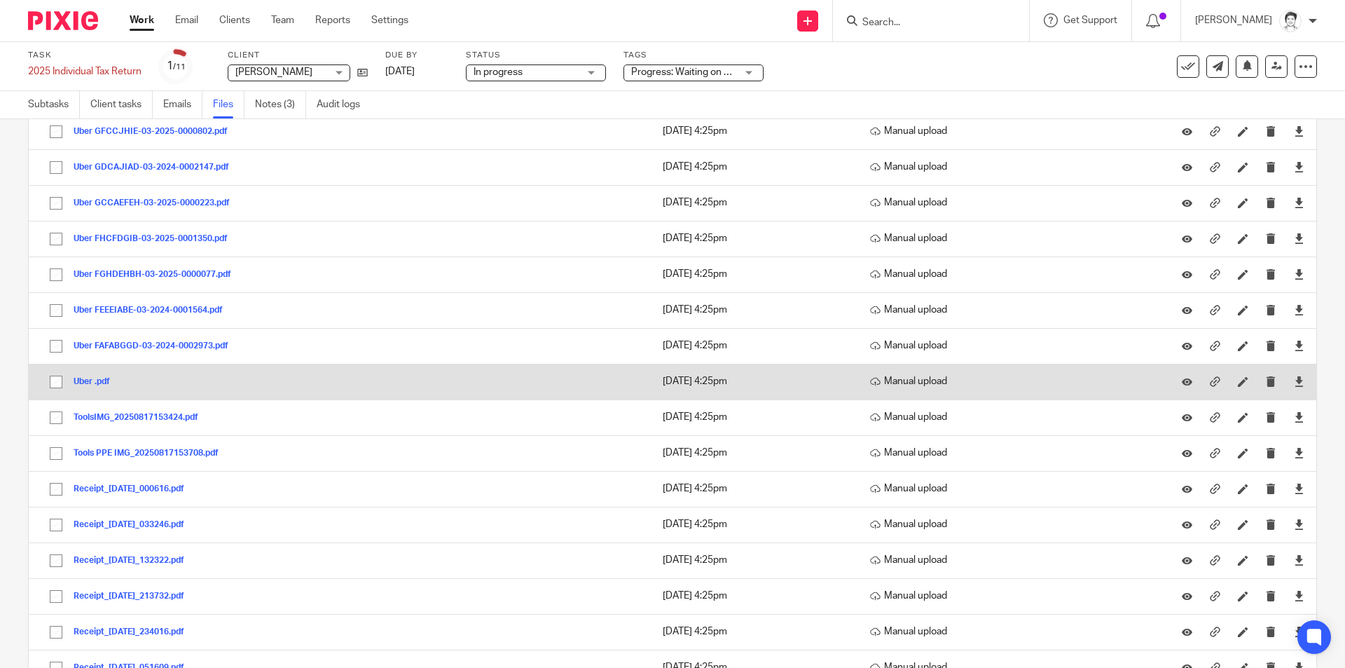
scroll to position [350, 0]
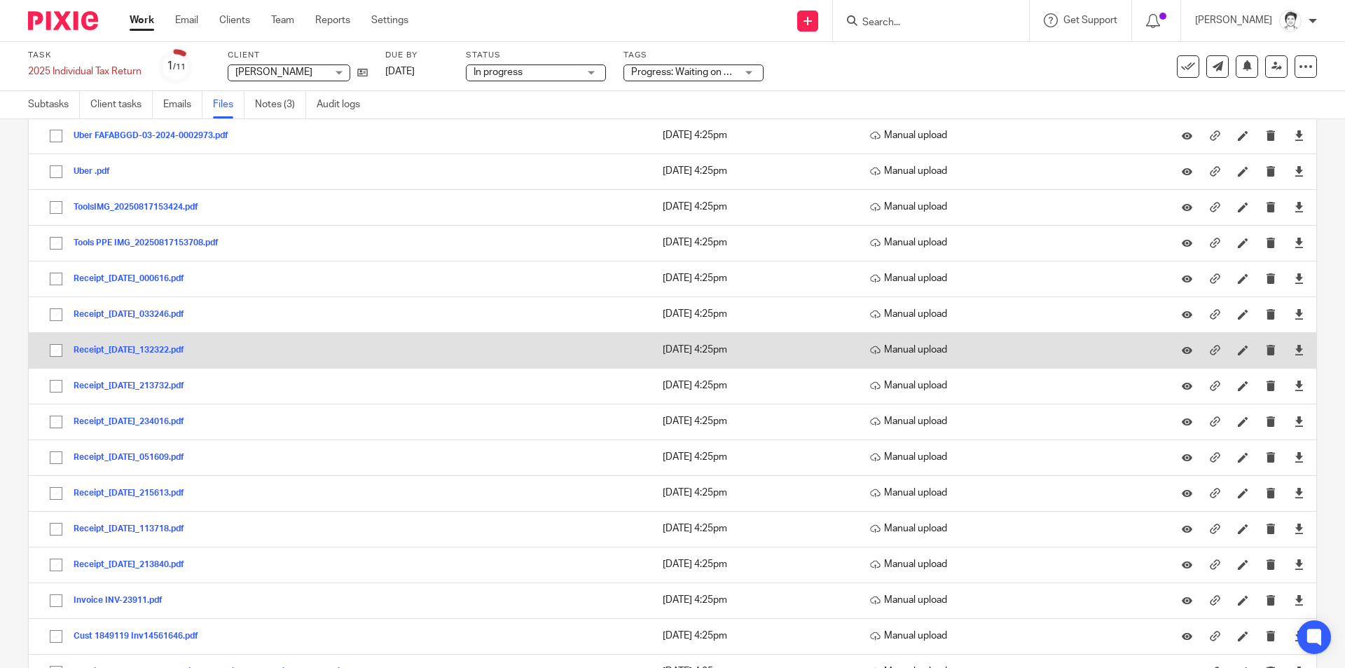
click at [123, 349] on button "Receipt_18Mar2025_132322.pdf" at bounding box center [134, 350] width 121 height 10
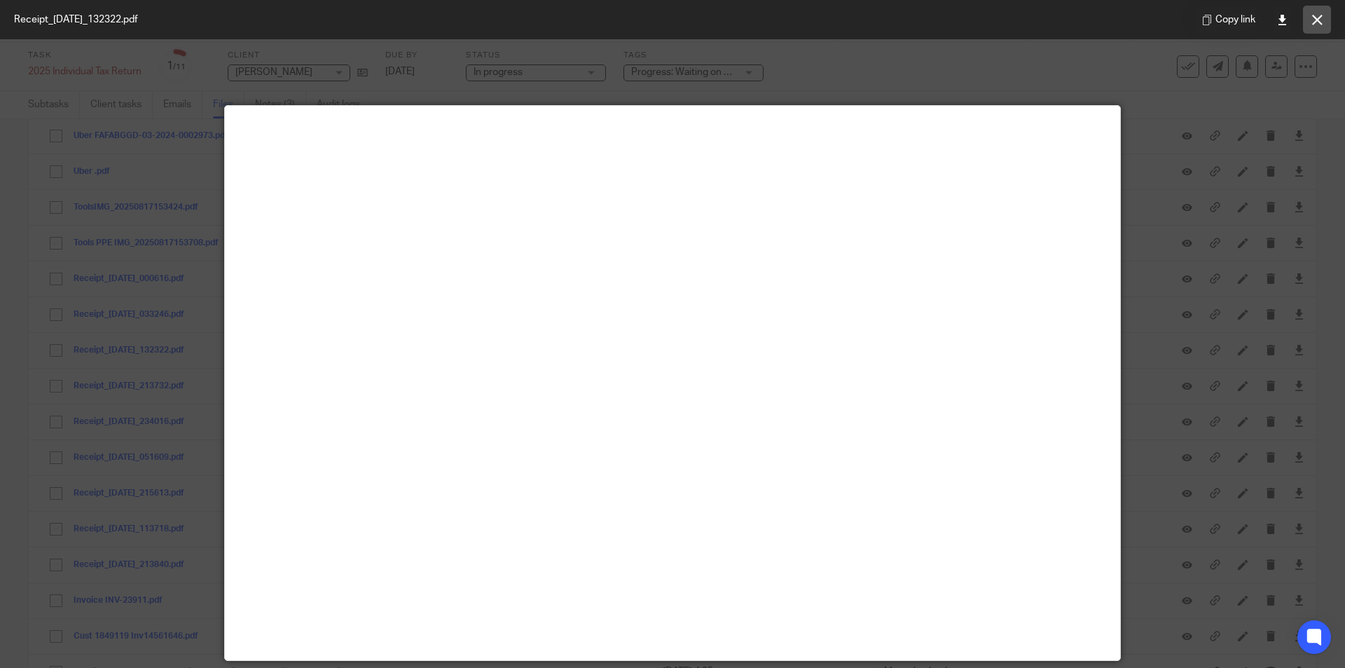
click at [1321, 27] on button at bounding box center [1317, 20] width 28 height 28
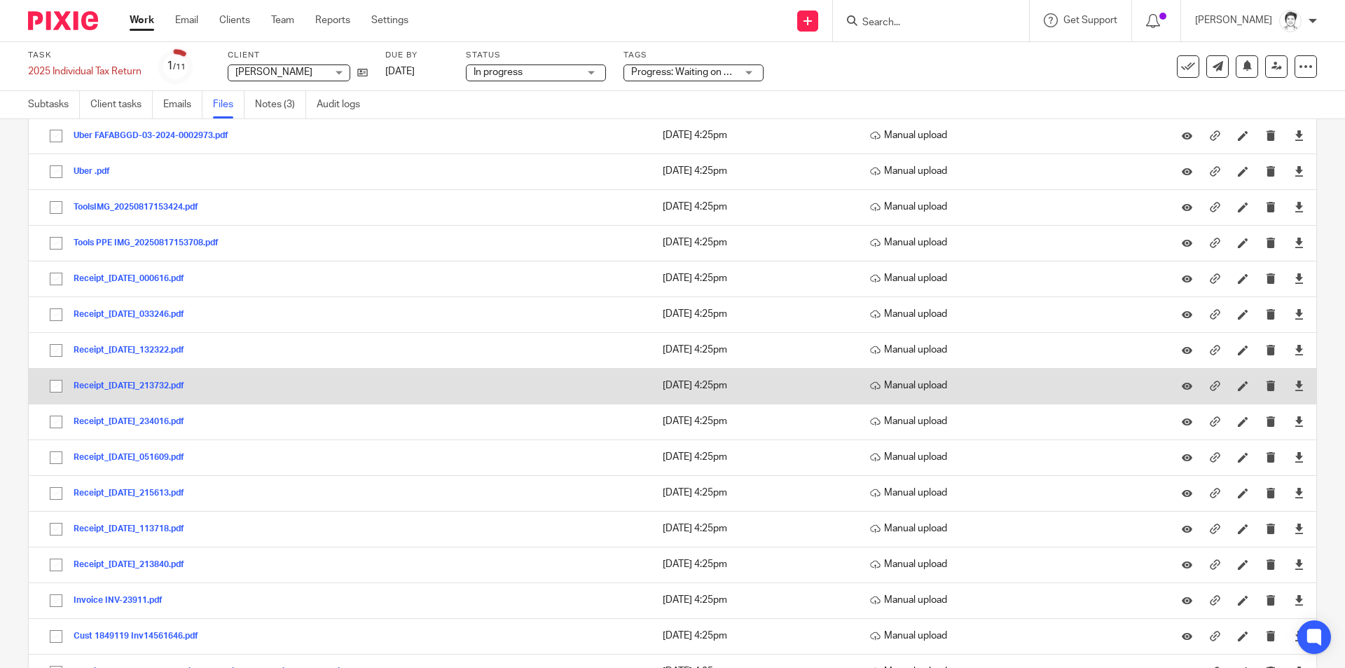
click at [116, 387] on button "Receipt_16Jan2025_213732.pdf" at bounding box center [134, 386] width 121 height 10
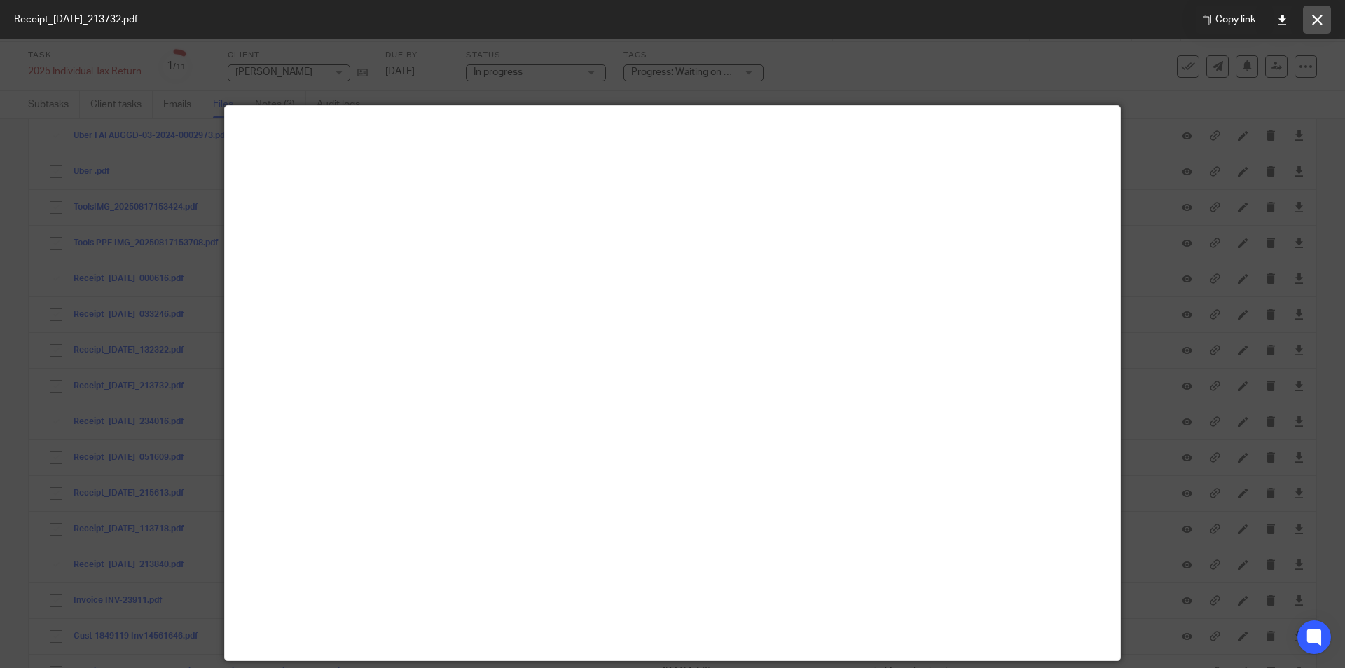
click at [1315, 20] on icon at bounding box center [1317, 20] width 11 height 11
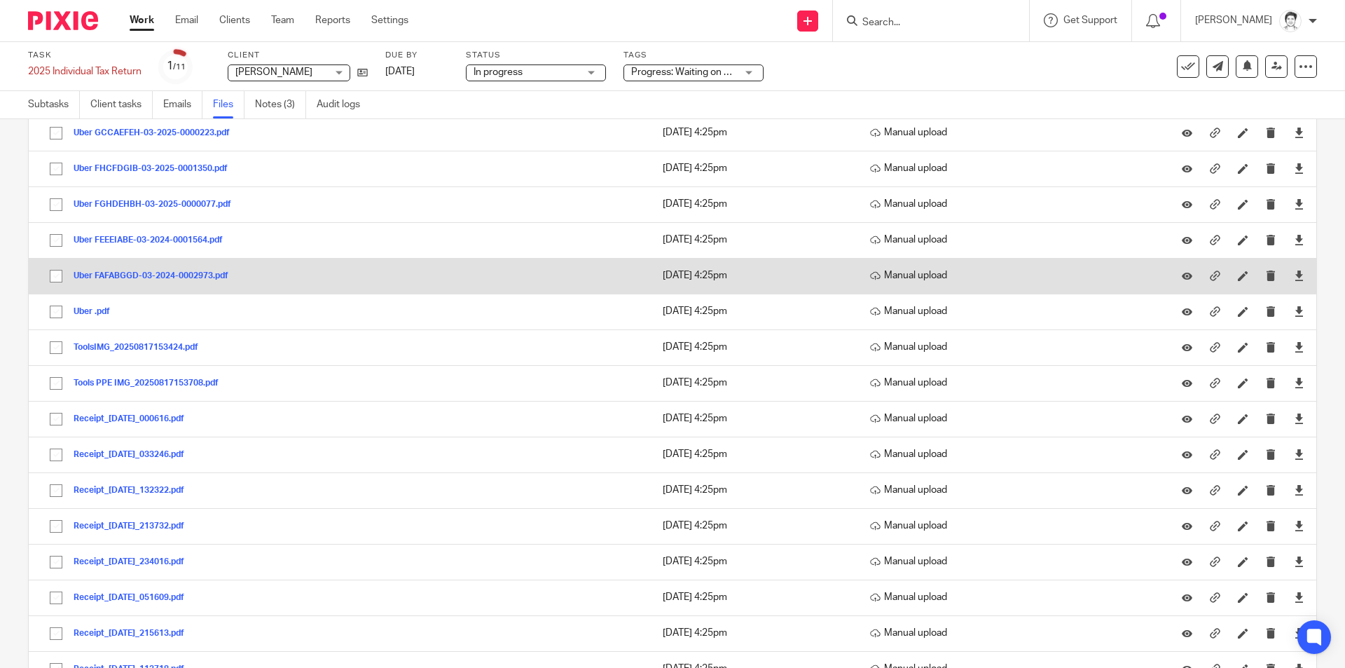
scroll to position [0, 0]
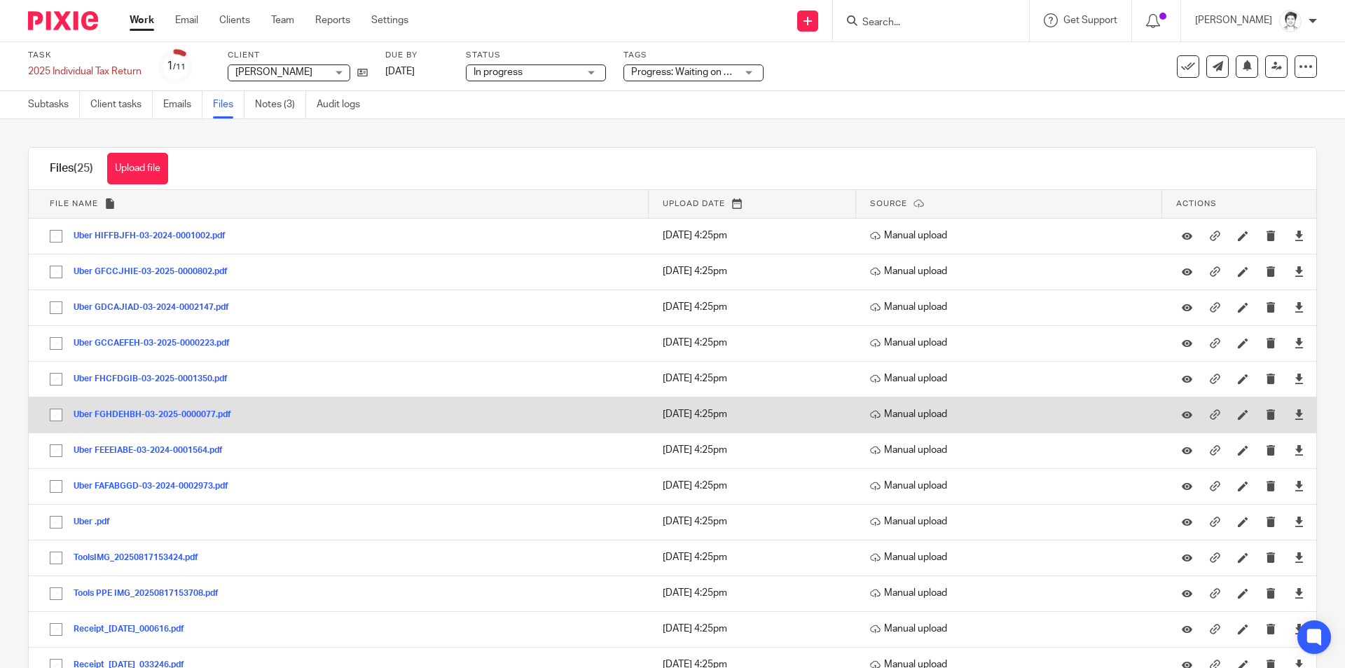
click at [107, 413] on button "Uber FGHDEHBH-03-2025-0000077.pdf" at bounding box center [158, 415] width 168 height 10
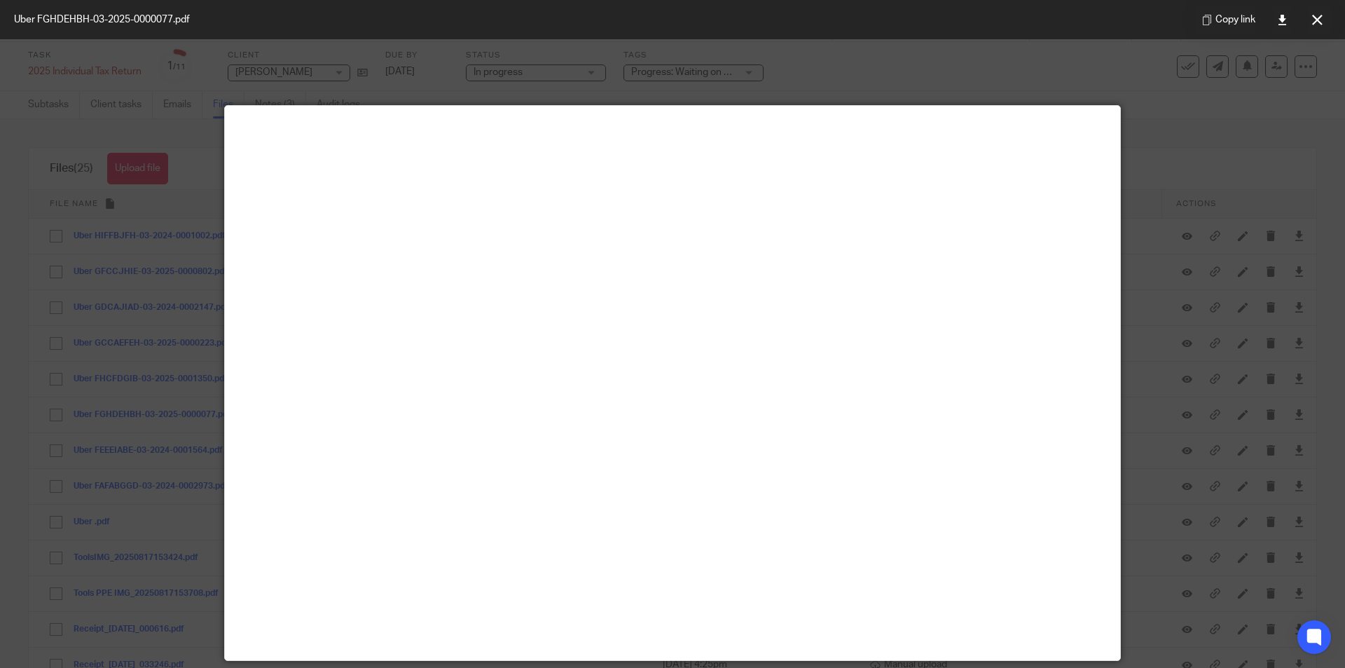
click at [1316, 24] on icon at bounding box center [1317, 20] width 11 height 11
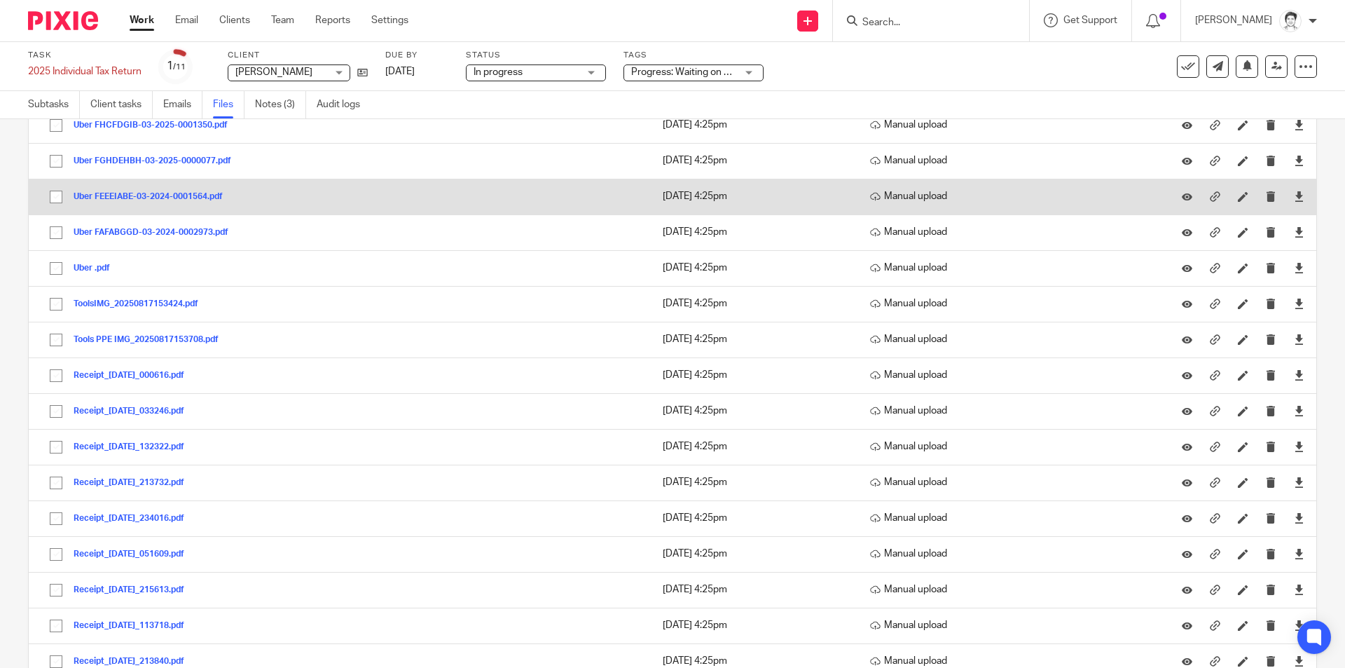
scroll to position [280, 0]
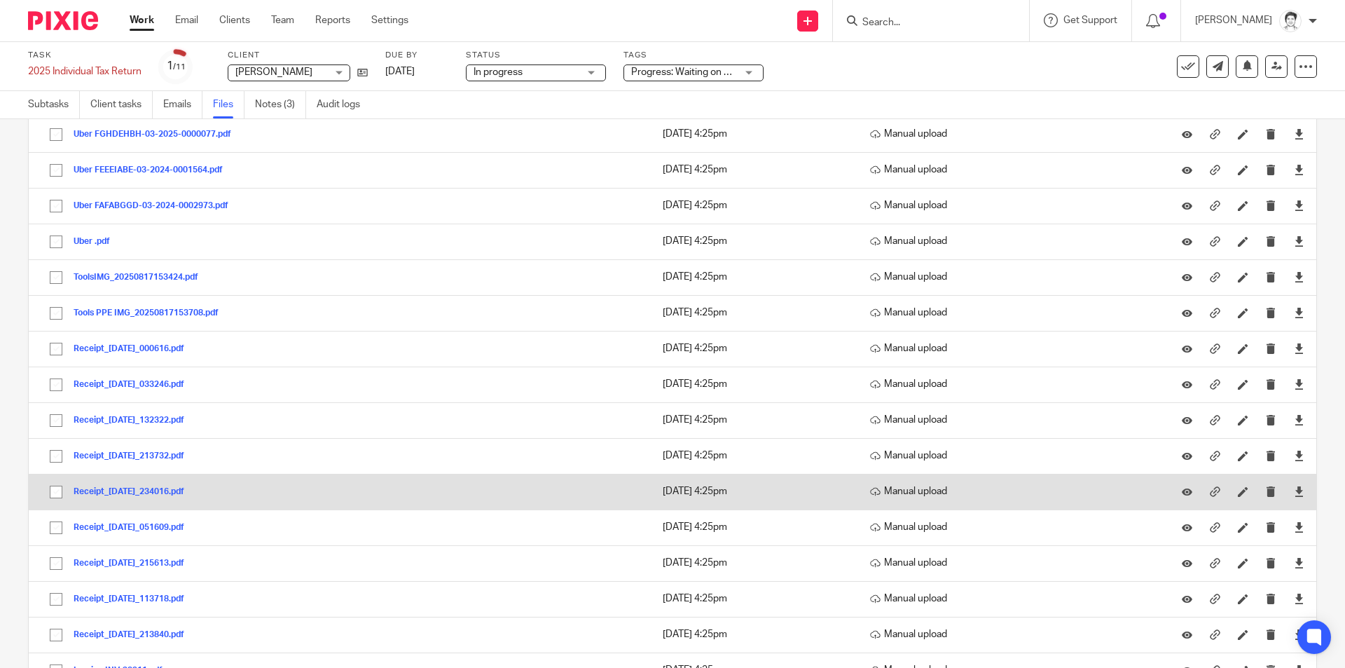
click at [139, 492] on button "Receipt_13Feb2025_234016.pdf" at bounding box center [134, 492] width 121 height 10
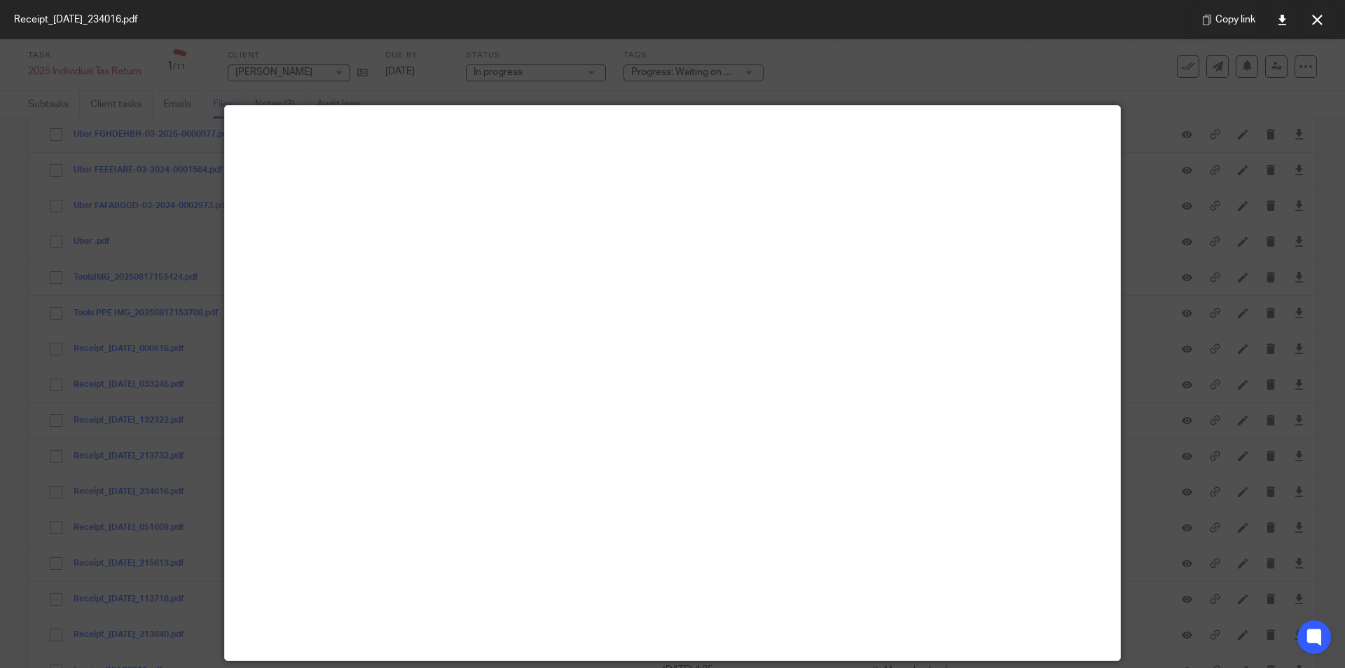
click at [1312, 25] on icon at bounding box center [1317, 20] width 11 height 11
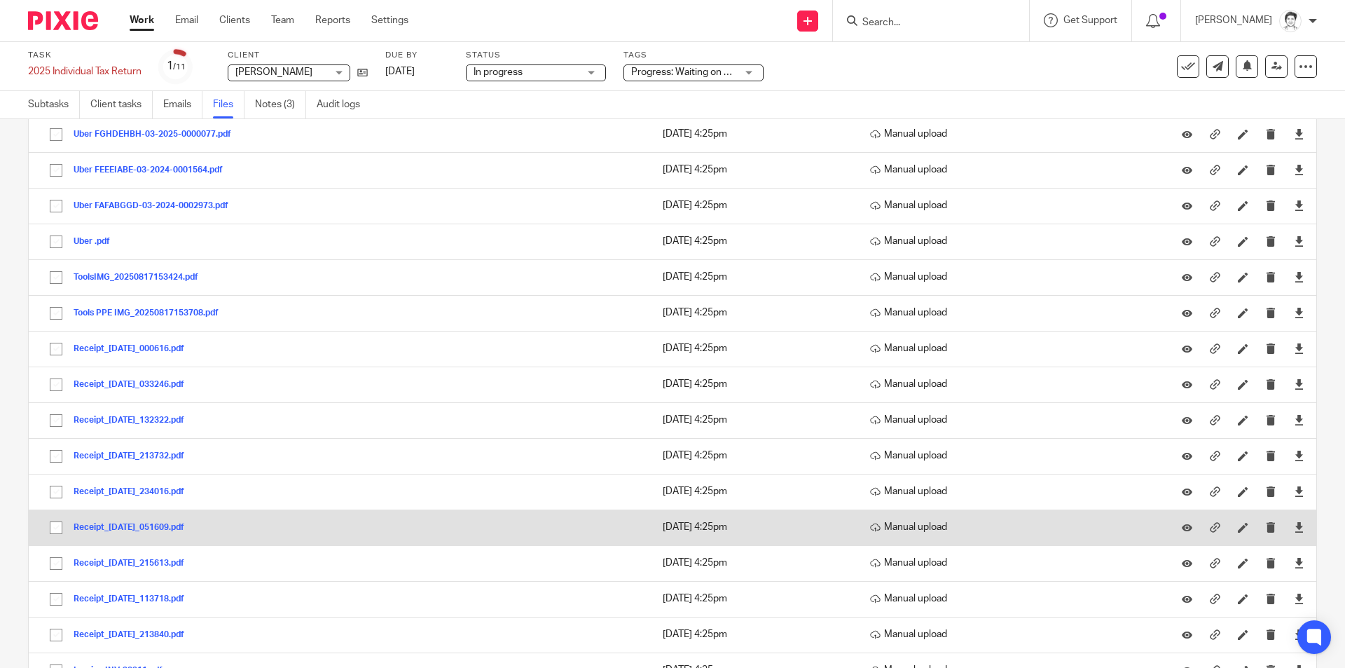
click at [125, 526] on button "Receipt_07Dec2024_051609.pdf" at bounding box center [134, 528] width 121 height 10
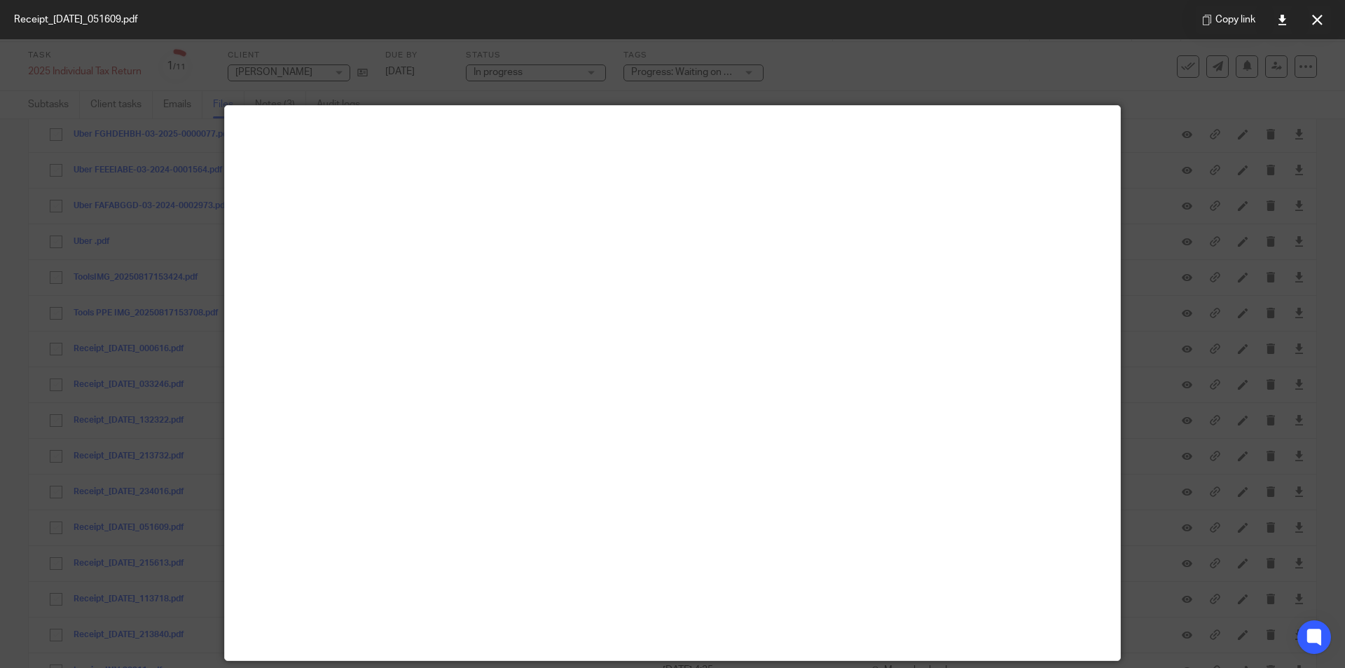
click at [1316, 20] on icon at bounding box center [1317, 20] width 11 height 11
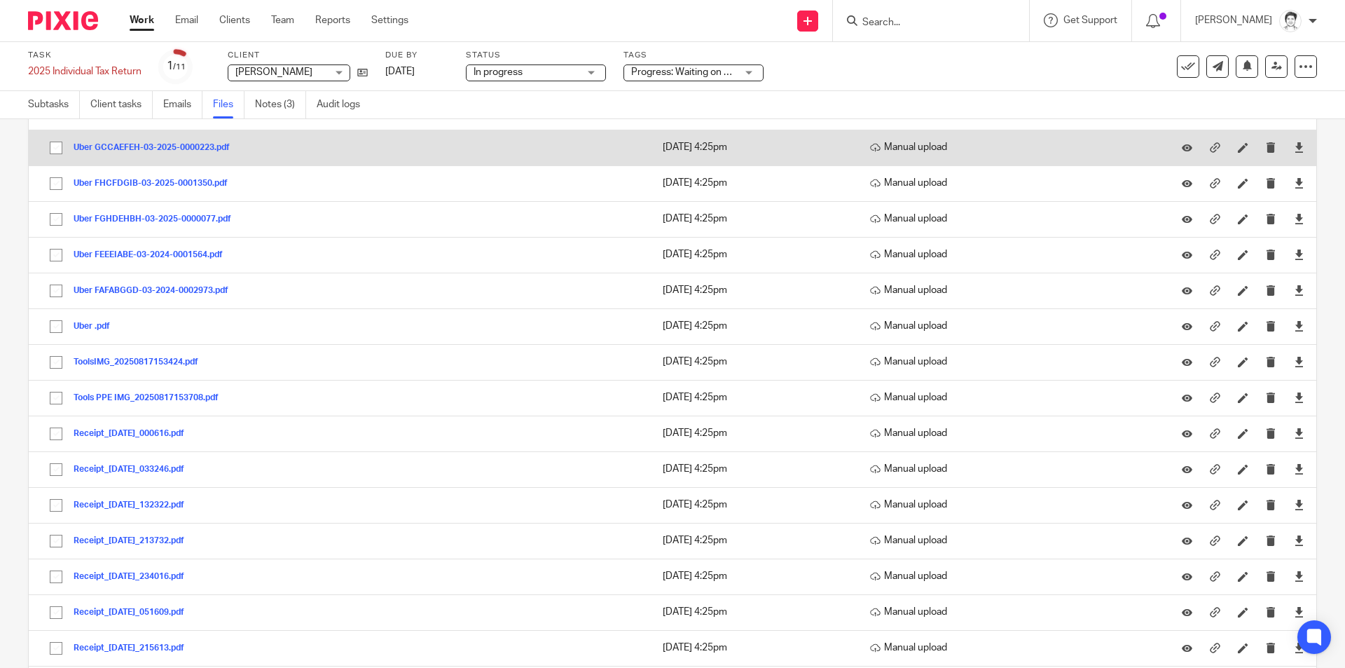
scroll to position [70, 0]
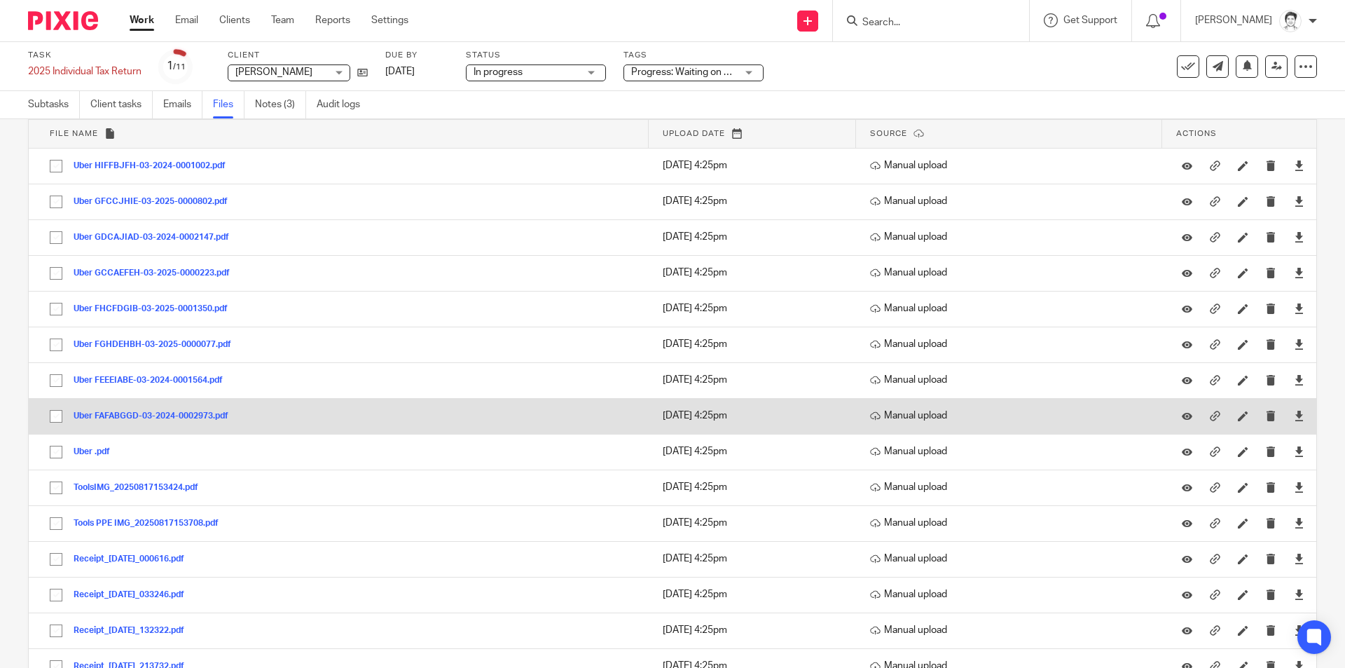
click at [191, 417] on button "Uber FAFABGGD-03-2024-0002973.pdf" at bounding box center [156, 416] width 165 height 10
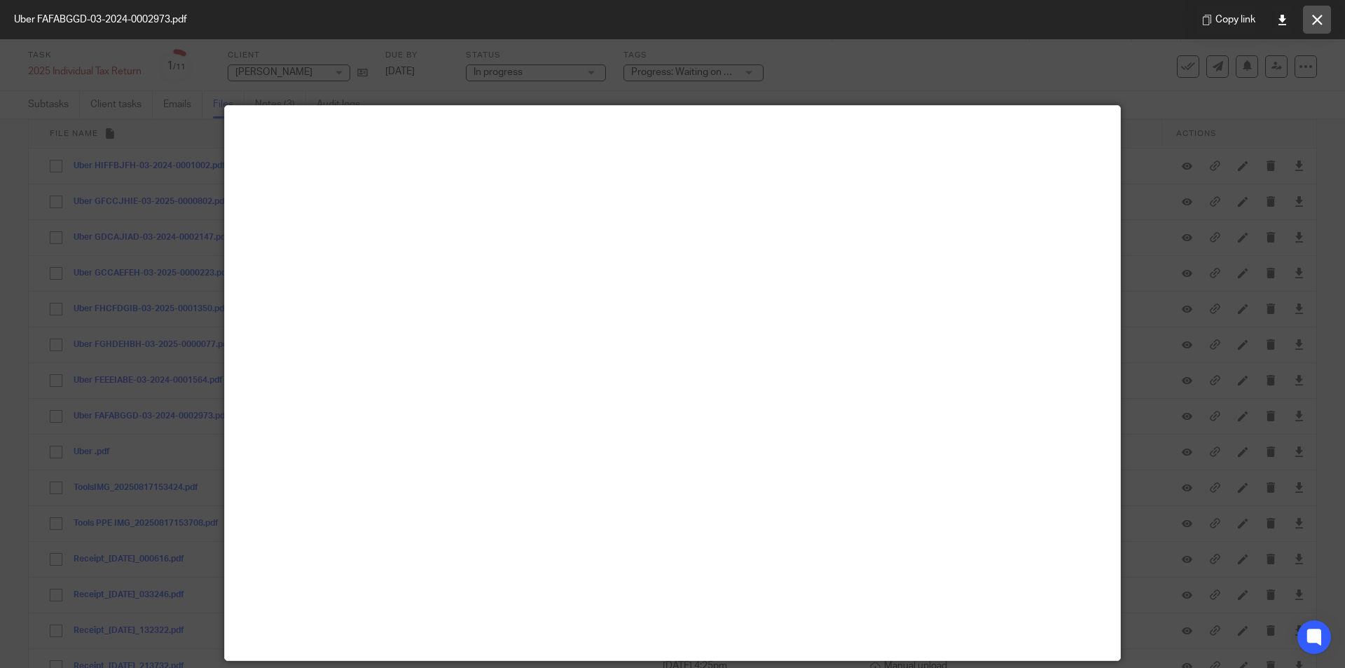
click at [1313, 22] on icon at bounding box center [1317, 20] width 11 height 11
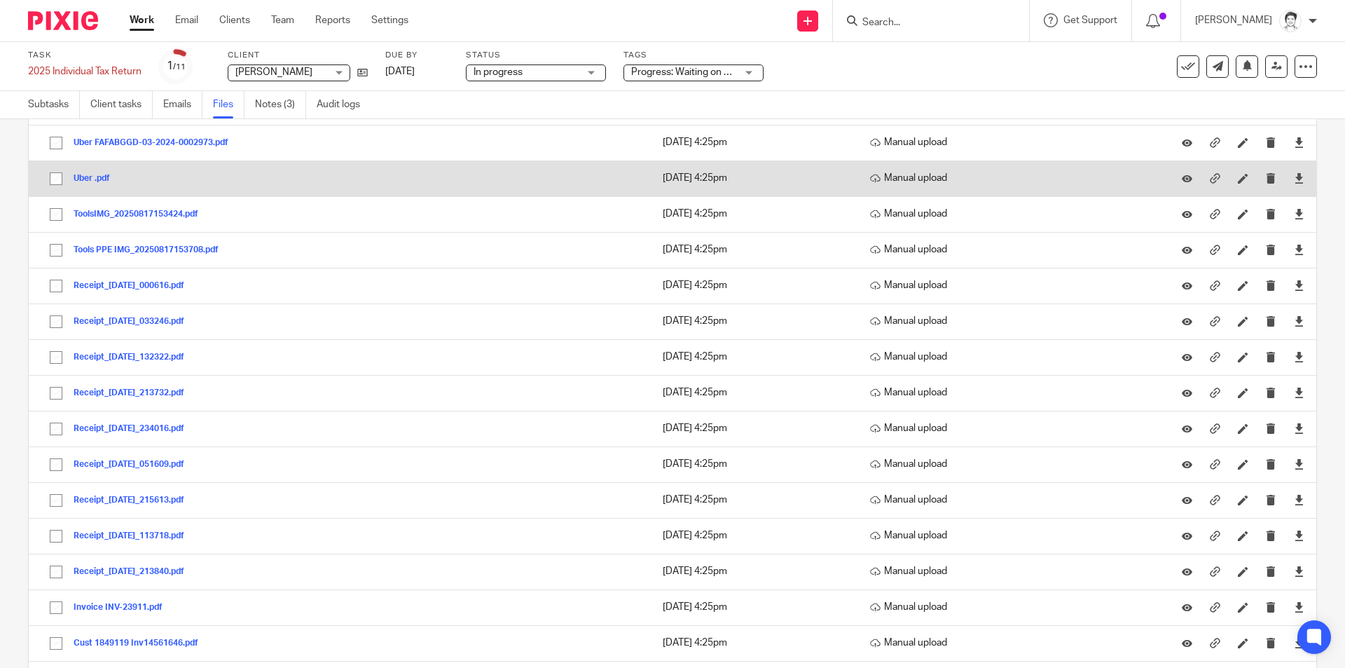
scroll to position [350, 0]
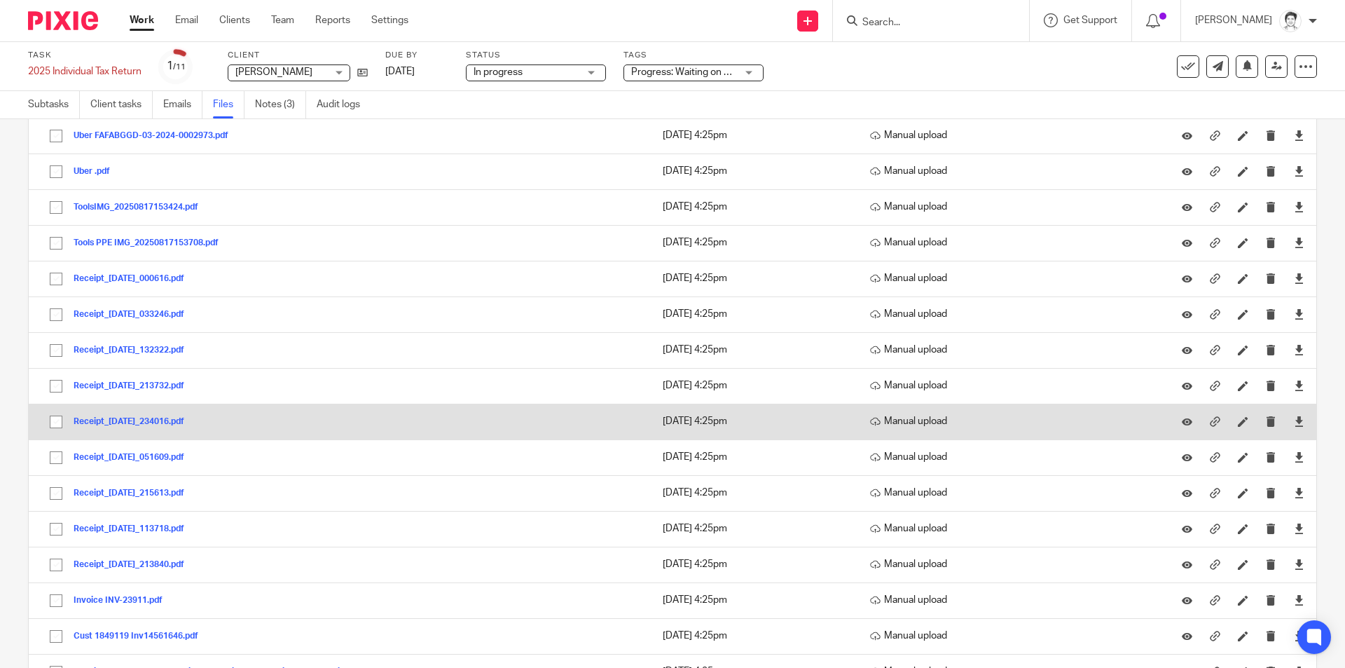
click at [123, 420] on button "Receipt_13Feb2025_234016.pdf" at bounding box center [134, 422] width 121 height 10
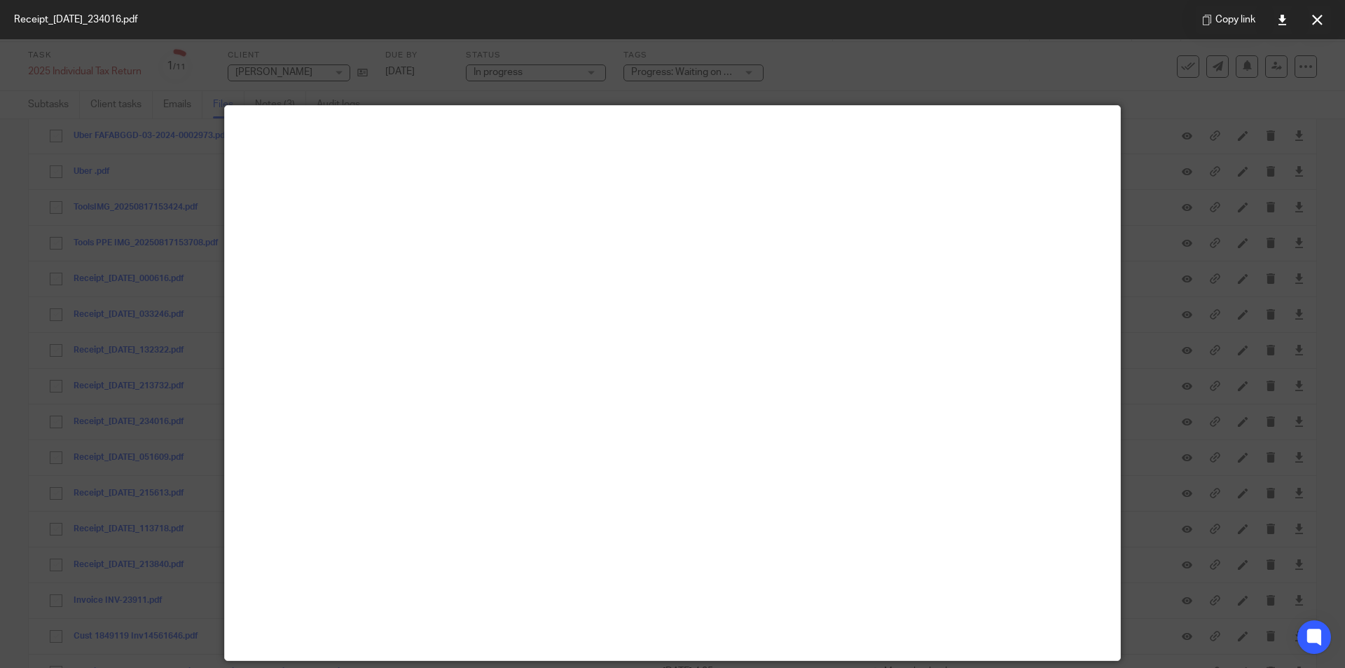
drag, startPoint x: 1317, startPoint y: 22, endPoint x: 1299, endPoint y: 28, distance: 19.3
click at [1318, 22] on icon at bounding box center [1317, 20] width 11 height 11
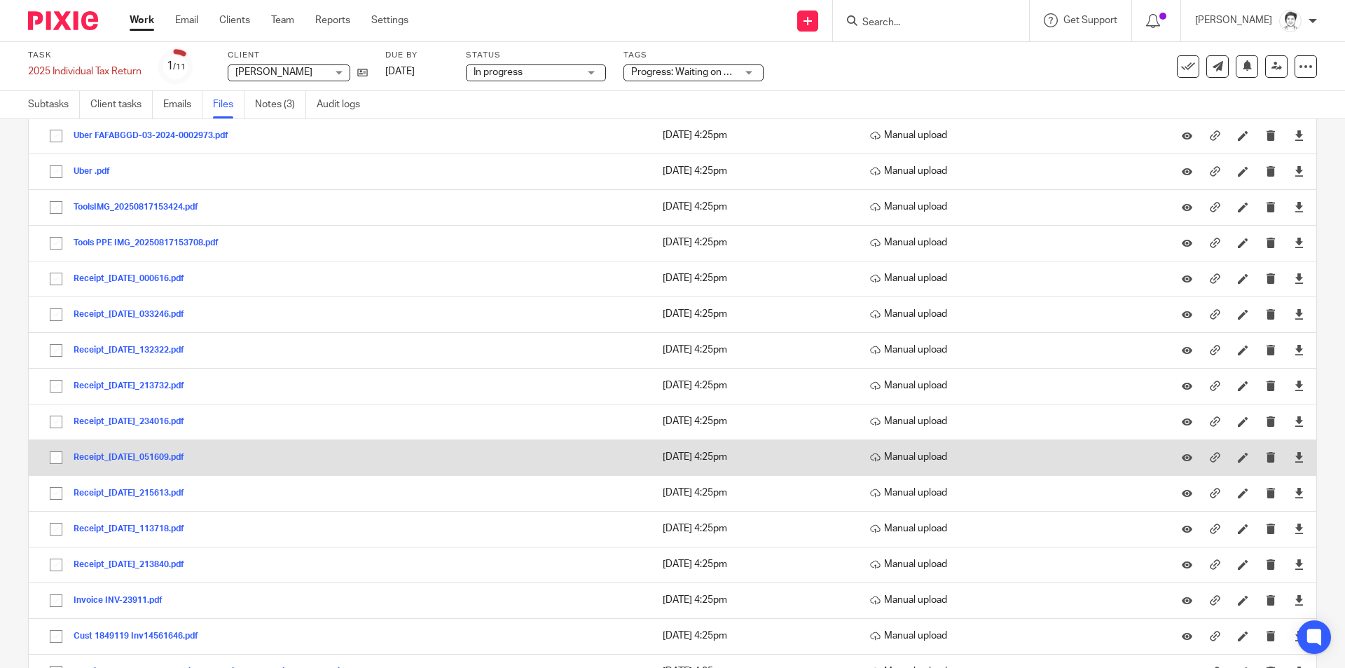
click at [123, 459] on button "Receipt_07Dec2024_051609.pdf" at bounding box center [134, 458] width 121 height 10
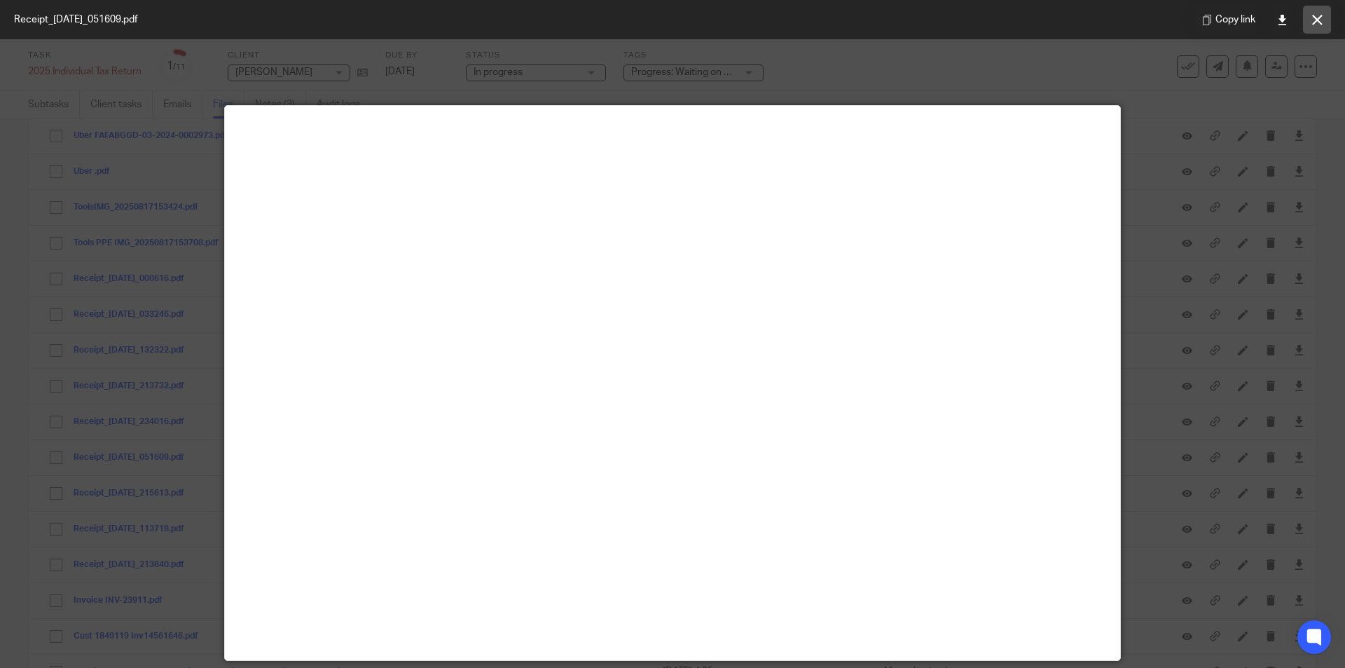
click at [1327, 20] on button at bounding box center [1317, 20] width 28 height 28
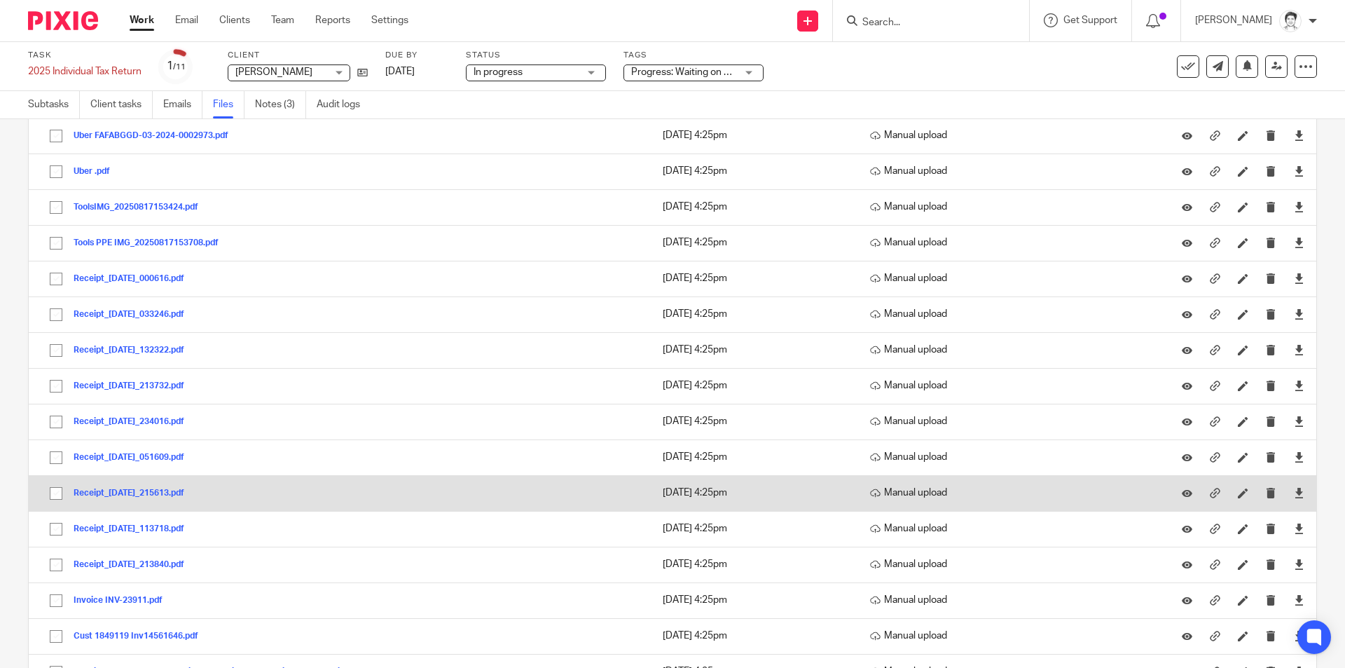
click at [116, 494] on button "Receipt_06Aug2024_215613.pdf" at bounding box center [134, 493] width 121 height 10
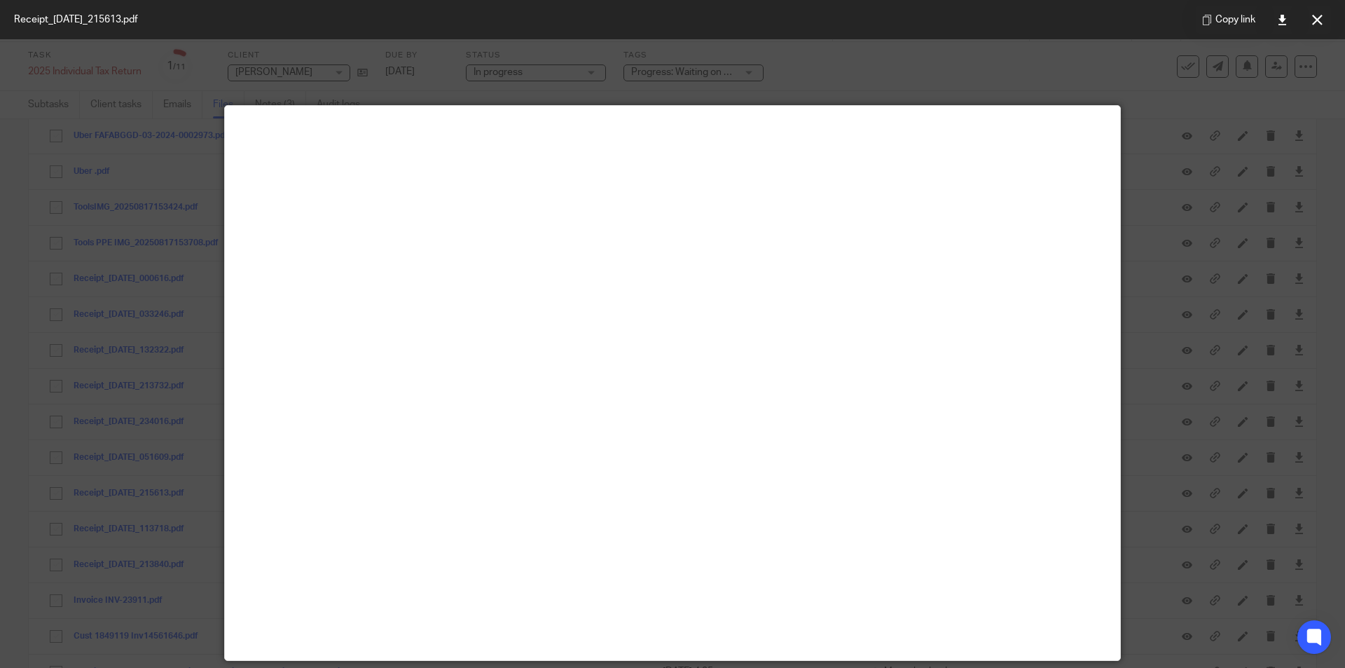
click at [1321, 25] on icon at bounding box center [1317, 20] width 11 height 11
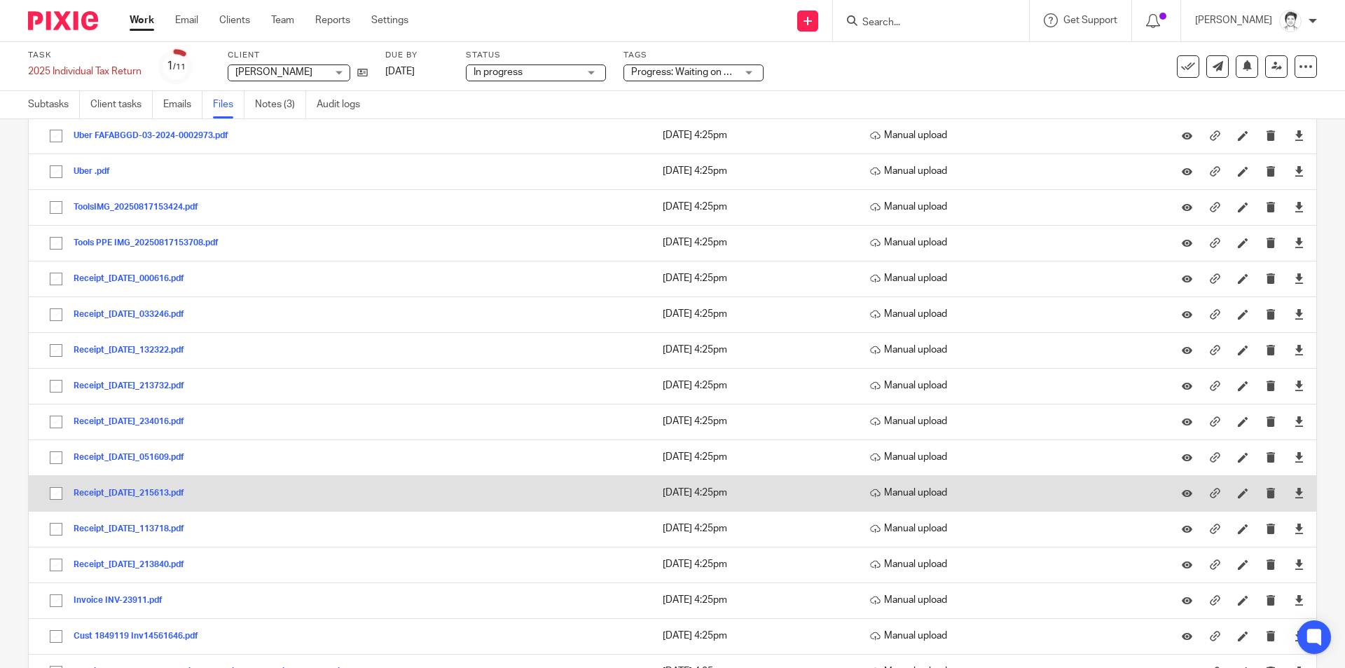
click at [137, 492] on button "Receipt_06Aug2024_215613.pdf" at bounding box center [134, 493] width 121 height 10
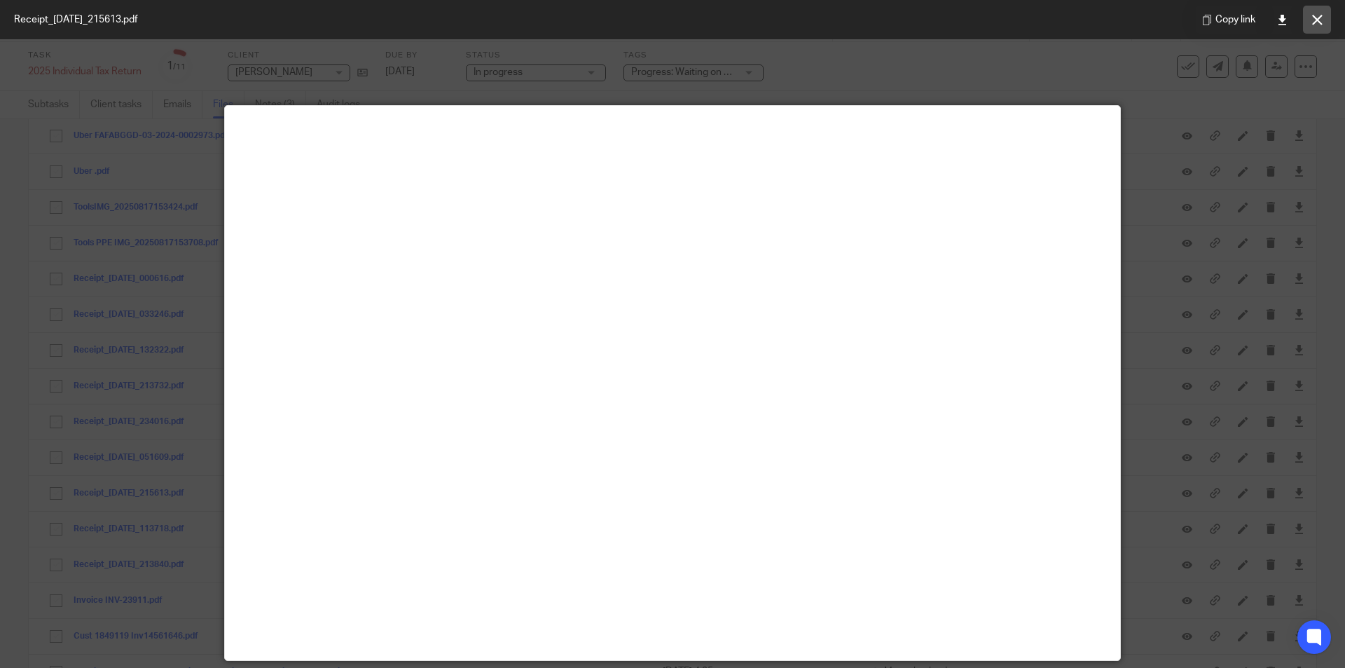
click at [1318, 26] on button at bounding box center [1317, 20] width 28 height 28
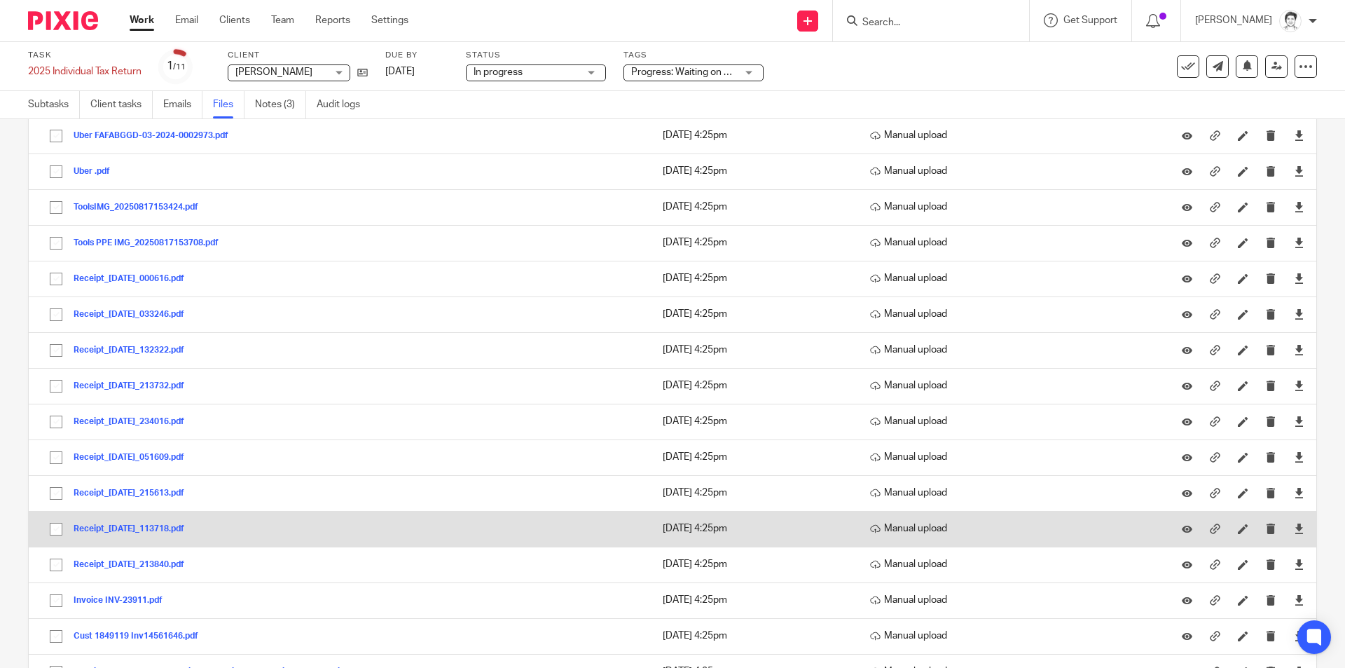
click at [114, 528] on button "Receipt_03Sep2024_113718.pdf" at bounding box center [134, 529] width 121 height 10
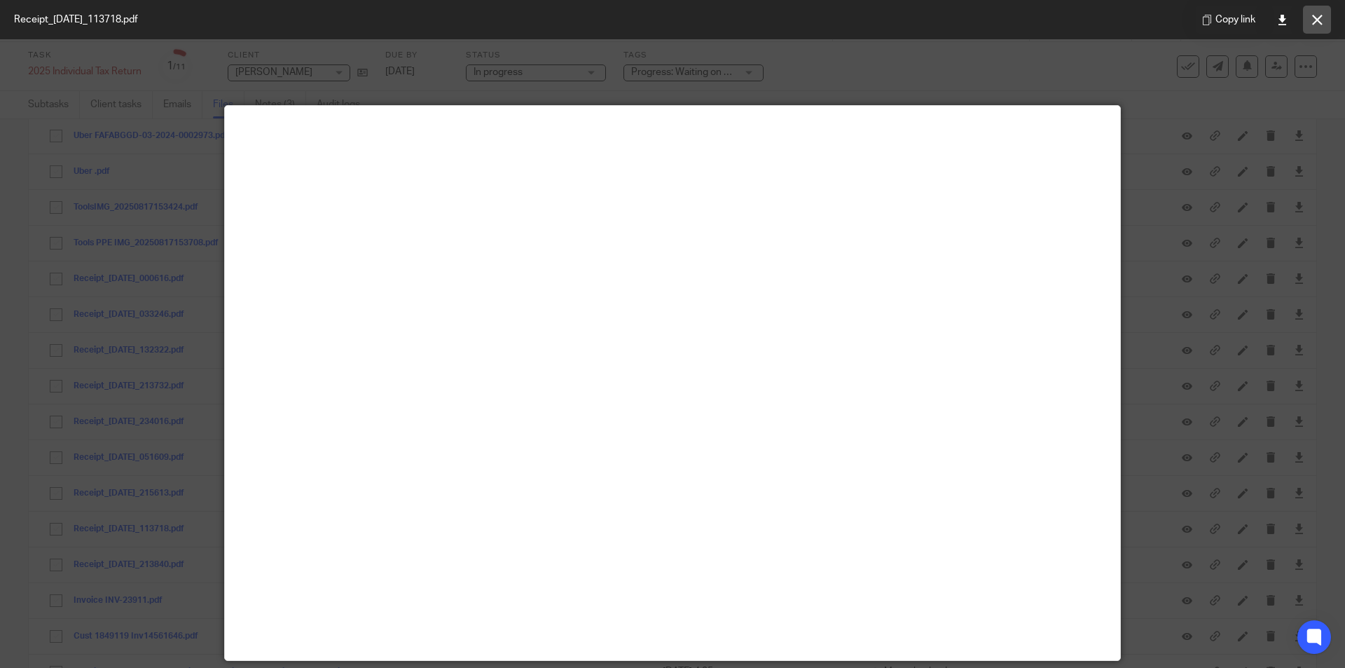
click at [1323, 18] on button at bounding box center [1317, 20] width 28 height 28
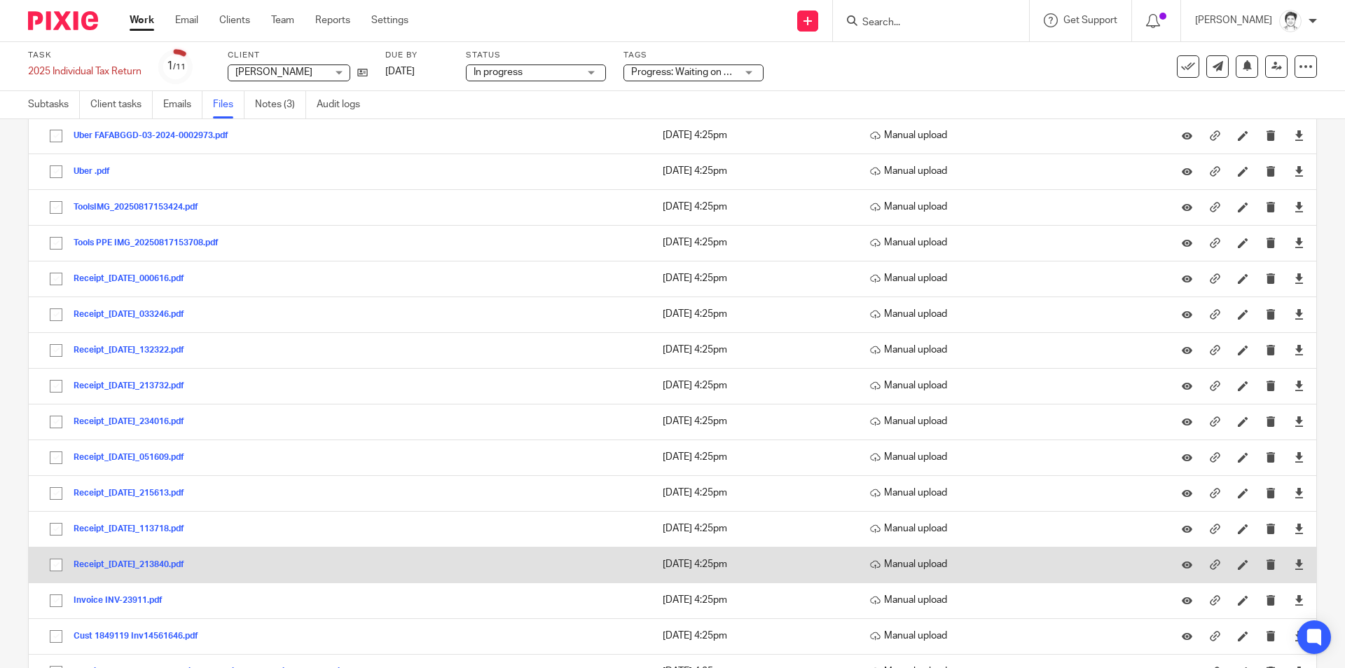
click at [132, 560] on button "Receipt_01Oct2024_213840.pdf" at bounding box center [134, 565] width 121 height 10
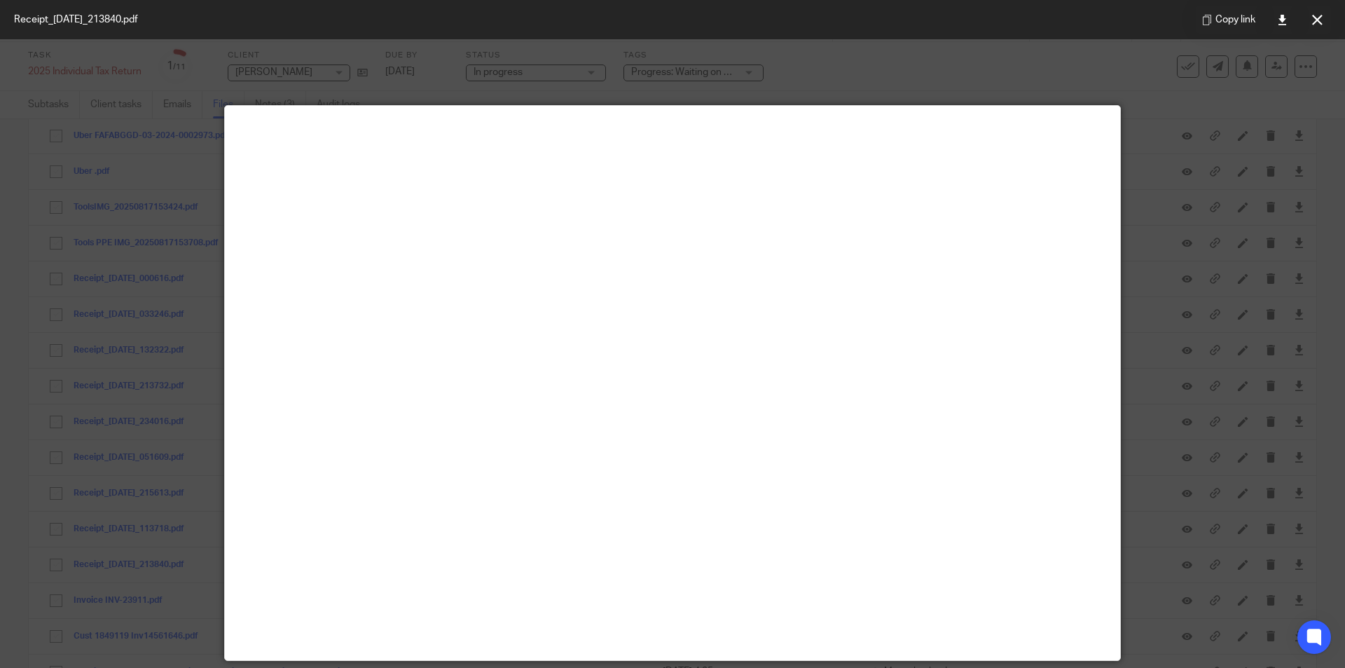
click at [1315, 19] on icon at bounding box center [1317, 20] width 11 height 11
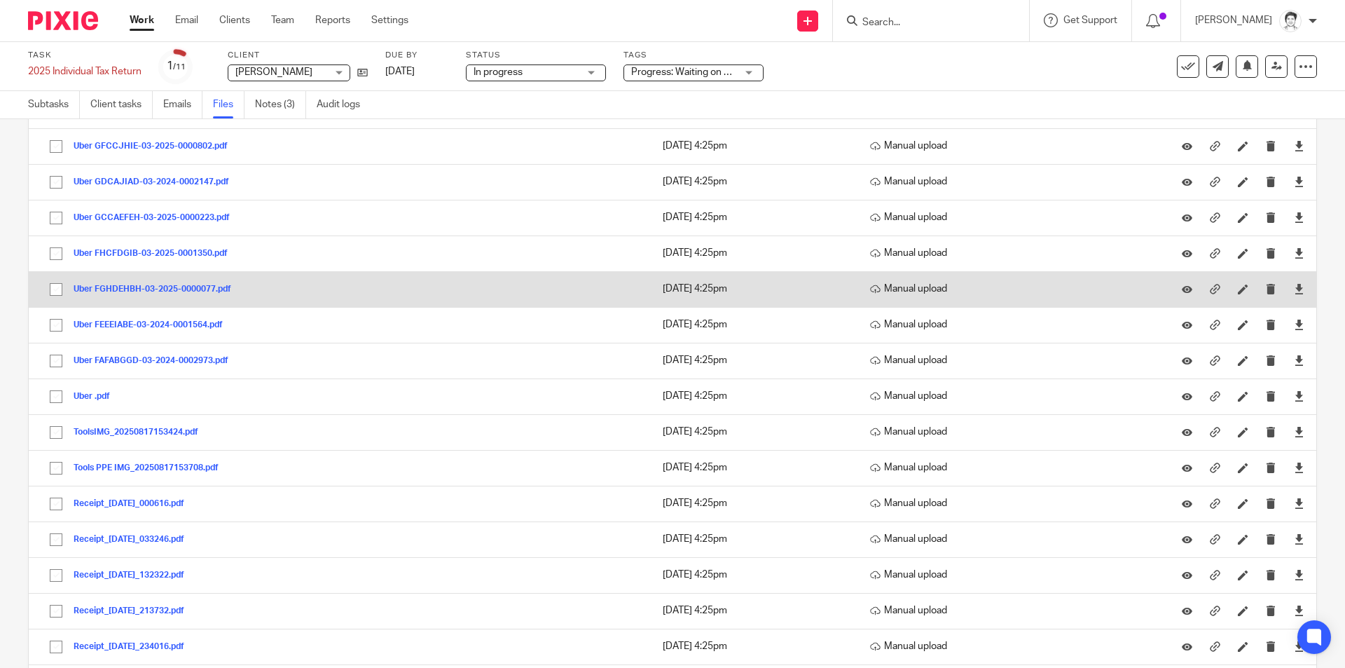
scroll to position [210, 0]
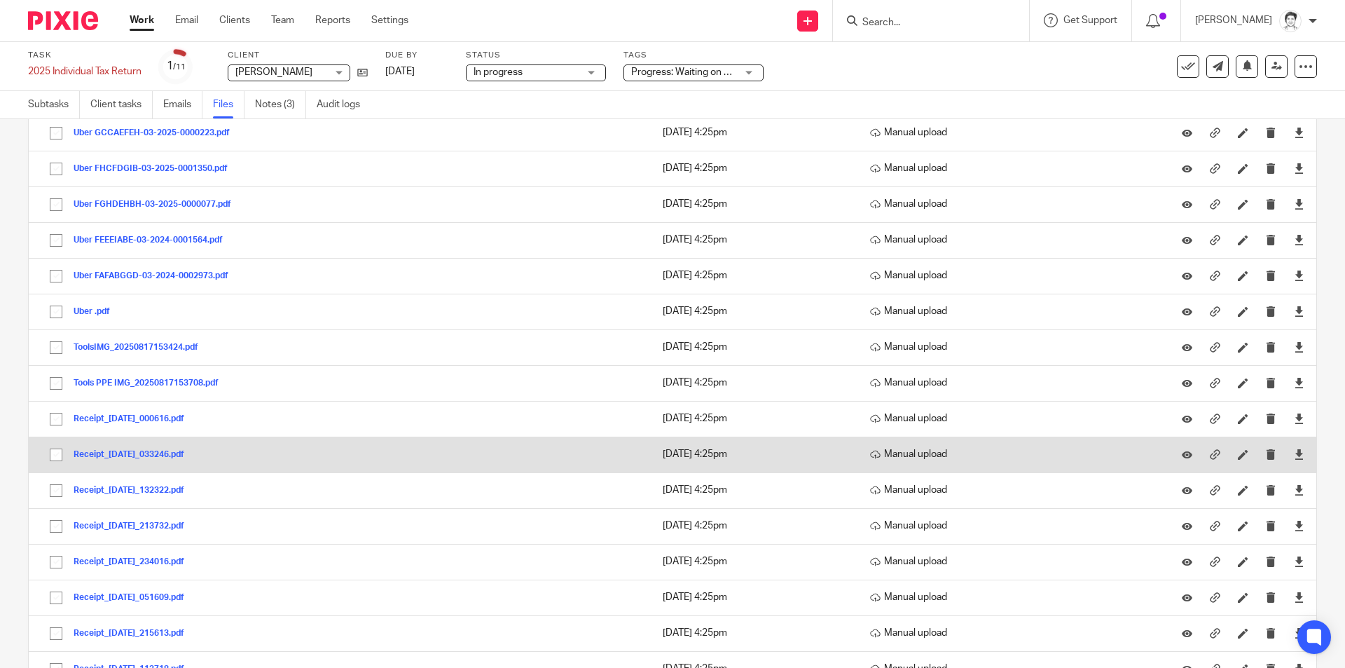
click at [110, 454] on button "Receipt_18Nov2024_033246.pdf" at bounding box center [134, 455] width 121 height 10
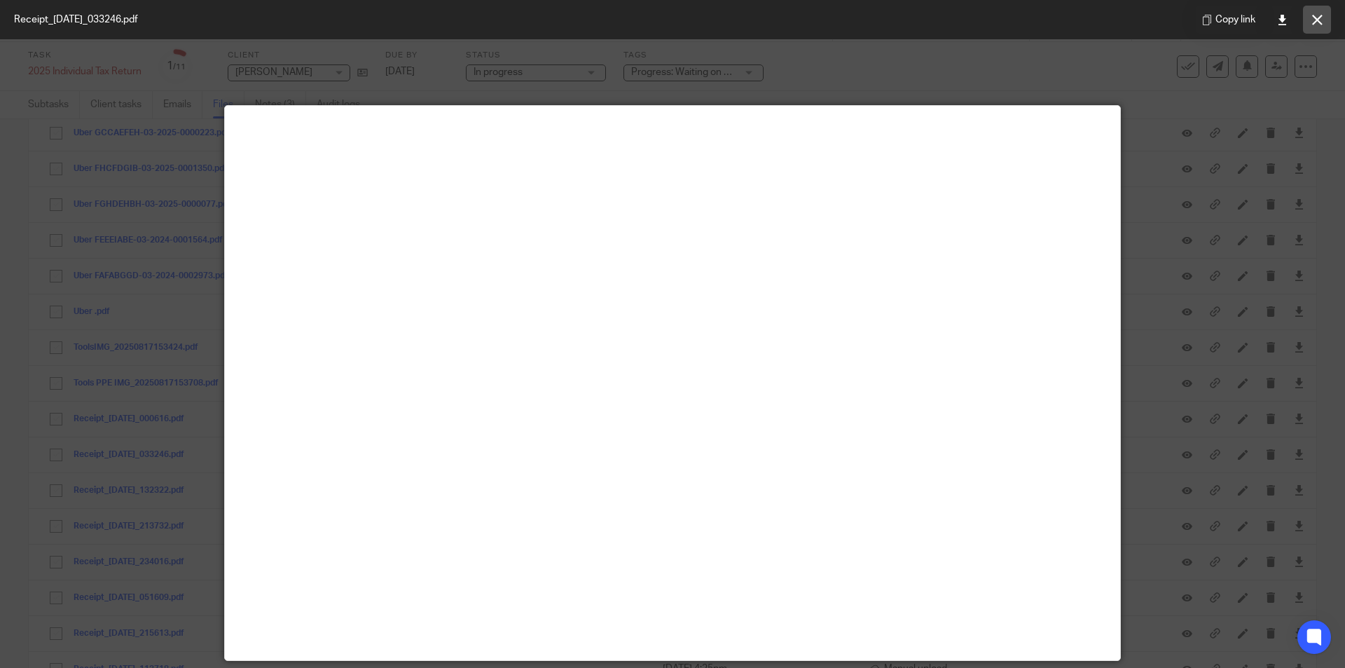
click at [1323, 15] on button at bounding box center [1317, 20] width 28 height 28
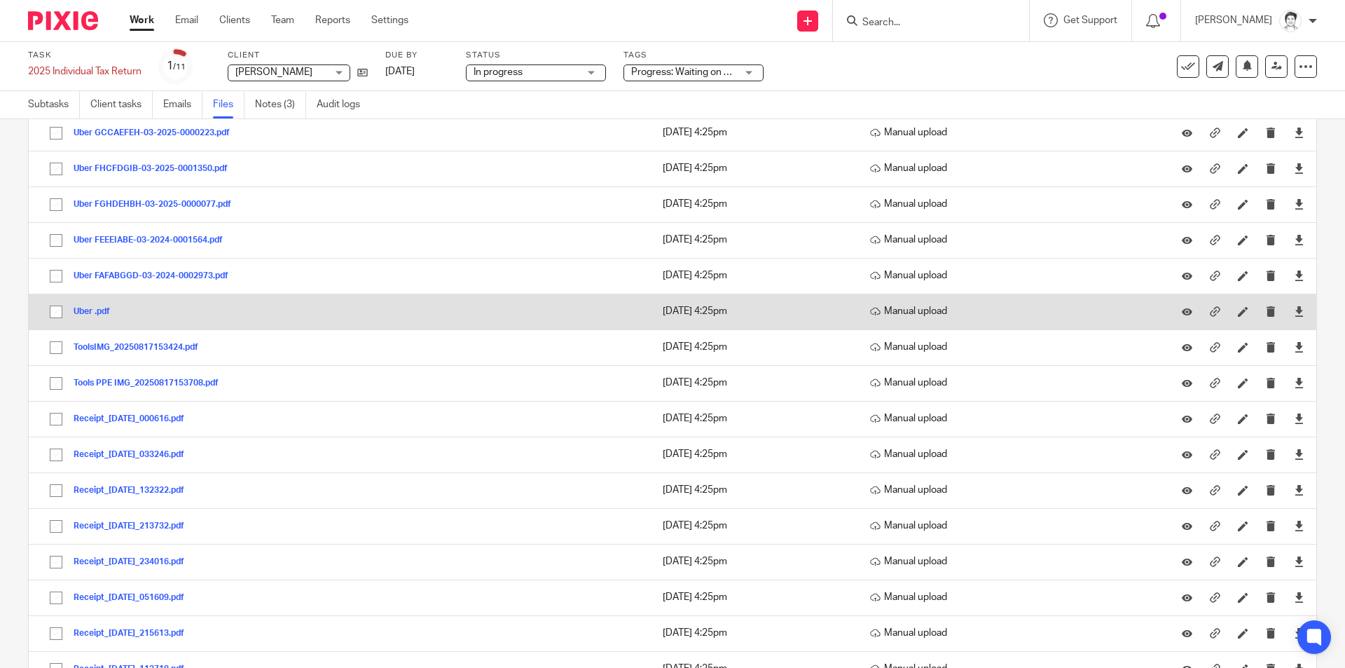
click at [89, 308] on button "Uber .pdf" at bounding box center [97, 312] width 47 height 10
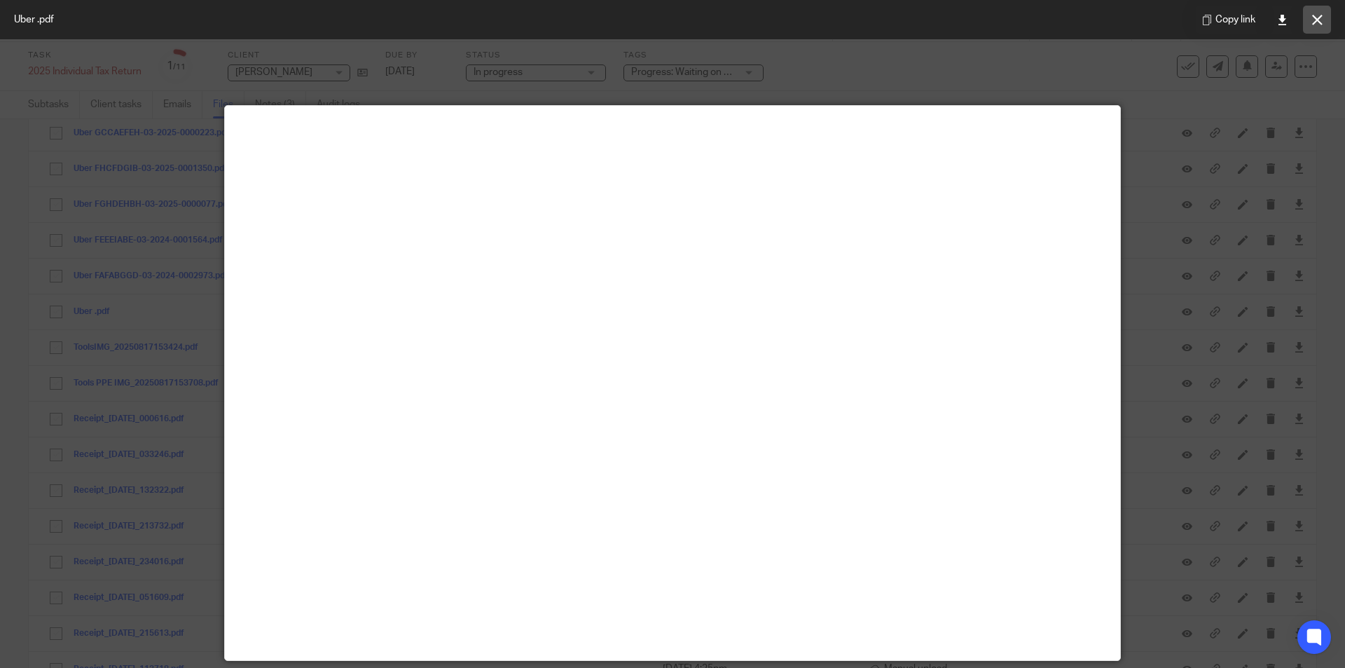
click at [1324, 22] on button at bounding box center [1317, 20] width 28 height 28
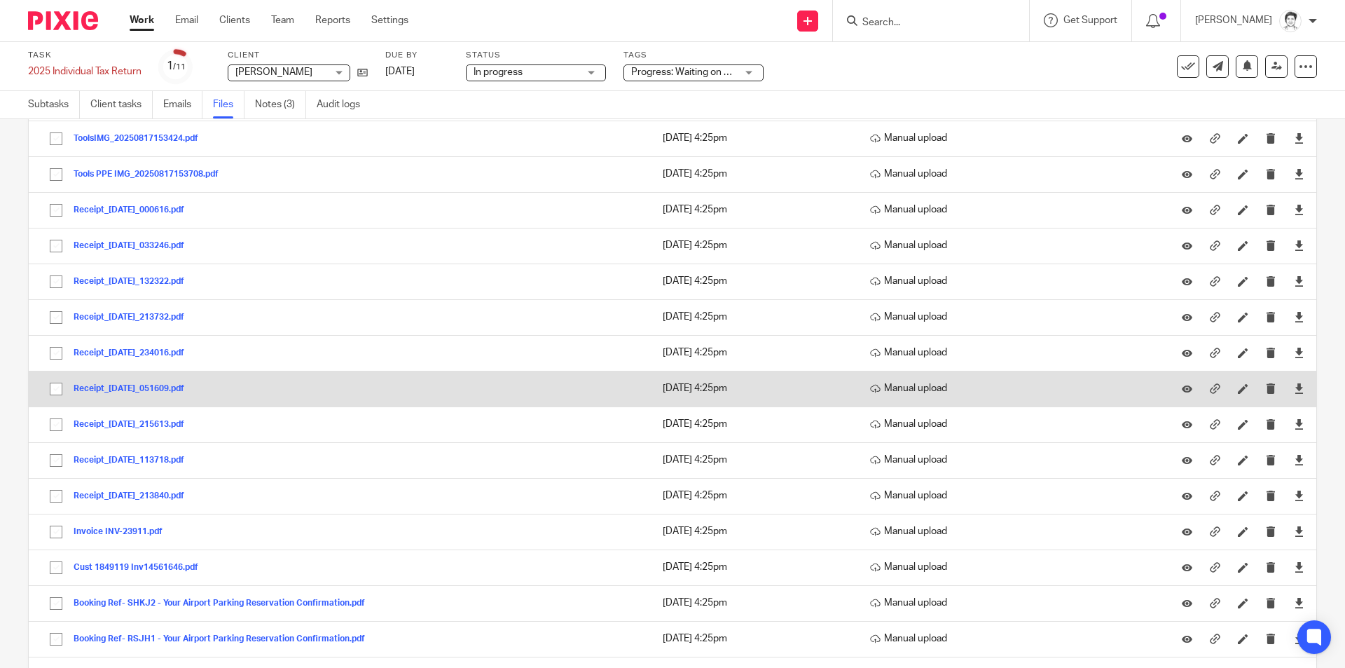
scroll to position [420, 0]
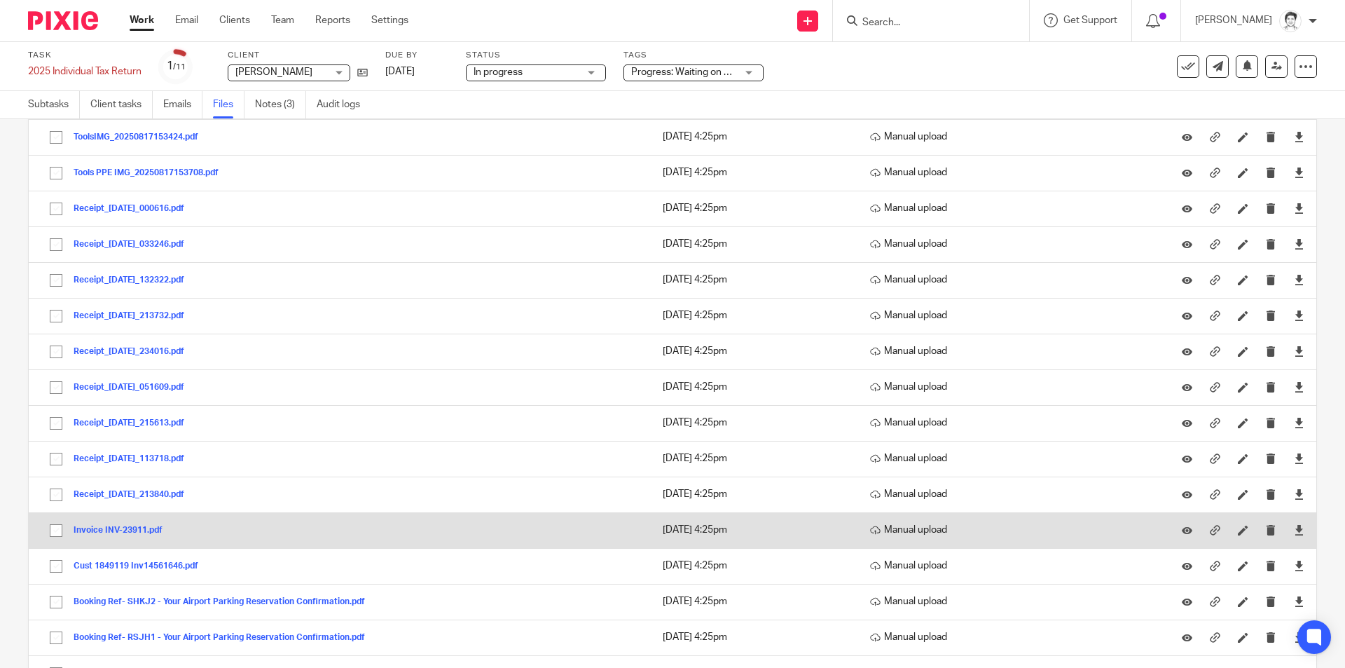
click at [102, 532] on button "Invoice INV-23911.pdf" at bounding box center [123, 530] width 99 height 10
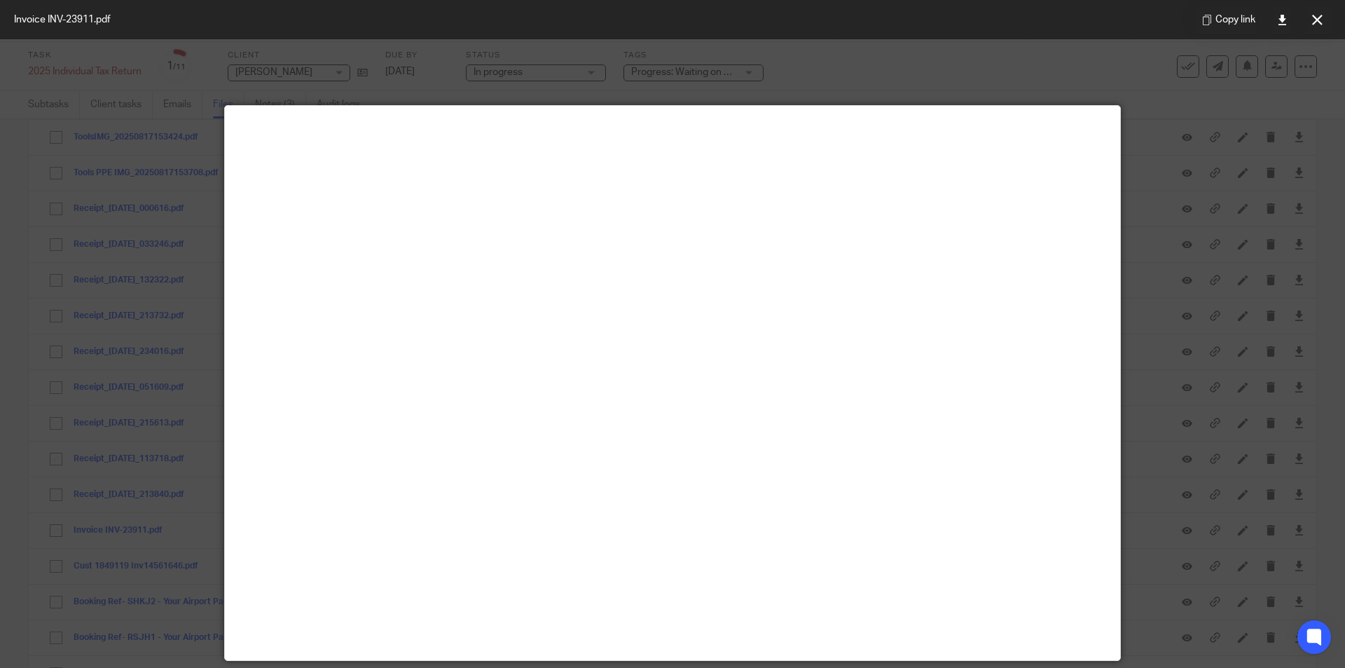
drag, startPoint x: 1321, startPoint y: 19, endPoint x: 1316, endPoint y: 27, distance: 9.7
click at [1322, 19] on icon at bounding box center [1317, 20] width 11 height 11
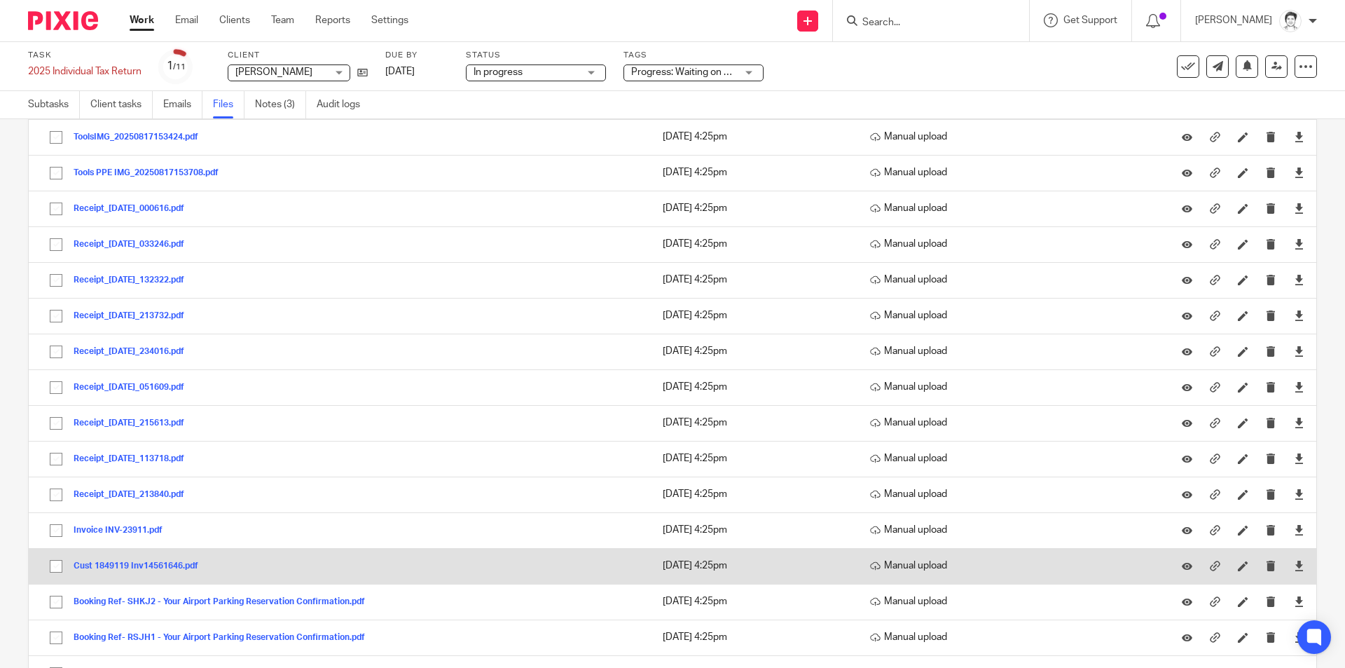
click at [111, 568] on button "Cust 1849119 Inv14561646.pdf" at bounding box center [141, 566] width 135 height 10
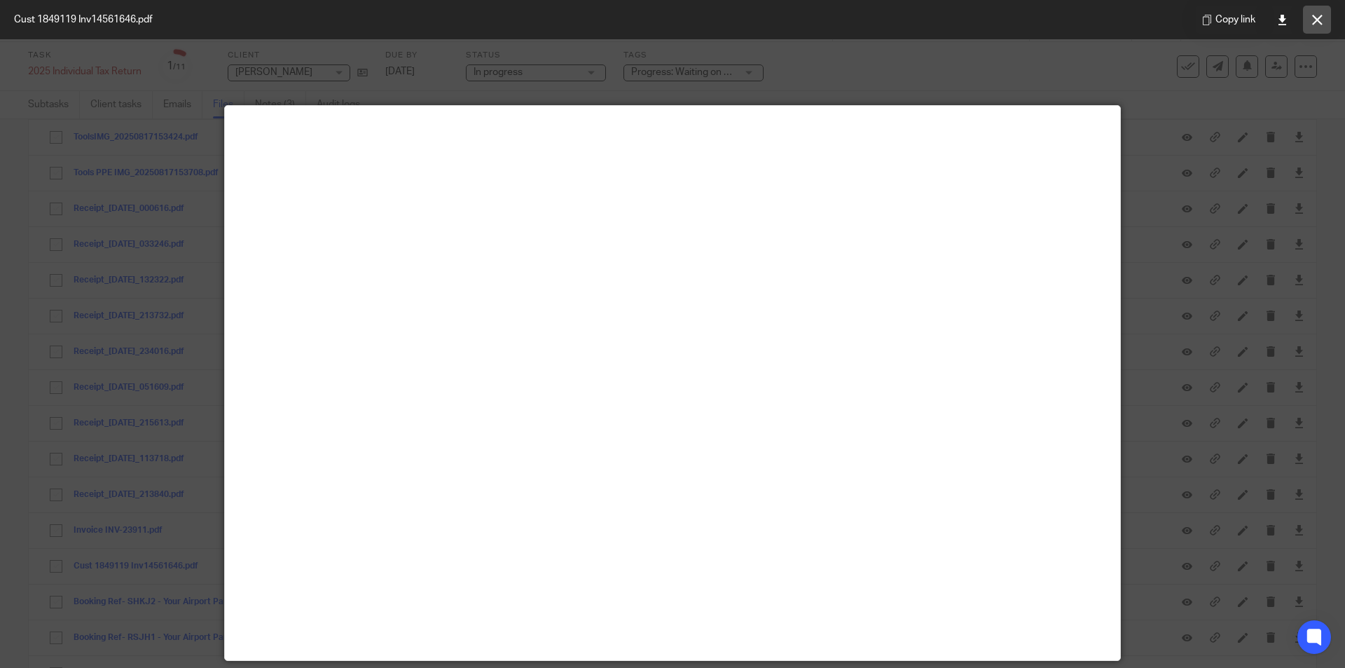
click at [1321, 25] on button at bounding box center [1317, 20] width 28 height 28
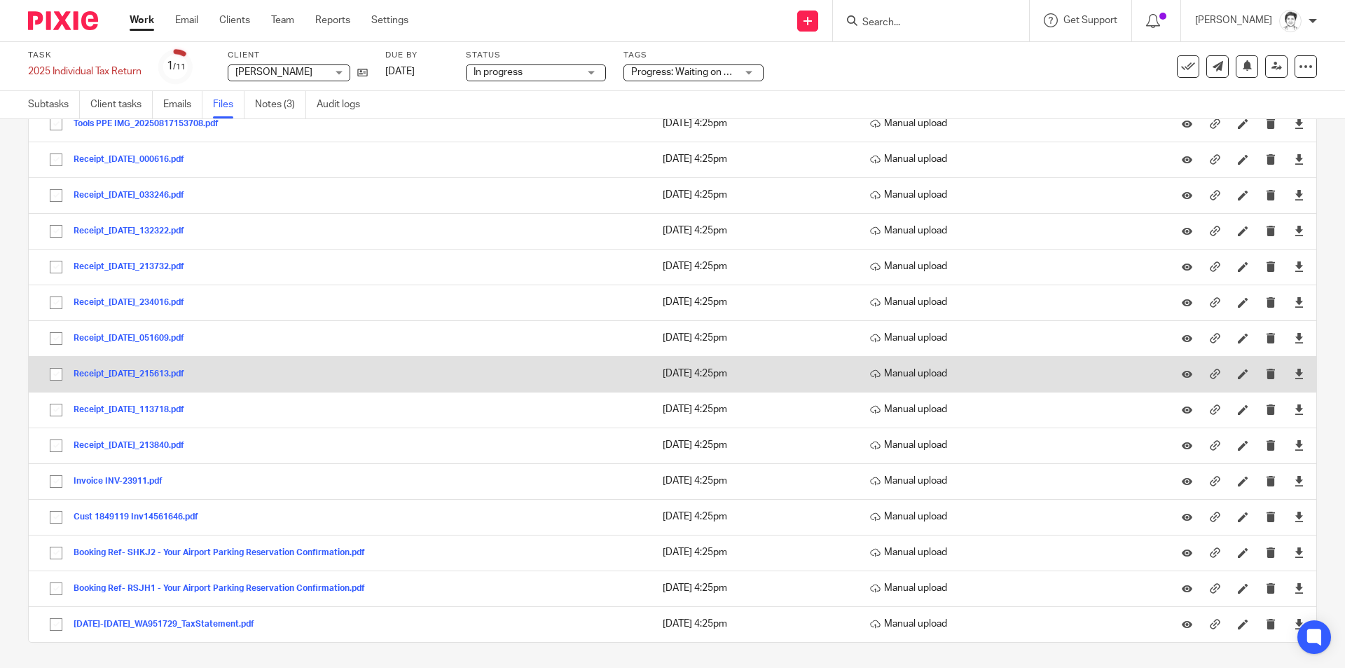
scroll to position [472, 0]
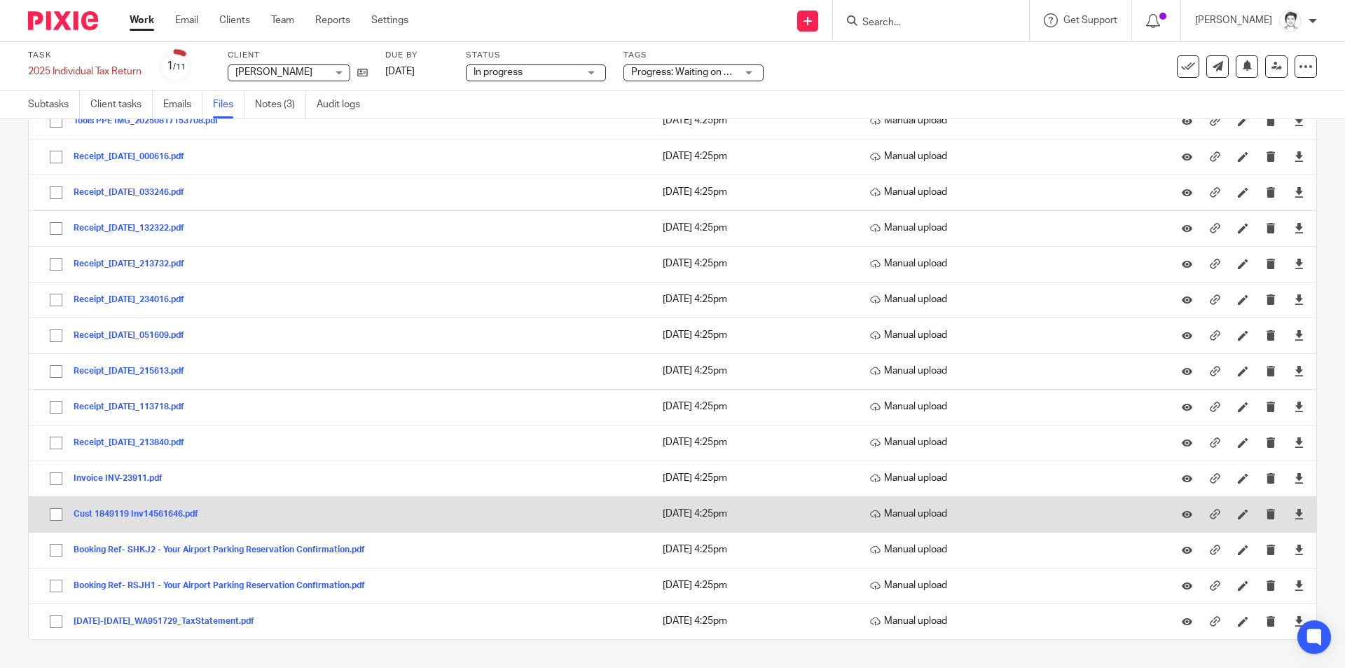
click at [139, 516] on button "Cust 1849119 Inv14561646.pdf" at bounding box center [141, 514] width 135 height 10
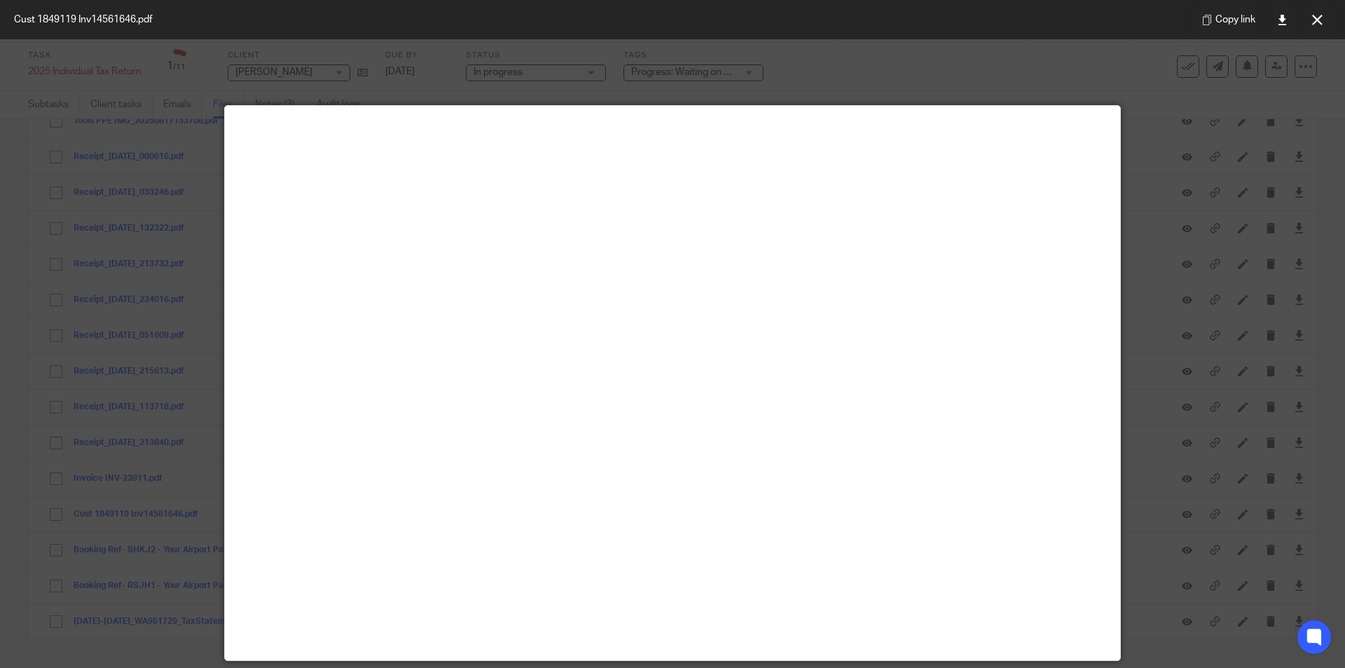
click at [1327, 15] on button at bounding box center [1317, 20] width 28 height 28
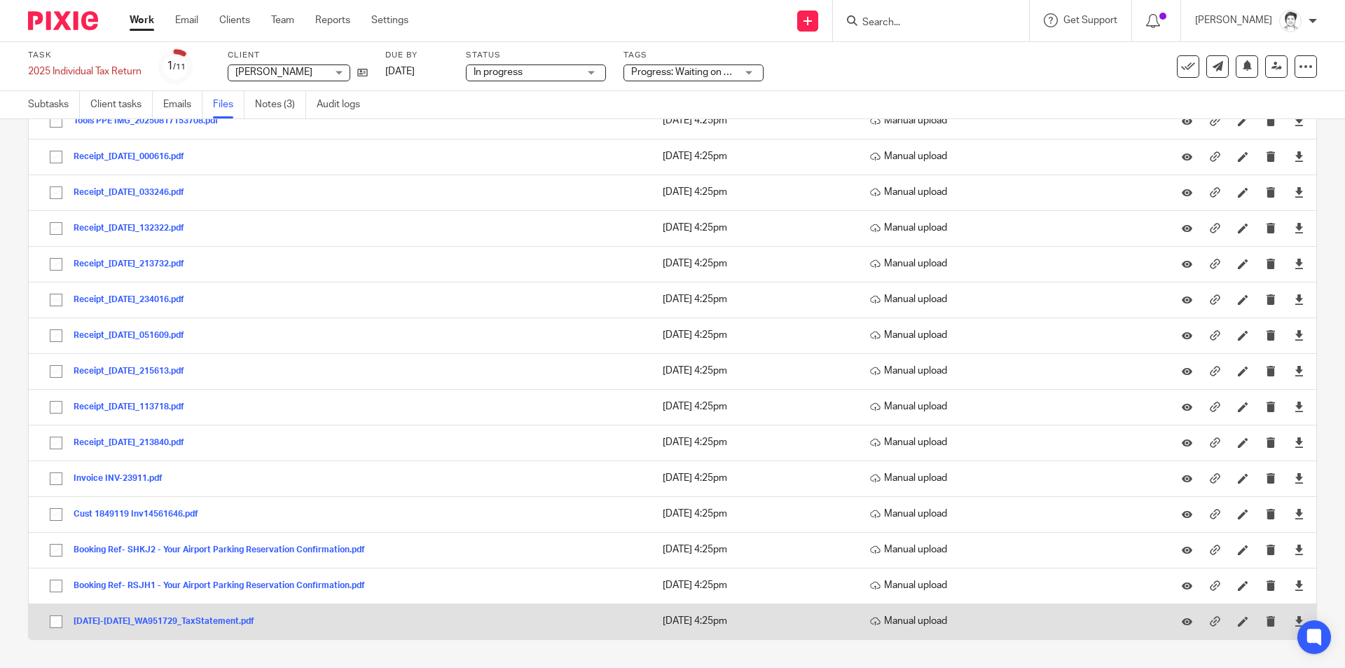
click at [139, 622] on button "2024-2025_WA951729_TaxStatement.pdf" at bounding box center [169, 621] width 191 height 10
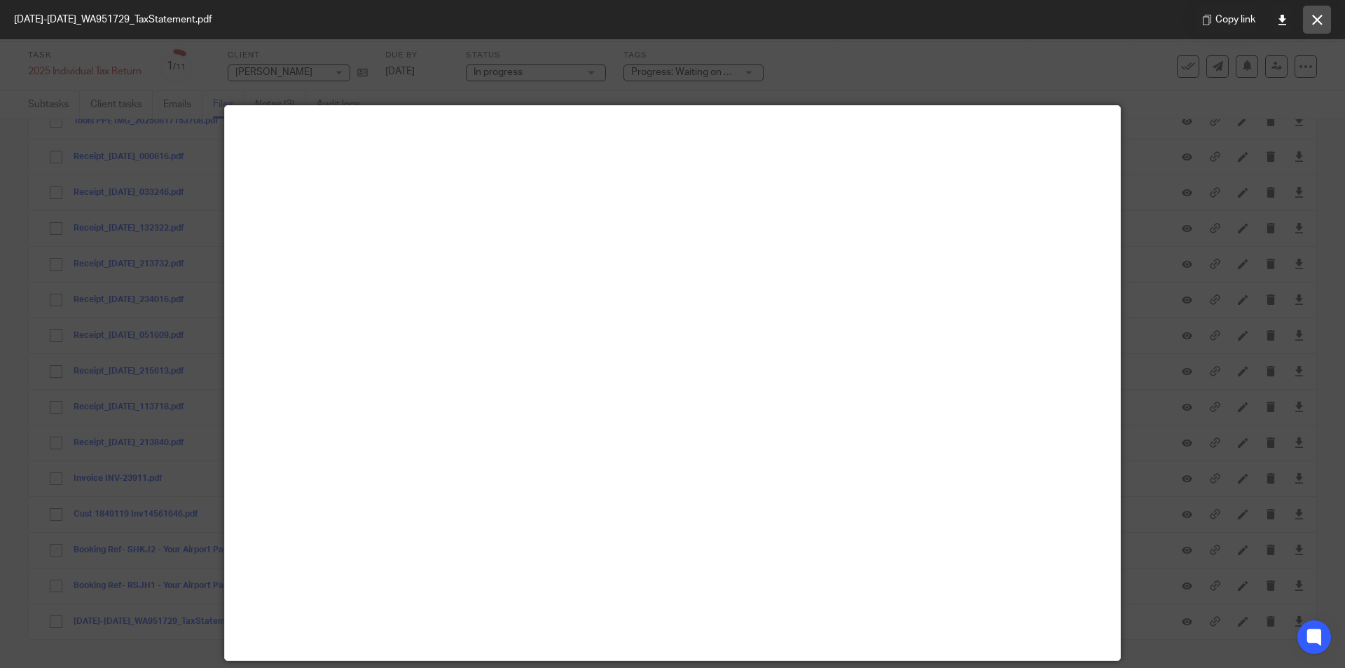
click at [1313, 19] on icon at bounding box center [1317, 20] width 11 height 11
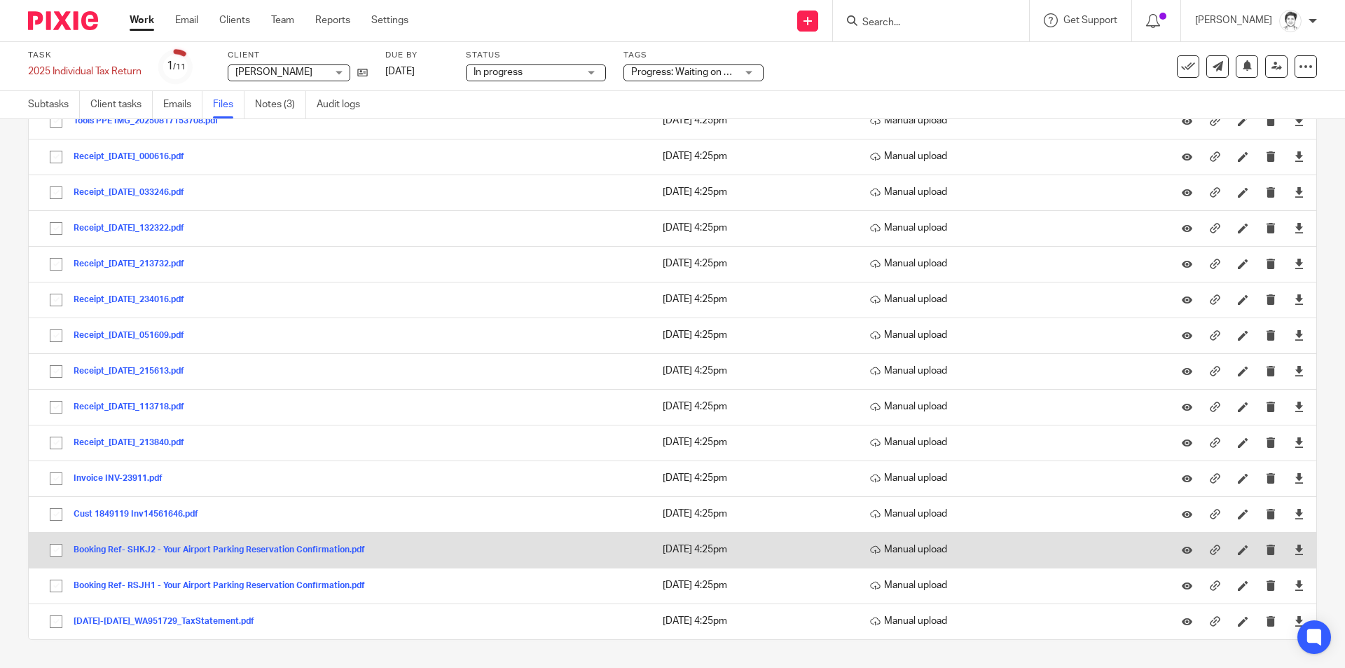
click at [160, 543] on div "Booking Ref- SHKJ2 - Your Airport Parking Reservation Confirmation.pdf" at bounding box center [225, 549] width 302 height 14
click at [142, 547] on button "Booking Ref- SHKJ2 - Your Airport Parking Reservation Confirmation.pdf" at bounding box center [225, 550] width 302 height 10
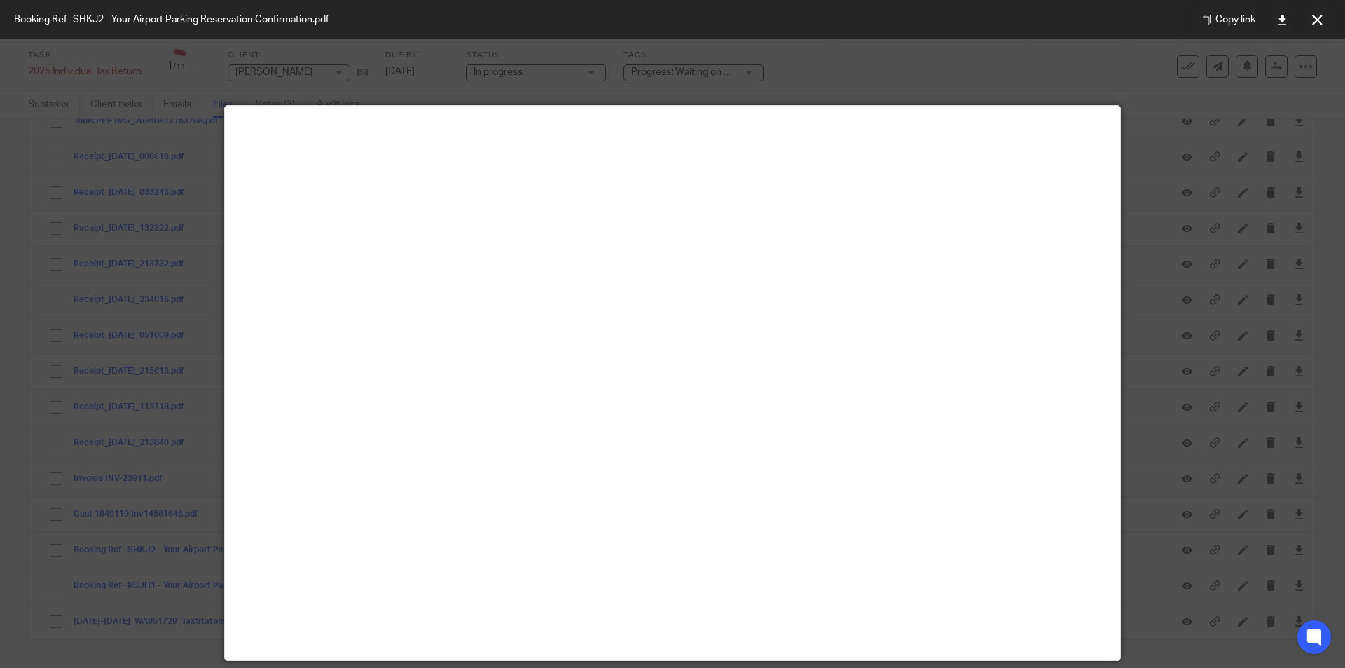
drag, startPoint x: 1329, startPoint y: 20, endPoint x: 1318, endPoint y: 26, distance: 11.9
click at [1329, 20] on button at bounding box center [1317, 20] width 28 height 28
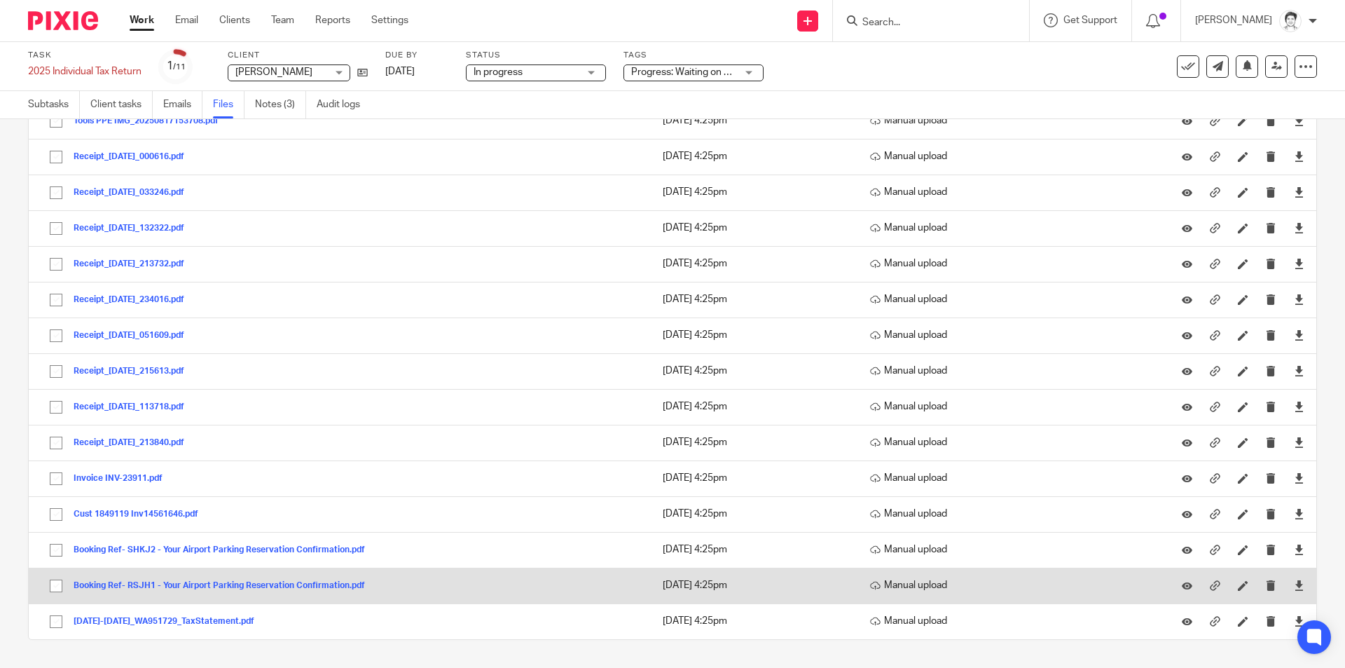
click at [193, 582] on button "Booking Ref- RSJH1 - Your Airport Parking Reservation Confirmation.pdf" at bounding box center [225, 586] width 302 height 10
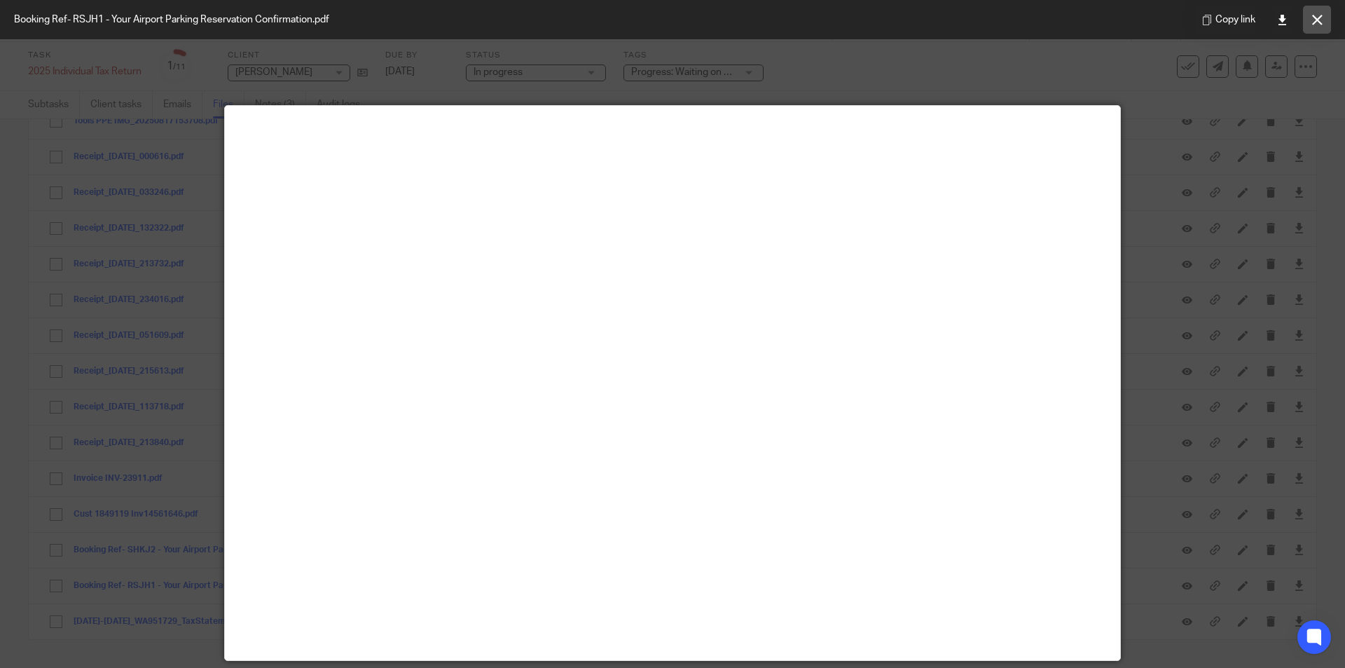
click at [1314, 18] on icon at bounding box center [1317, 20] width 11 height 11
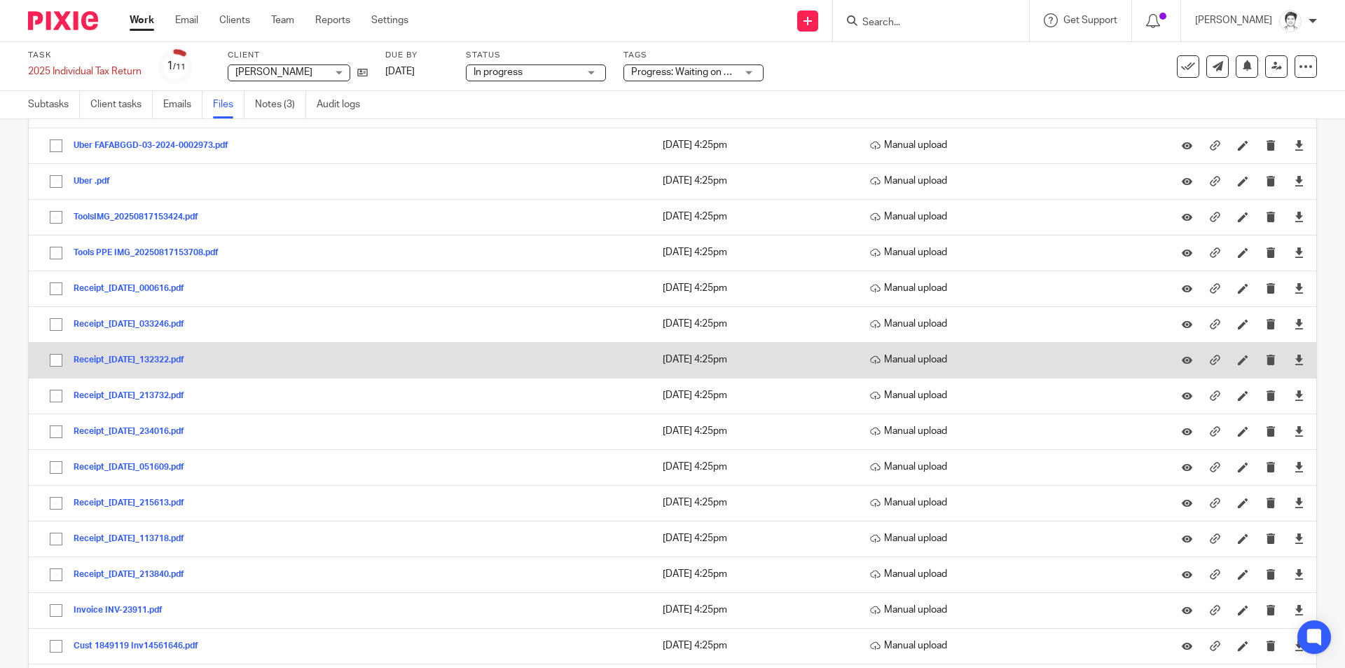
scroll to position [192, 0]
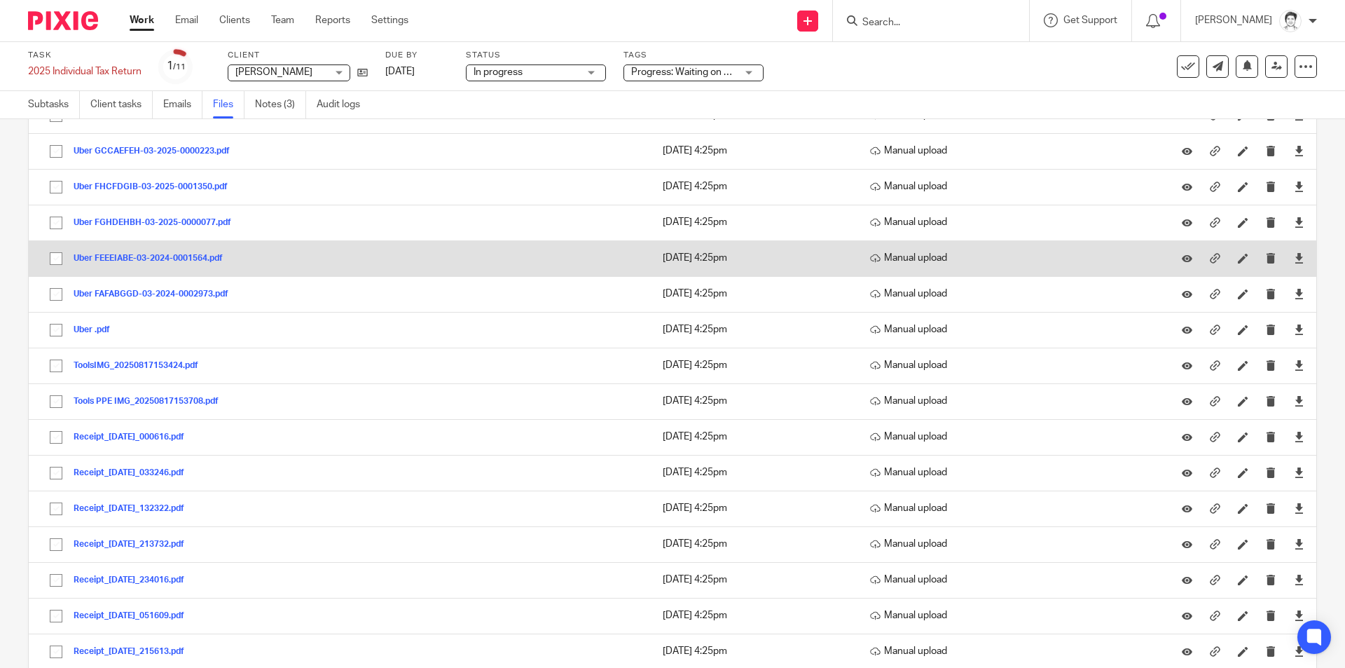
click at [132, 260] on button "Uber FEEEIABE-03-2024-0001564.pdf" at bounding box center [154, 259] width 160 height 10
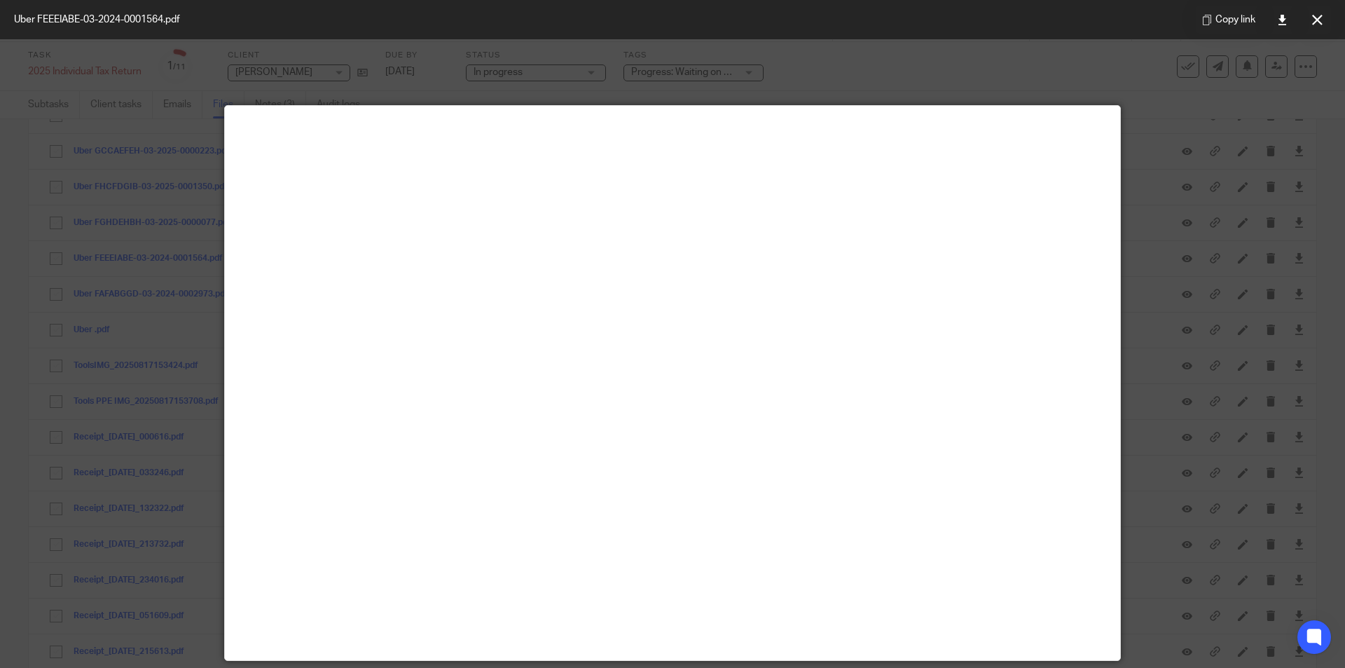
click at [1310, 15] on button at bounding box center [1317, 20] width 28 height 28
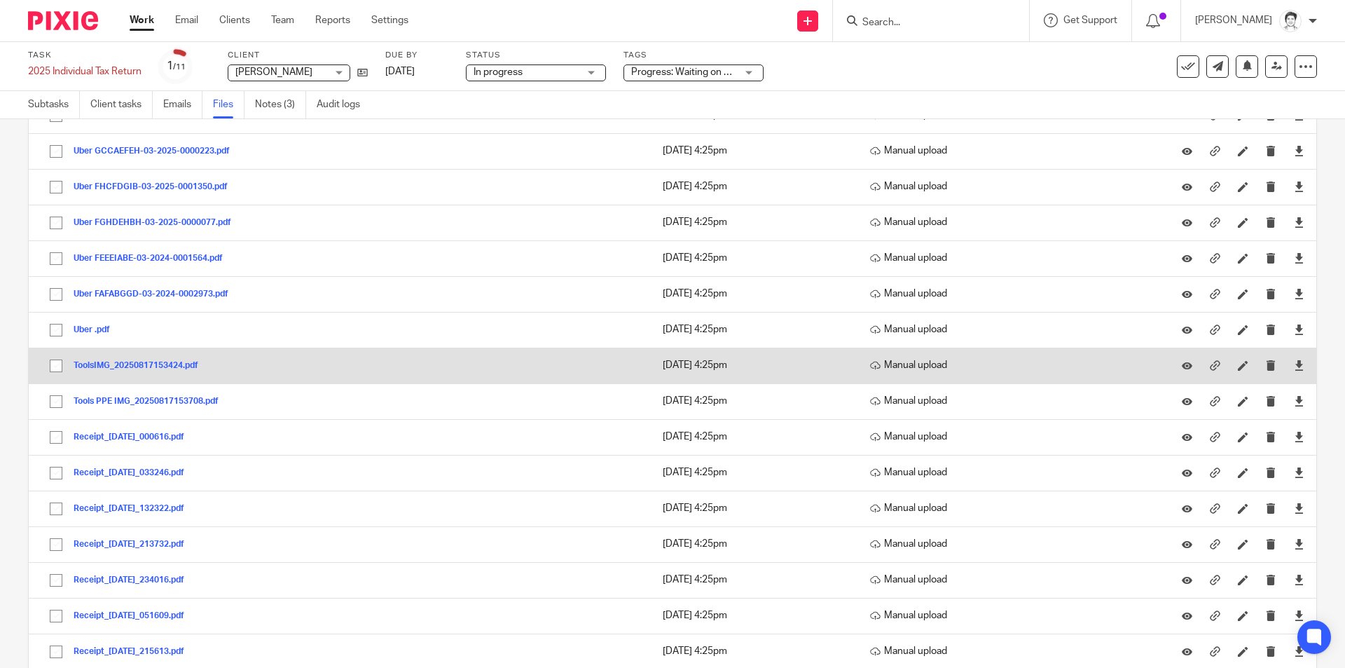
click at [128, 364] on button "ToolsIMG_20250817153424.pdf" at bounding box center [141, 366] width 135 height 10
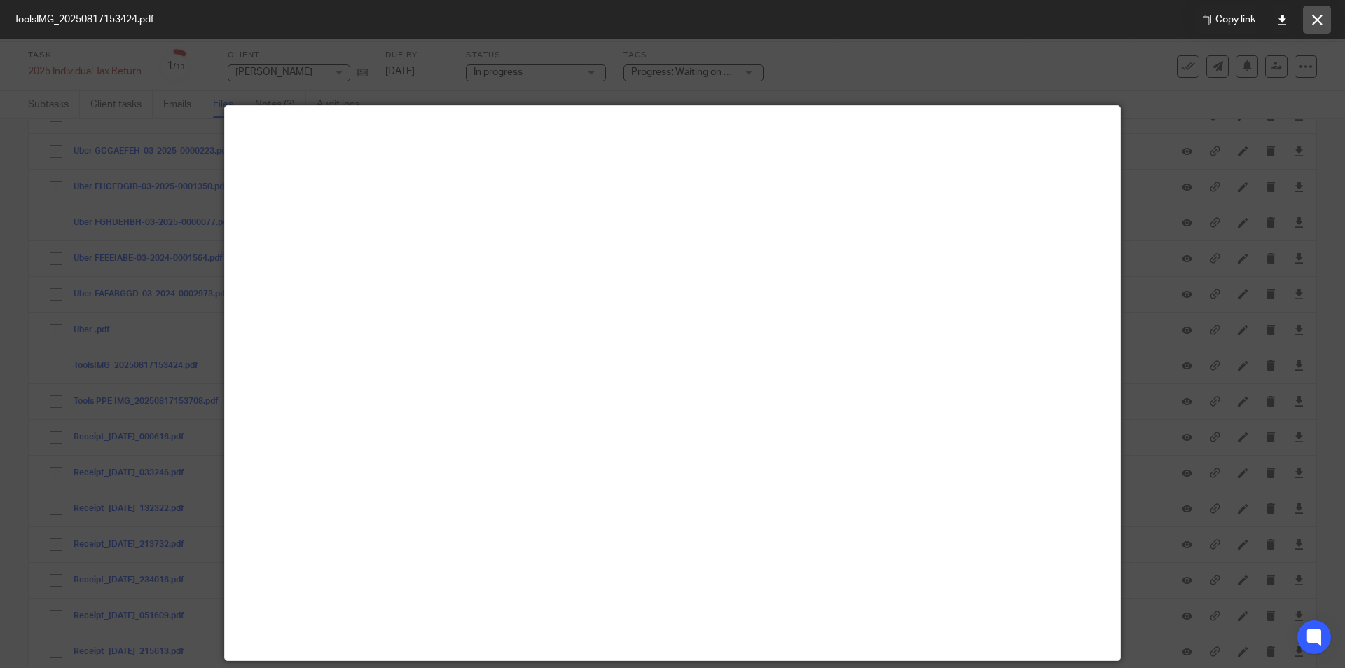
click at [1316, 27] on button at bounding box center [1317, 20] width 28 height 28
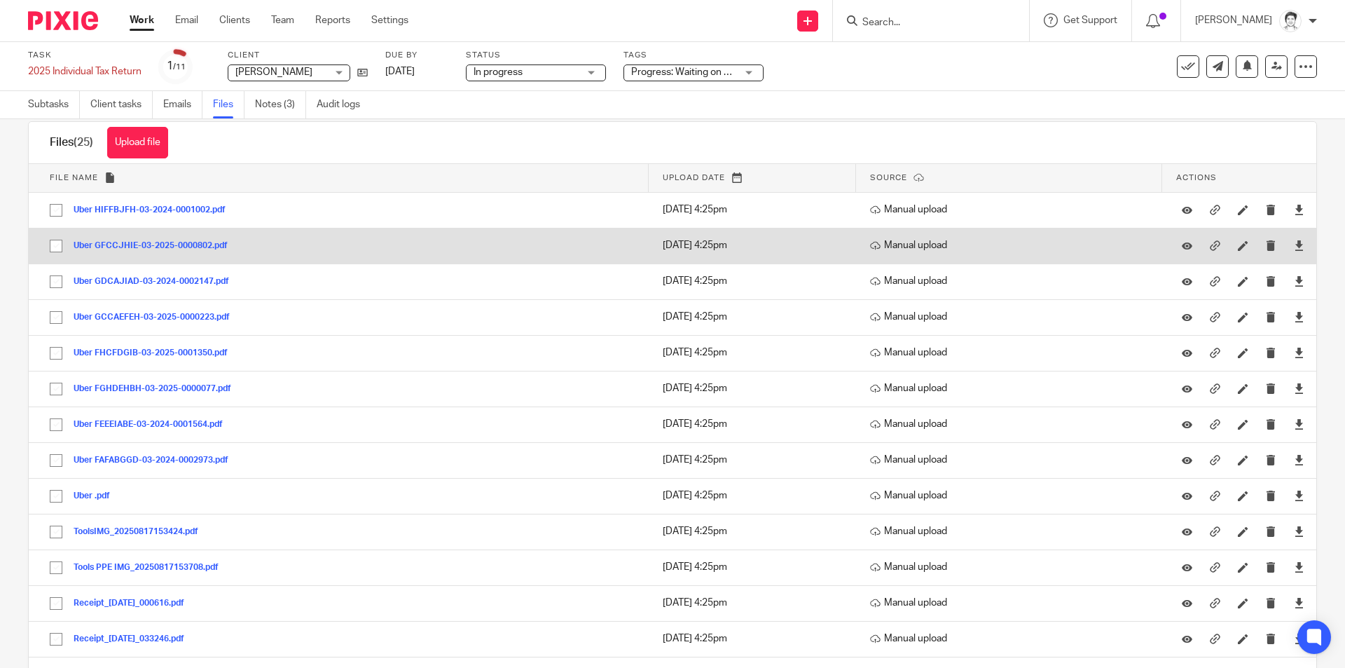
scroll to position [0, 0]
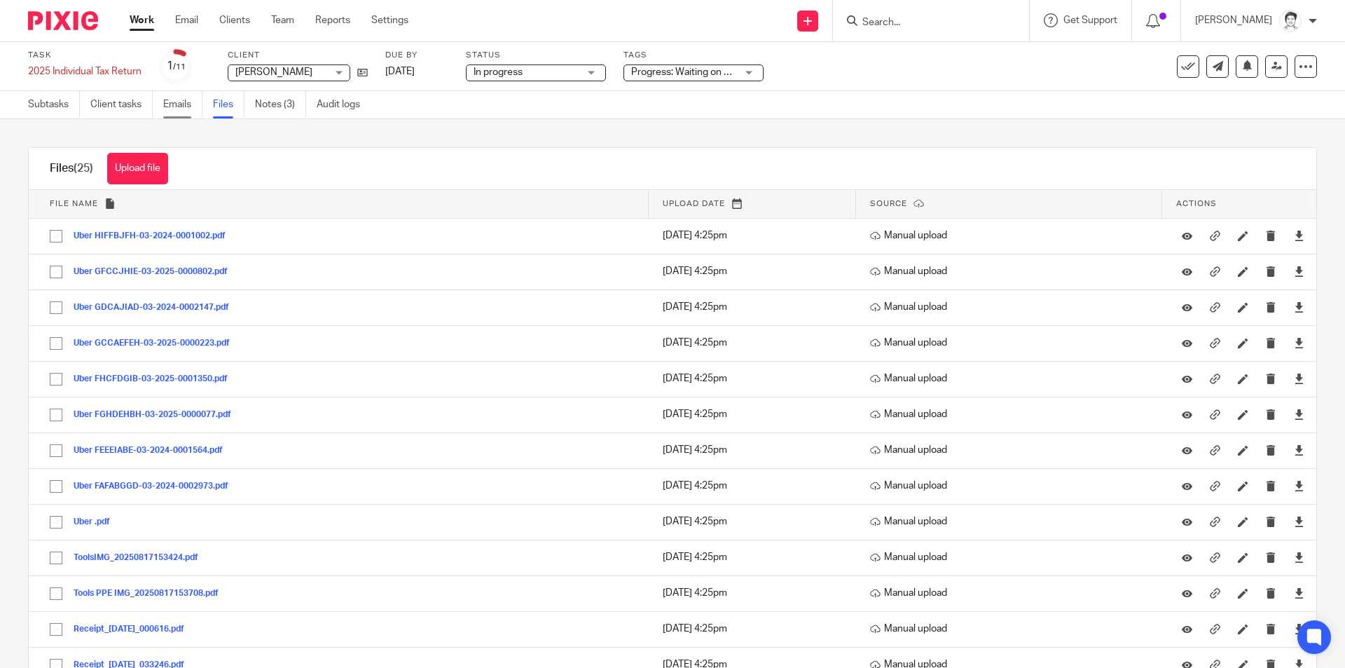
click at [183, 107] on link "Emails" at bounding box center [182, 104] width 39 height 27
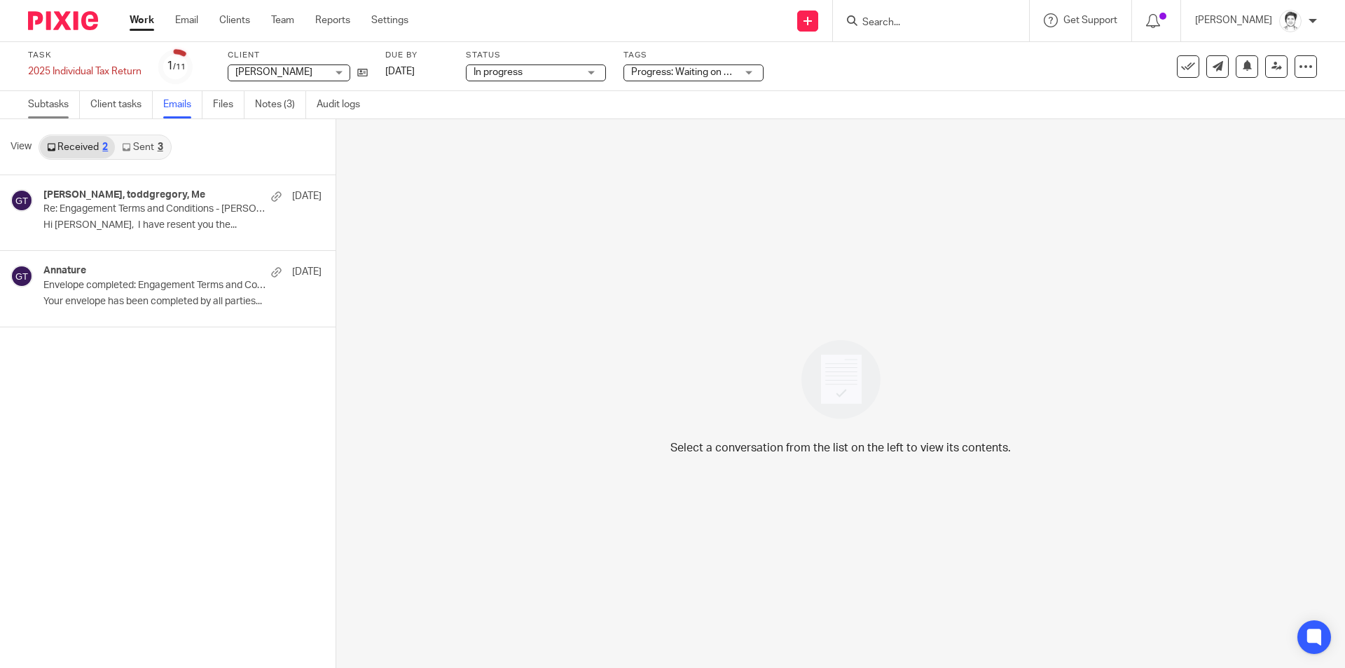
click at [46, 116] on link "Subtasks" at bounding box center [54, 104] width 52 height 27
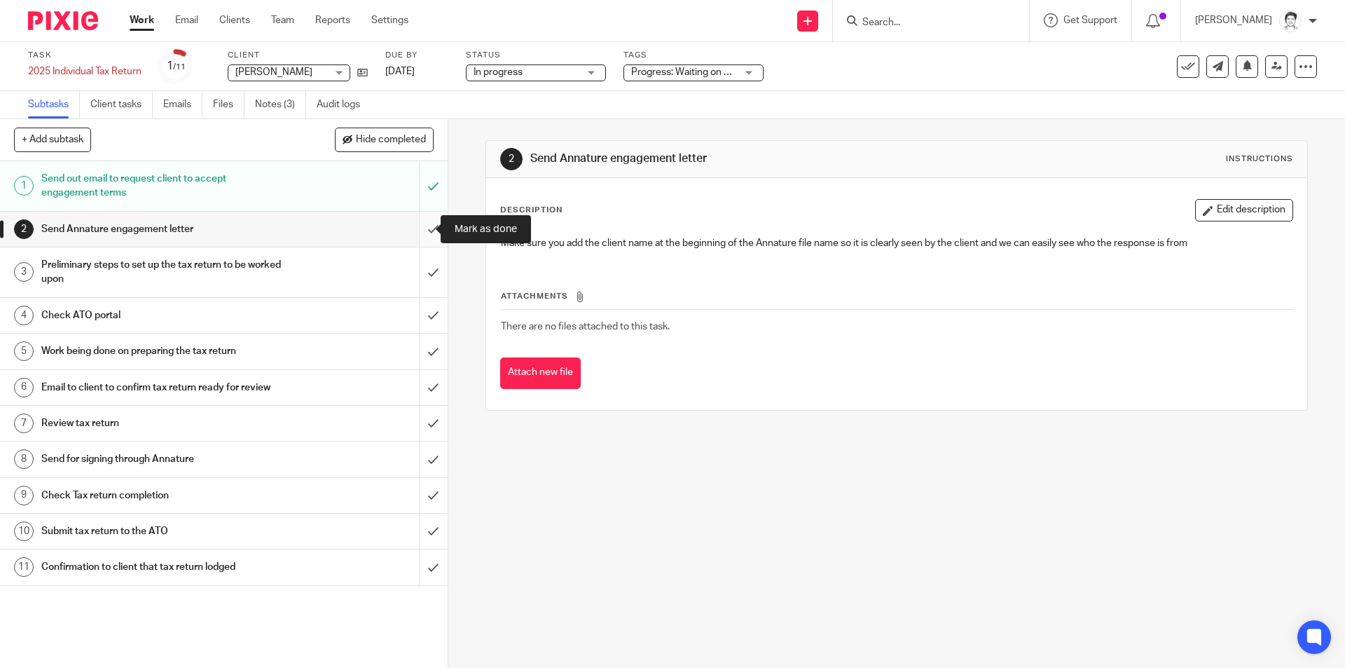
click at [420, 231] on input "submit" at bounding box center [224, 229] width 448 height 35
click at [85, 275] on h1 "Preliminary steps to set up the tax return to be worked upon" at bounding box center [162, 272] width 242 height 36
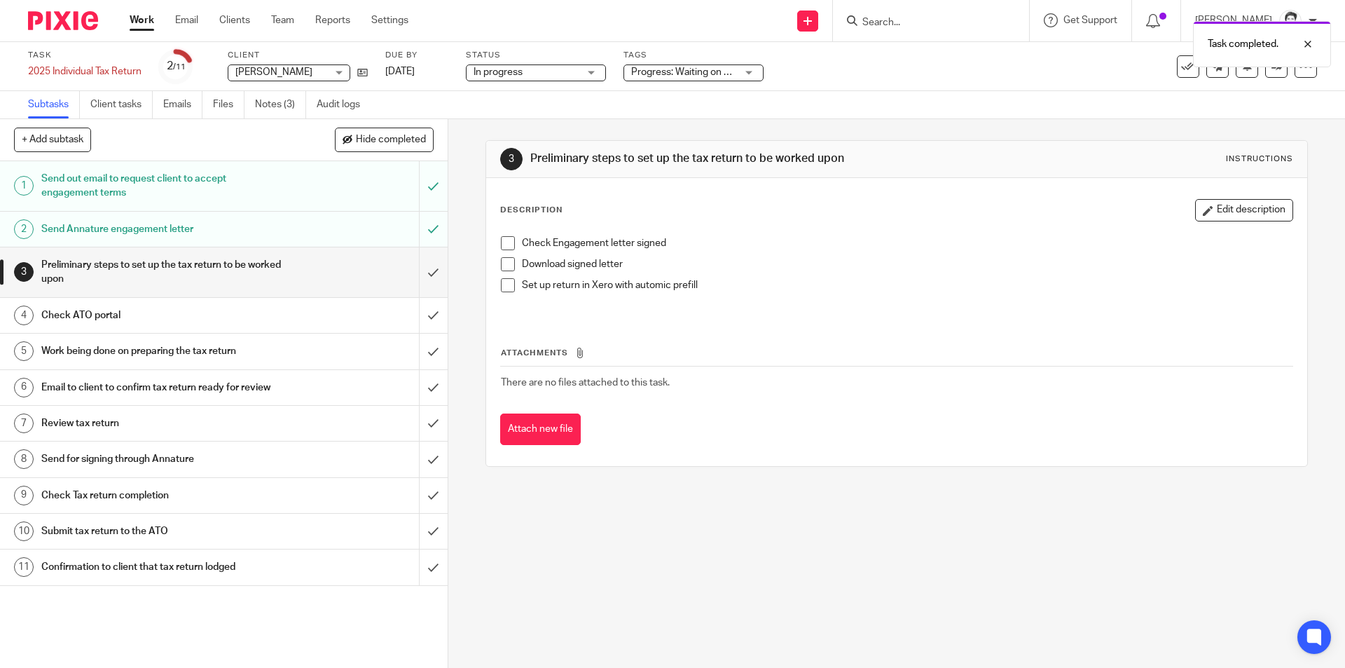
click at [506, 286] on span at bounding box center [508, 285] width 14 height 14
click at [74, 310] on h1 "Check ATO portal" at bounding box center [162, 315] width 242 height 21
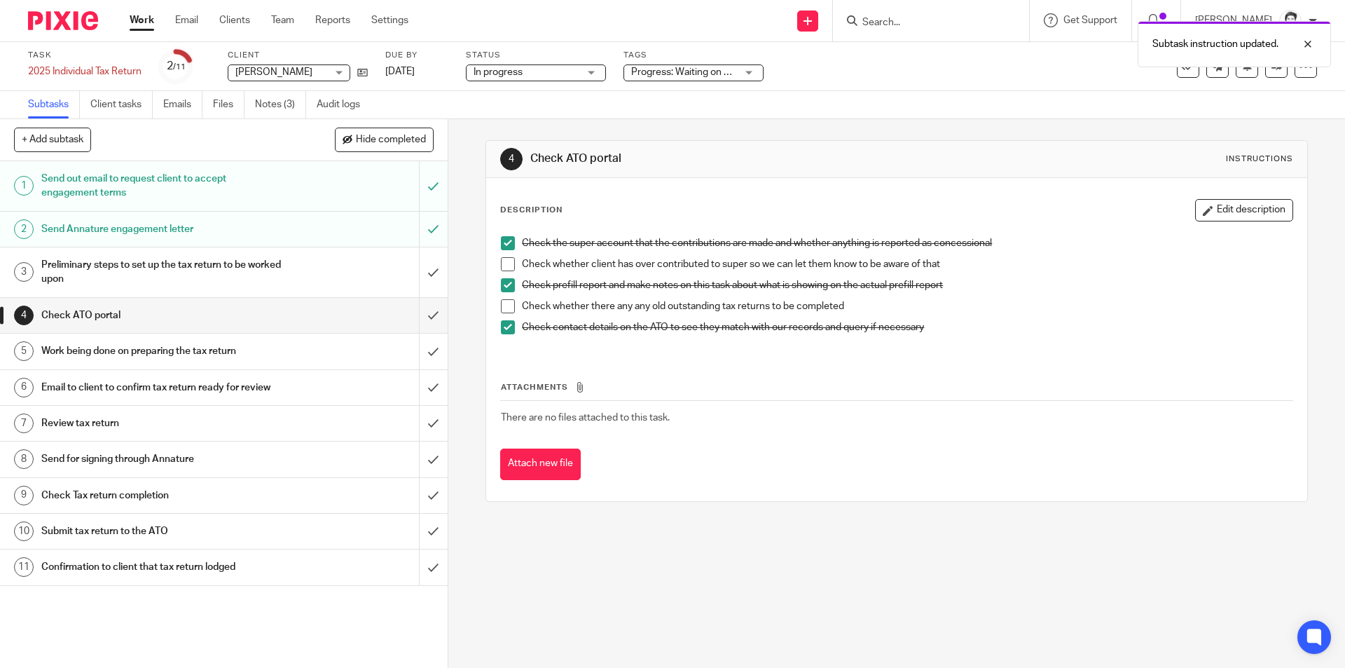
click at [505, 305] on span at bounding box center [508, 306] width 14 height 14
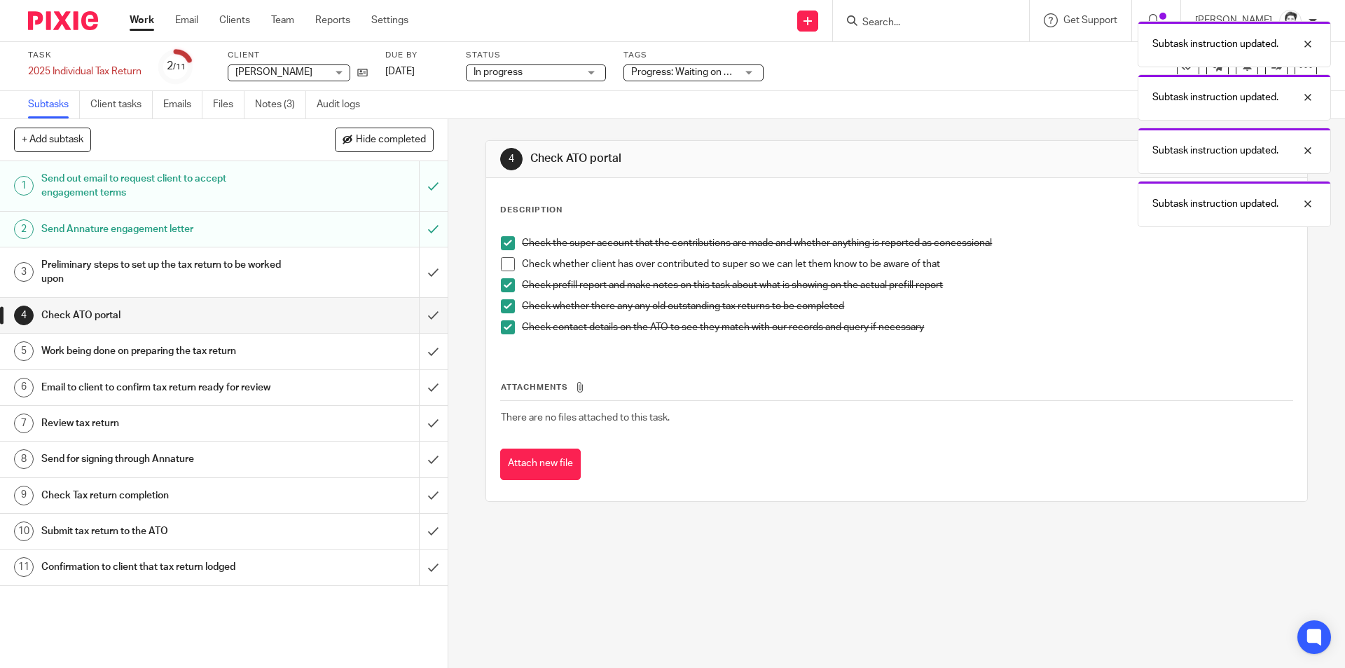
click at [505, 270] on span at bounding box center [508, 264] width 14 height 14
drag, startPoint x: 422, startPoint y: 317, endPoint x: 408, endPoint y: 323, distance: 15.4
click at [420, 317] on input "submit" at bounding box center [224, 315] width 448 height 35
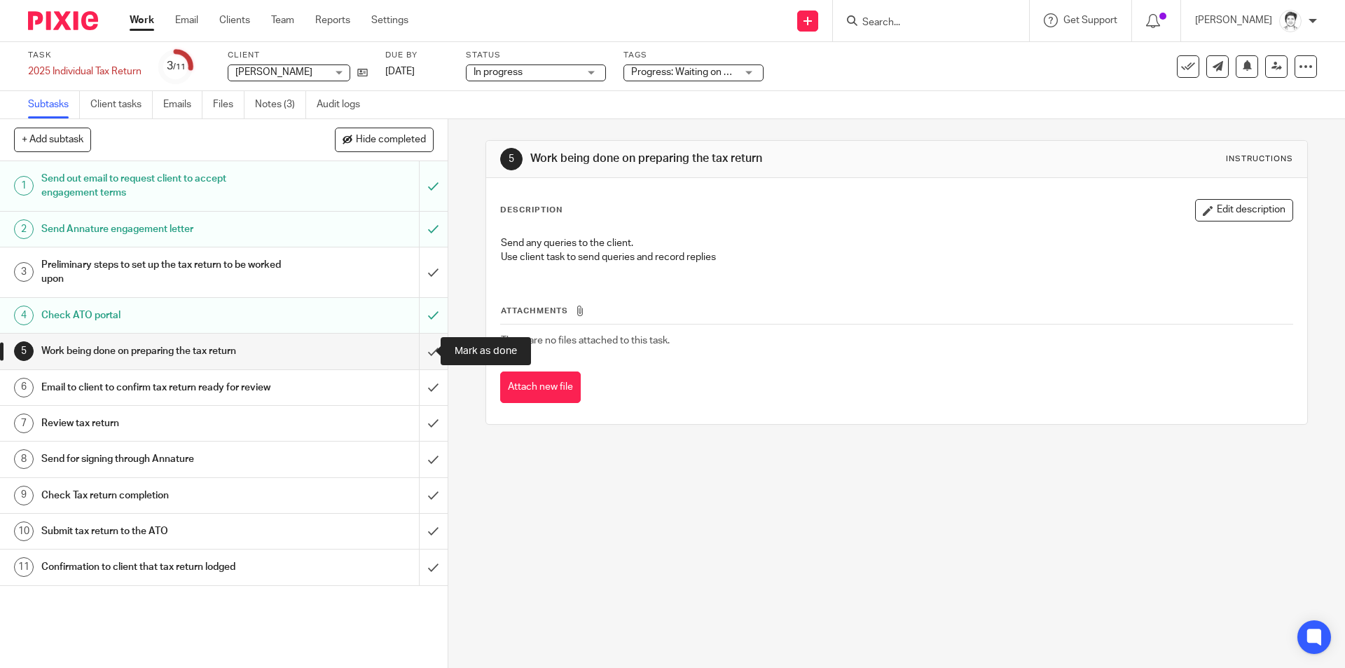
drag, startPoint x: 0, startPoint y: 0, endPoint x: 387, endPoint y: 361, distance: 528.8
click at [422, 355] on input "submit" at bounding box center [224, 350] width 448 height 35
click at [178, 388] on h1 "Email to client to confirm tax return ready for review" at bounding box center [162, 387] width 242 height 21
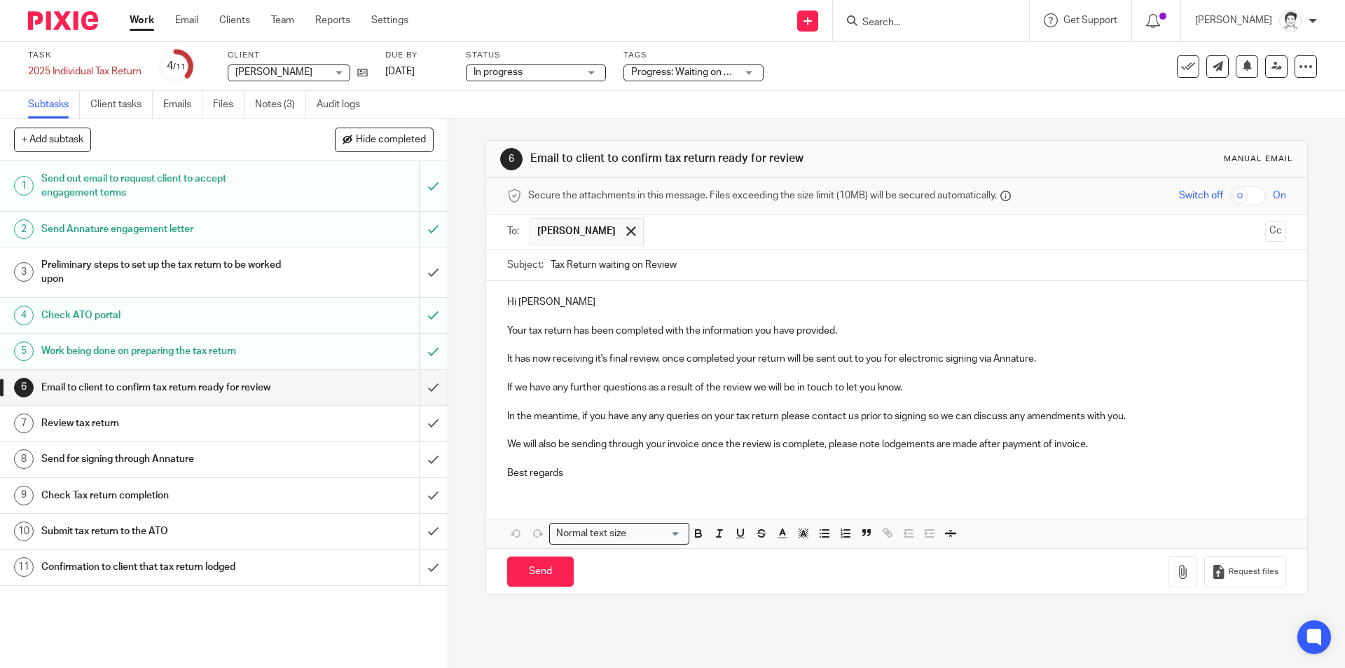
click at [1068, 361] on p "It has now receiving it's final review, once completed your return will be sent…" at bounding box center [896, 359] width 778 height 14
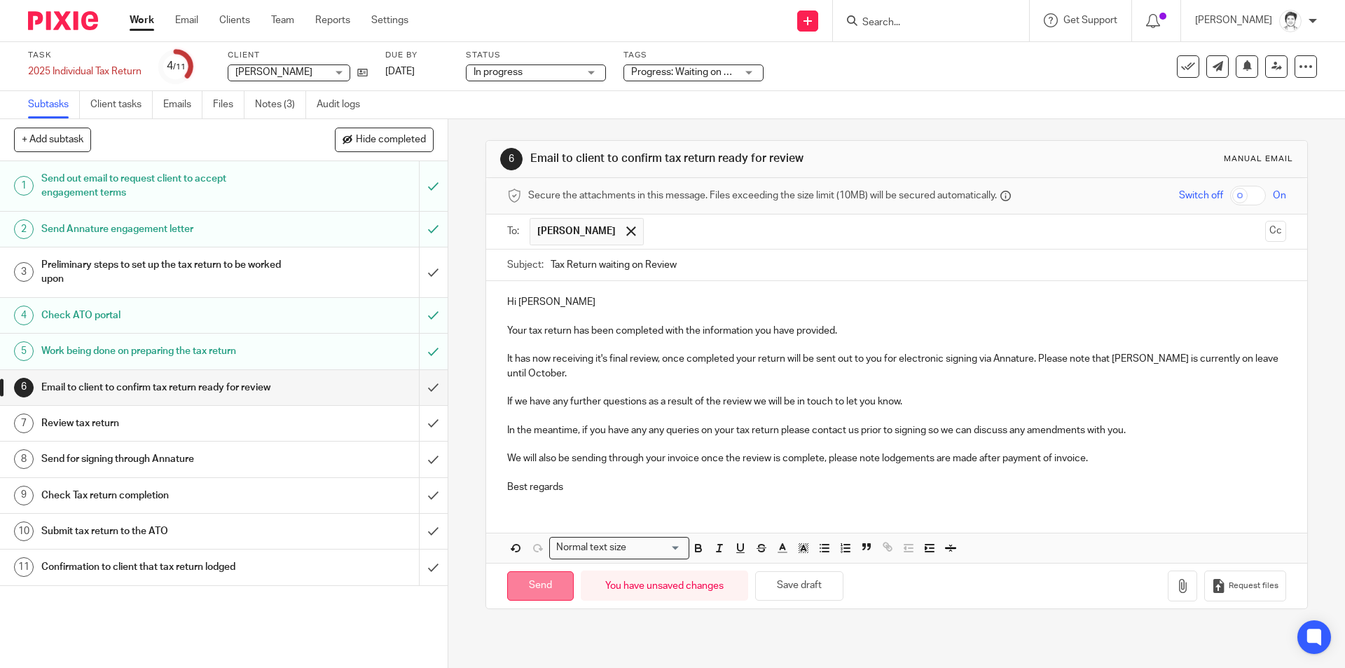
click at [541, 588] on input "Send" at bounding box center [540, 586] width 67 height 30
type input "Sent"
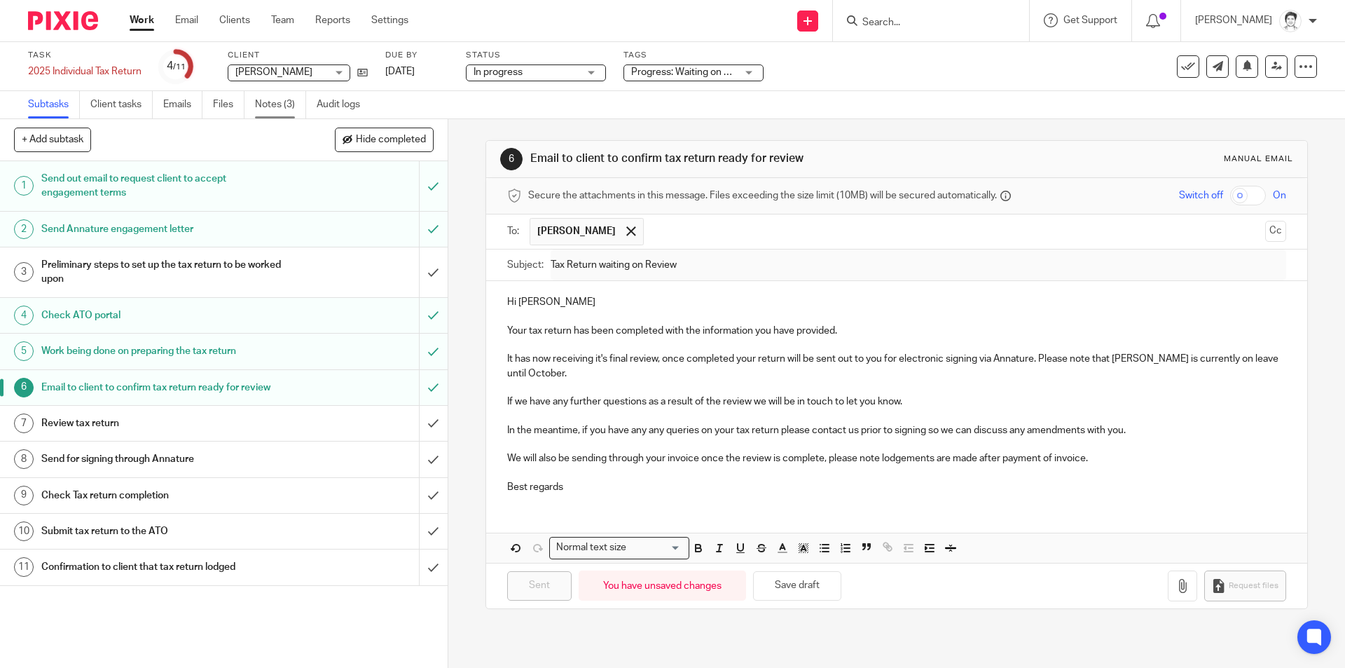
click at [272, 105] on link "Notes (3)" at bounding box center [280, 104] width 51 height 27
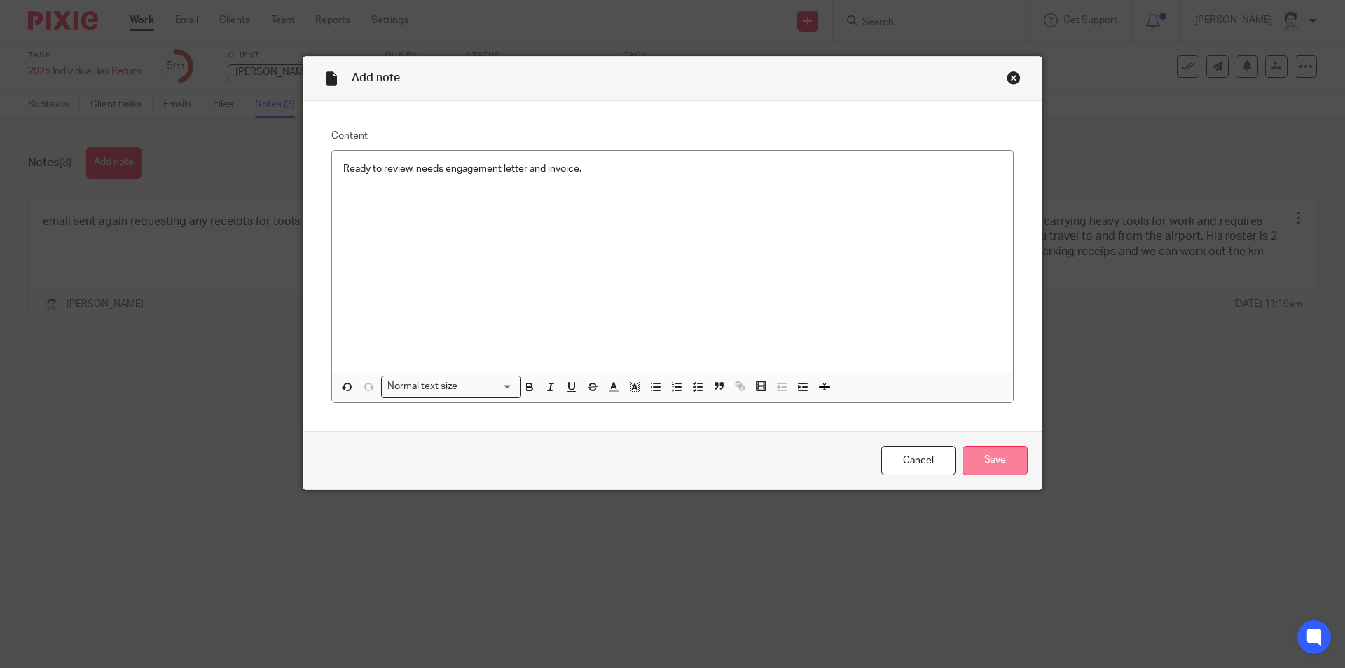
click at [982, 453] on input "Save" at bounding box center [994, 461] width 65 height 30
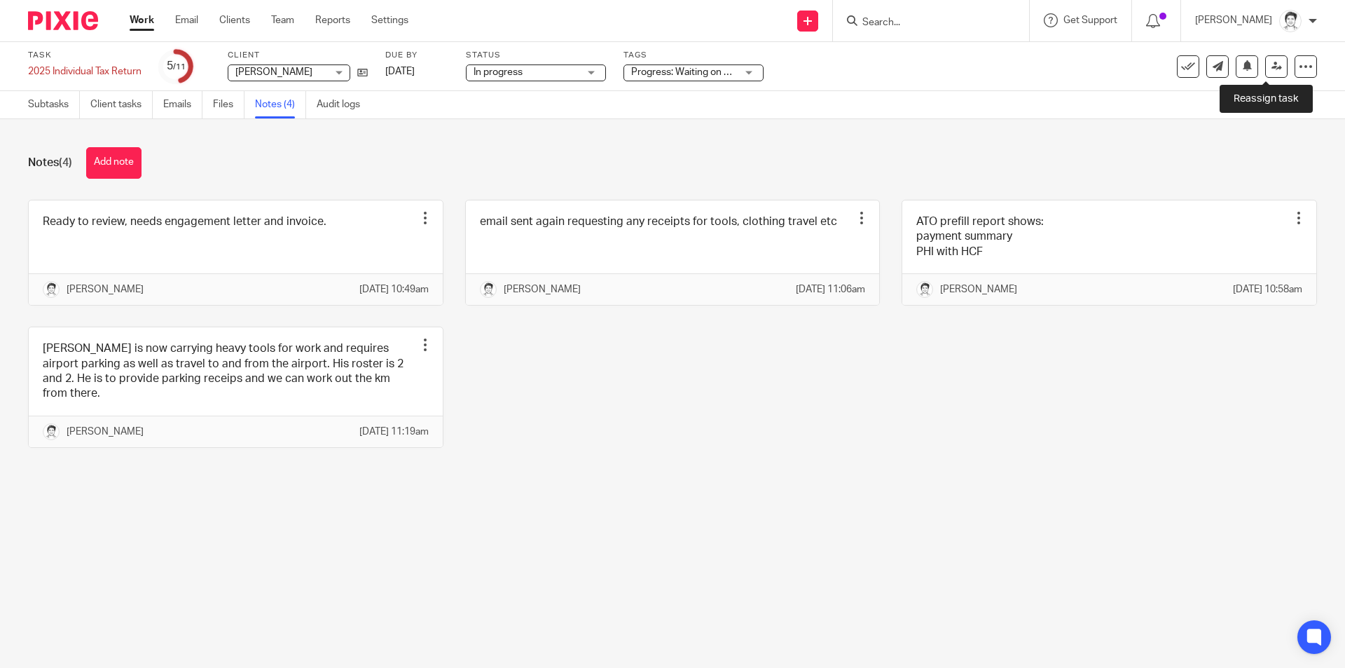
drag, startPoint x: 1266, startPoint y: 74, endPoint x: 1252, endPoint y: 79, distance: 14.2
click at [1266, 74] on link at bounding box center [1276, 66] width 22 height 22
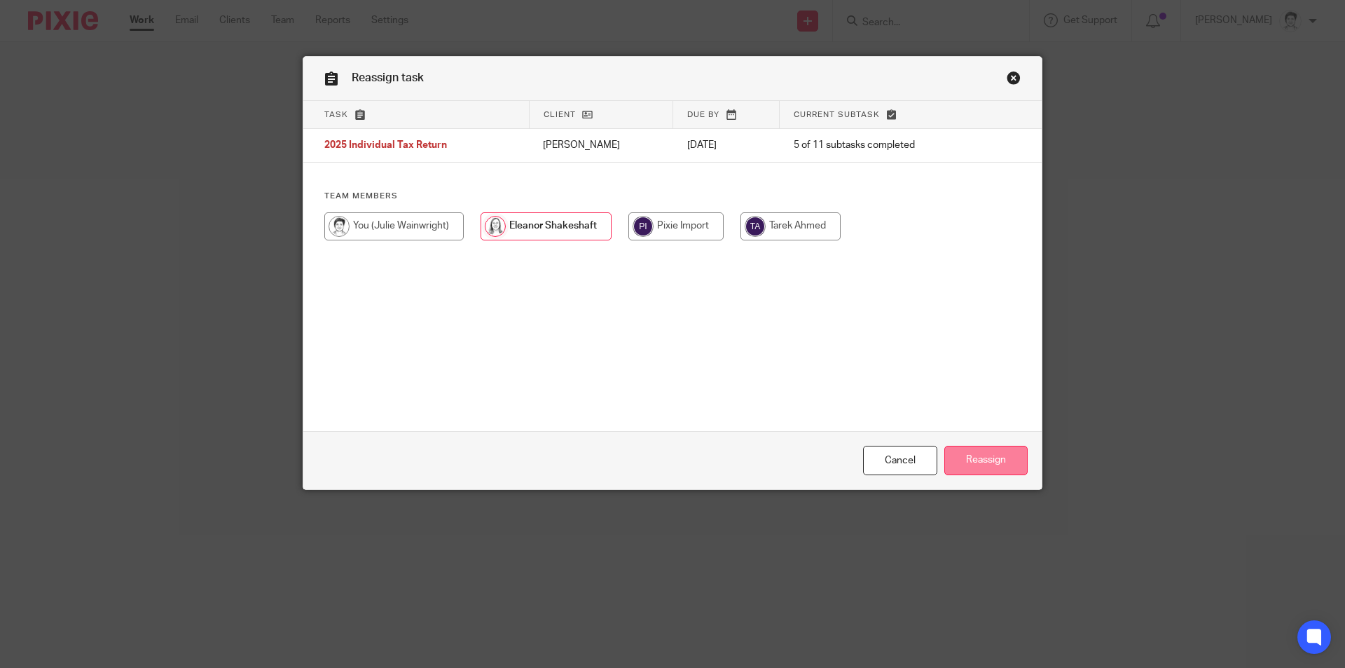
click at [979, 457] on input "Reassign" at bounding box center [985, 461] width 83 height 30
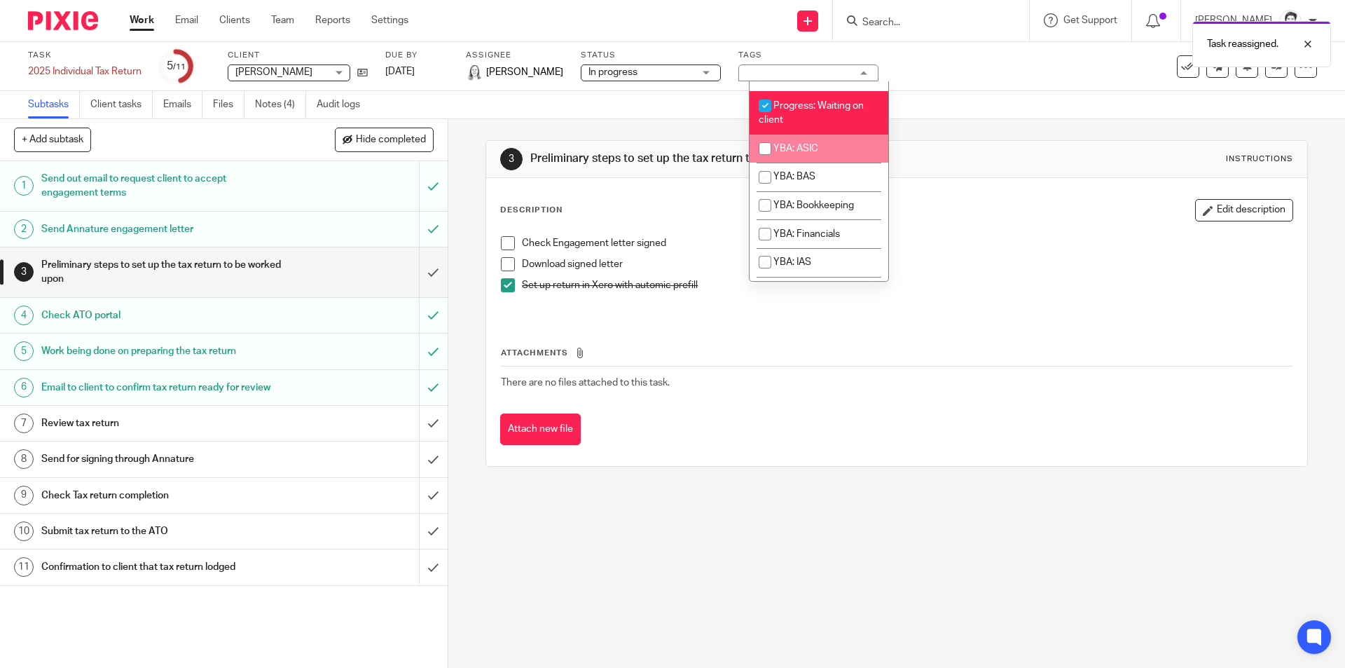
scroll to position [490, 0]
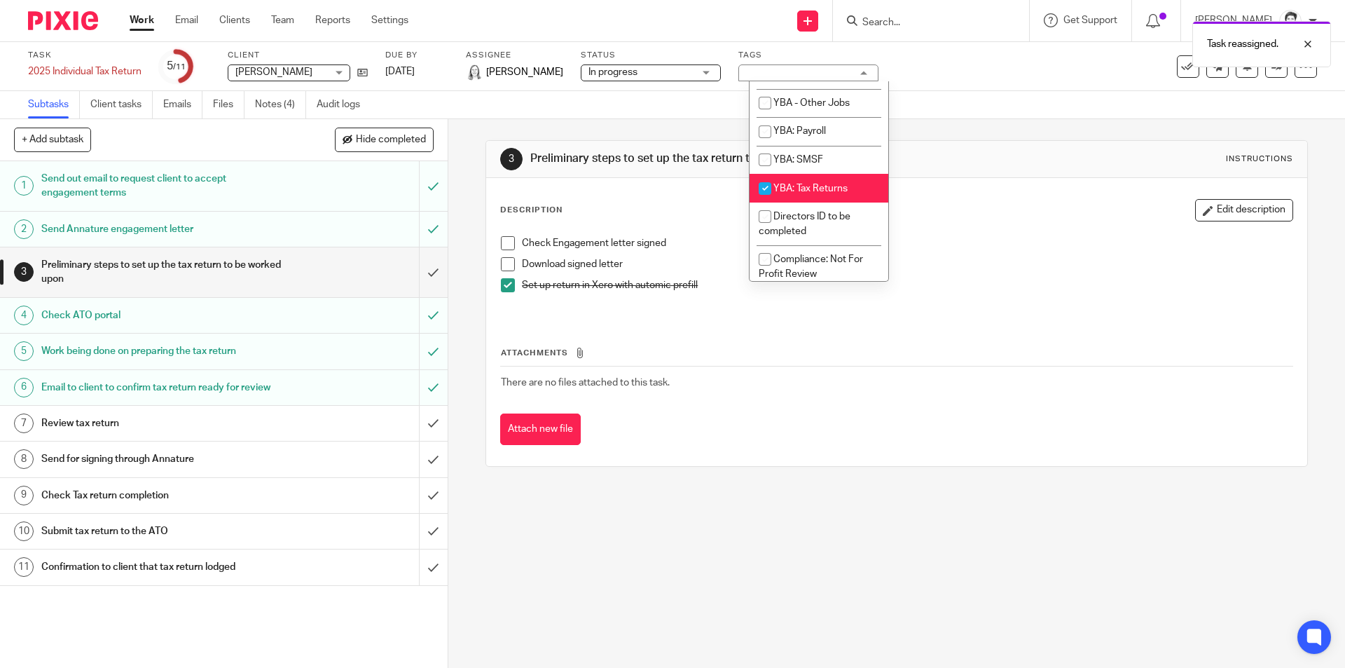
click at [762, 202] on input "checkbox" at bounding box center [765, 188] width 27 height 27
click at [766, 202] on input "checkbox" at bounding box center [765, 188] width 27 height 27
checkbox input "true"
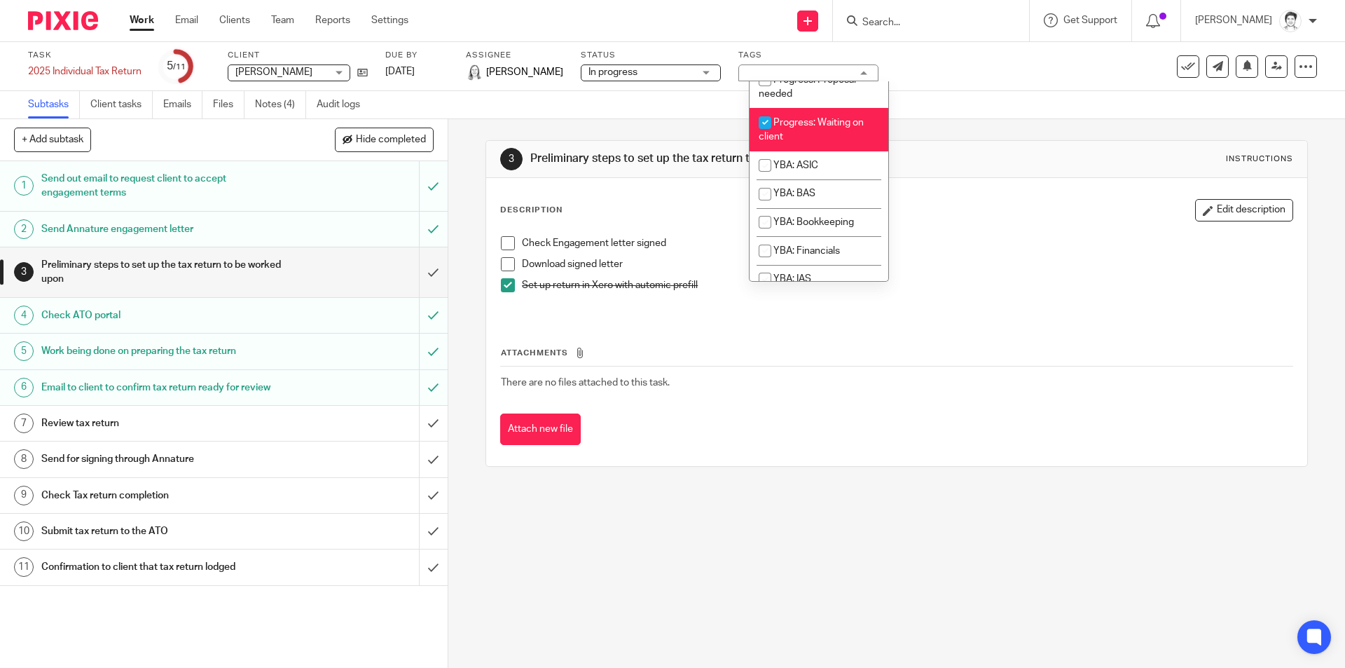
scroll to position [280, 0]
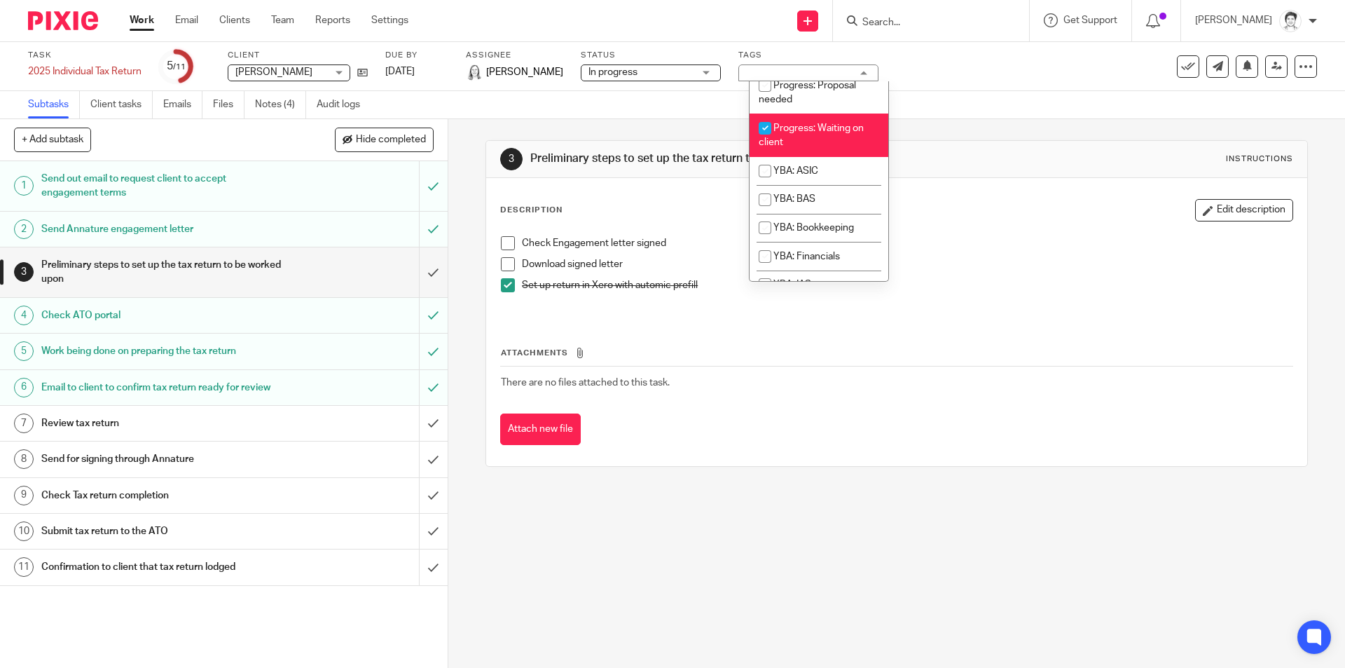
click at [770, 141] on input "checkbox" at bounding box center [765, 128] width 27 height 27
checkbox input "false"
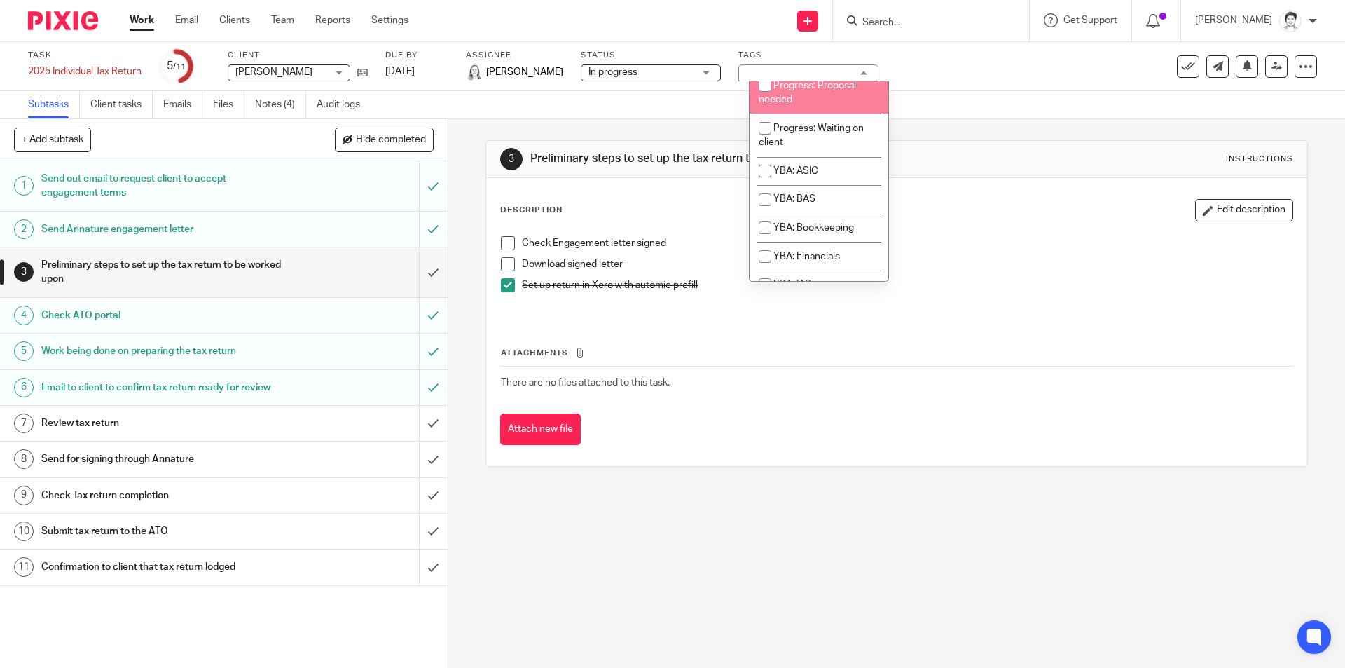
scroll to position [210, 0]
click at [765, 112] on input "checkbox" at bounding box center [765, 98] width 27 height 27
checkbox input "true"
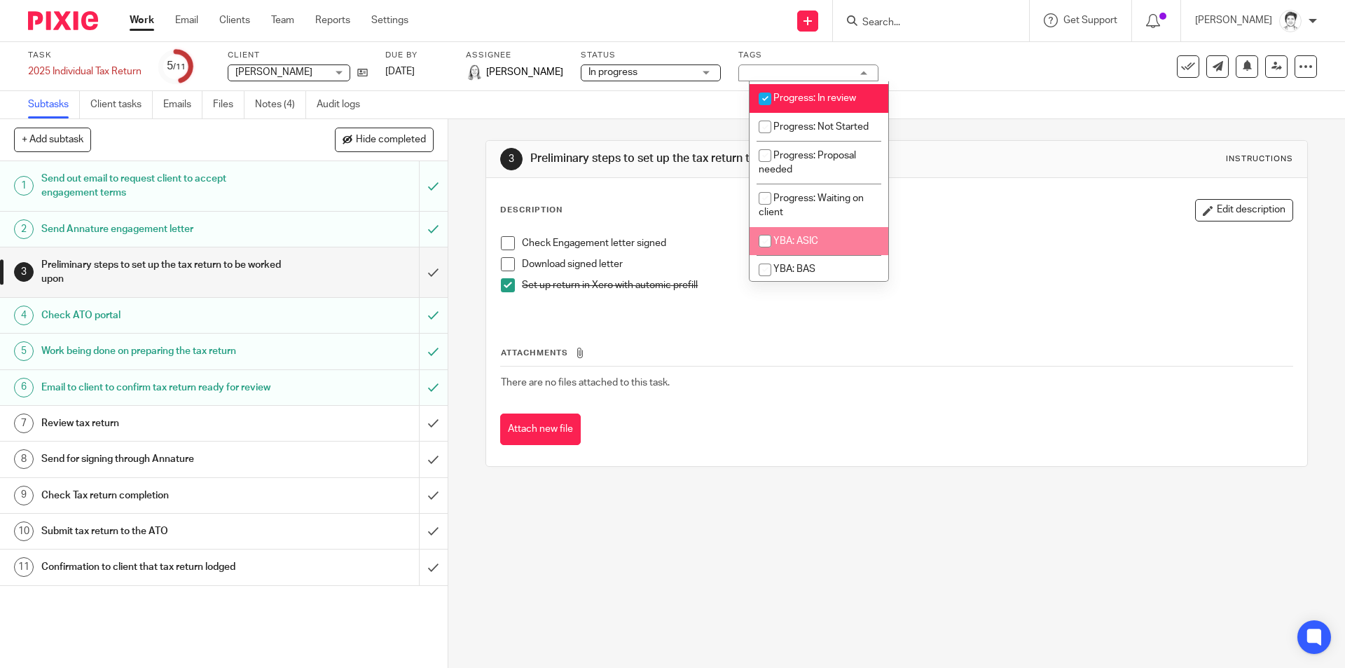
click at [862, 492] on div "3 Preliminary steps to set up the tax return to be worked upon Instructions Des…" at bounding box center [896, 393] width 897 height 548
